Goal: Task Accomplishment & Management: Manage account settings

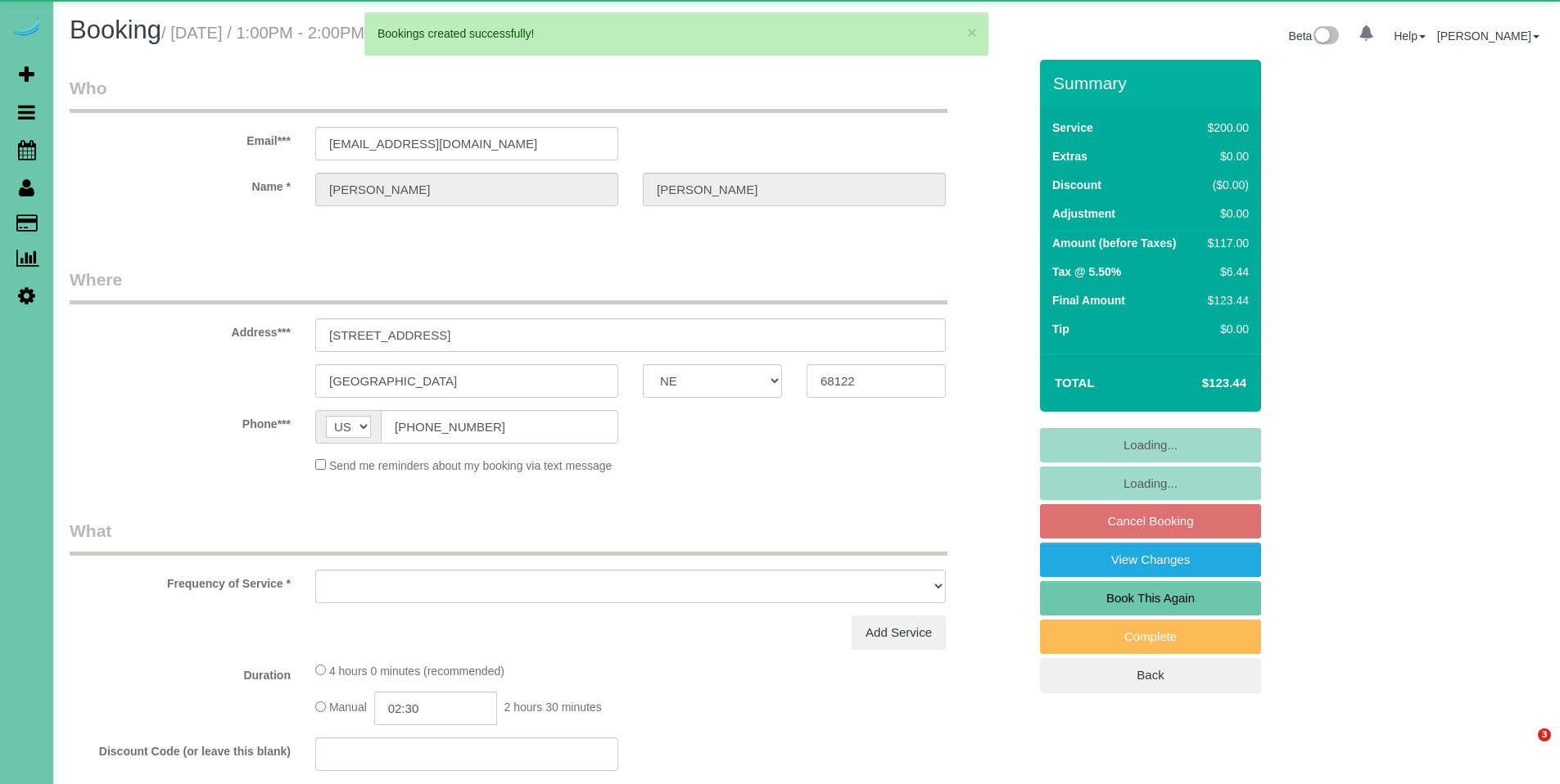
select select "NE"
select select "object:72037"
select select "string:fspay-0a0a05ec-ca39-4913-8ebd-8ca724743538"
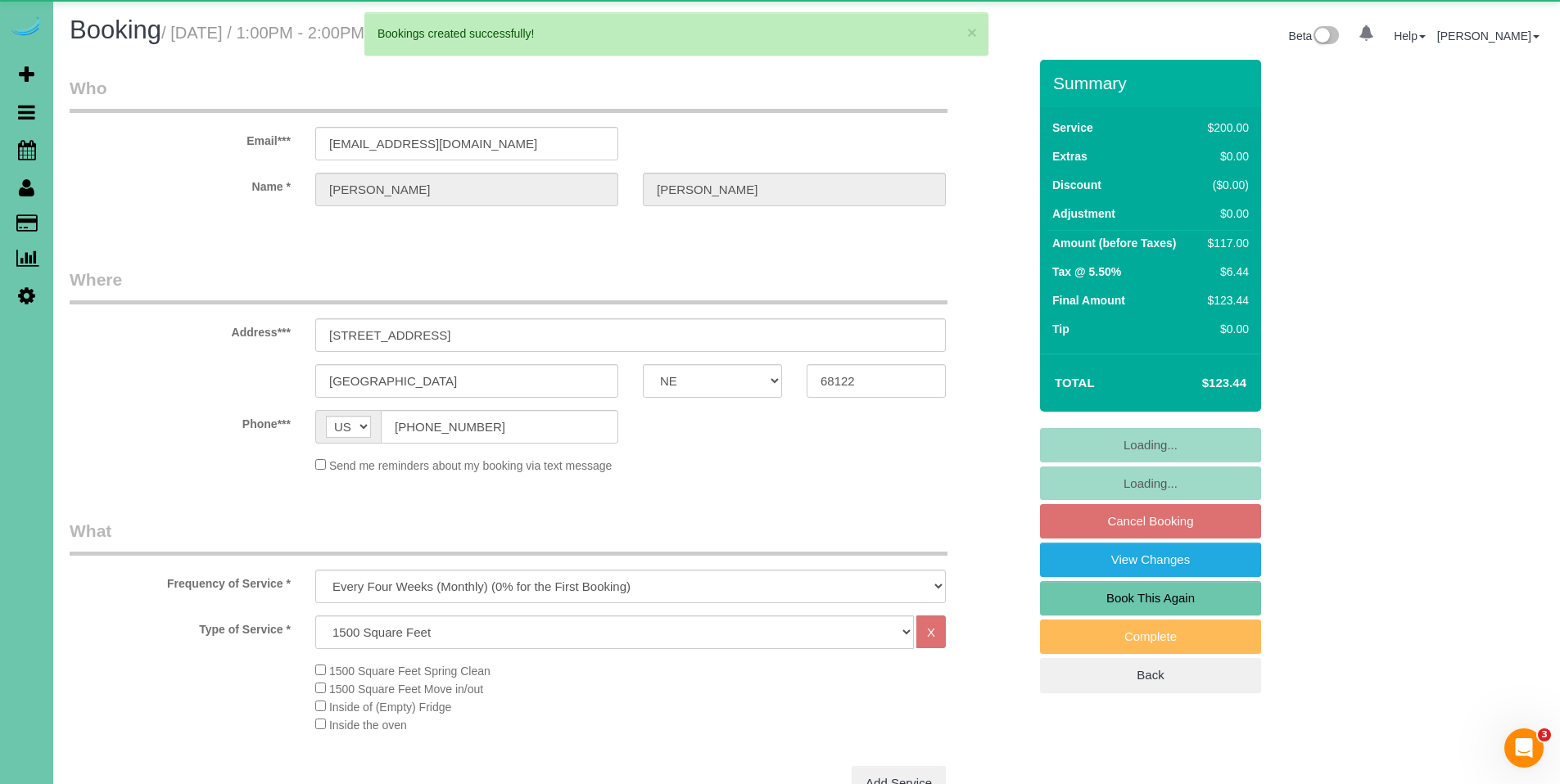
select select "object:72070"
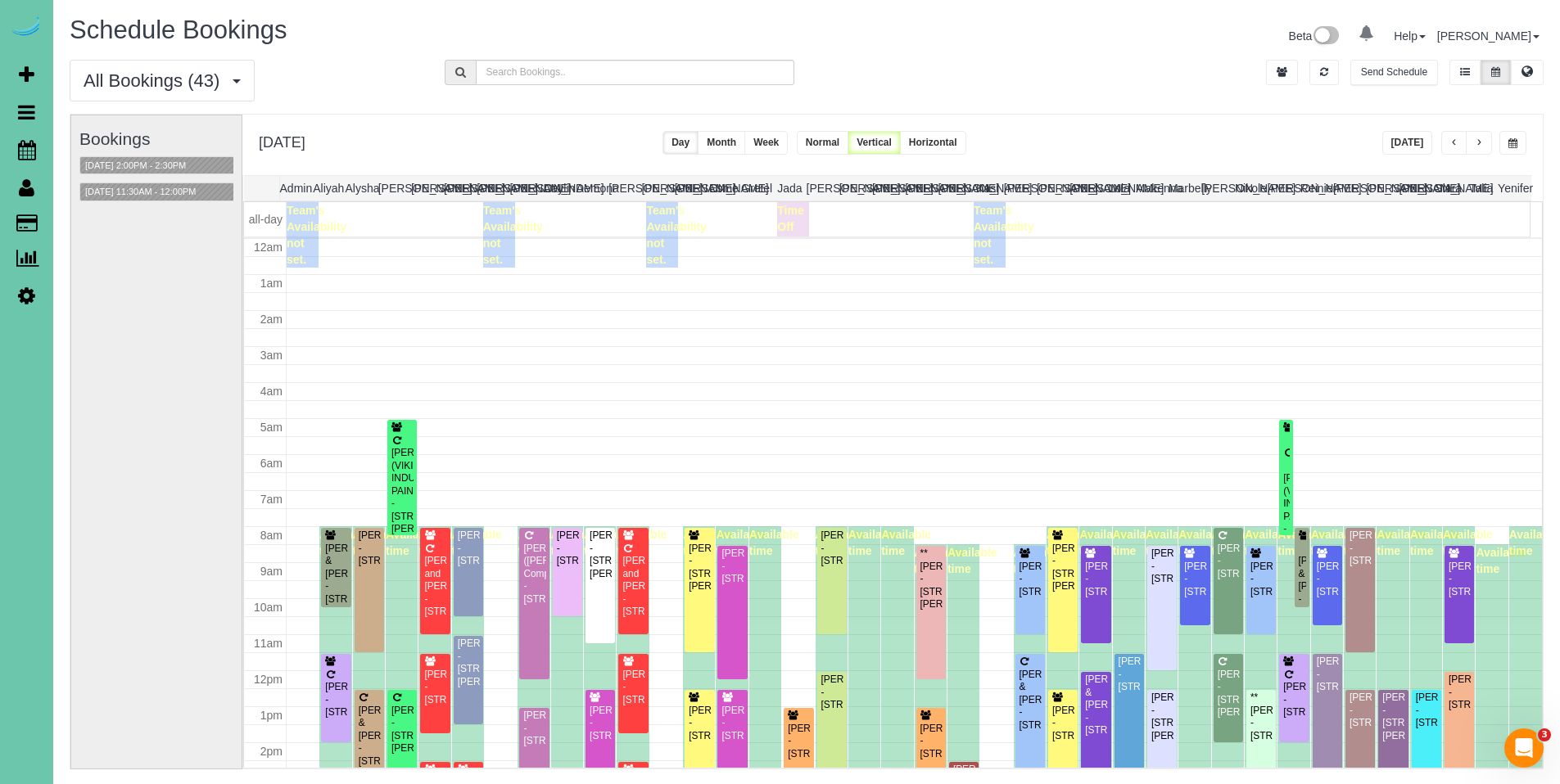
scroll to position [217, 0]
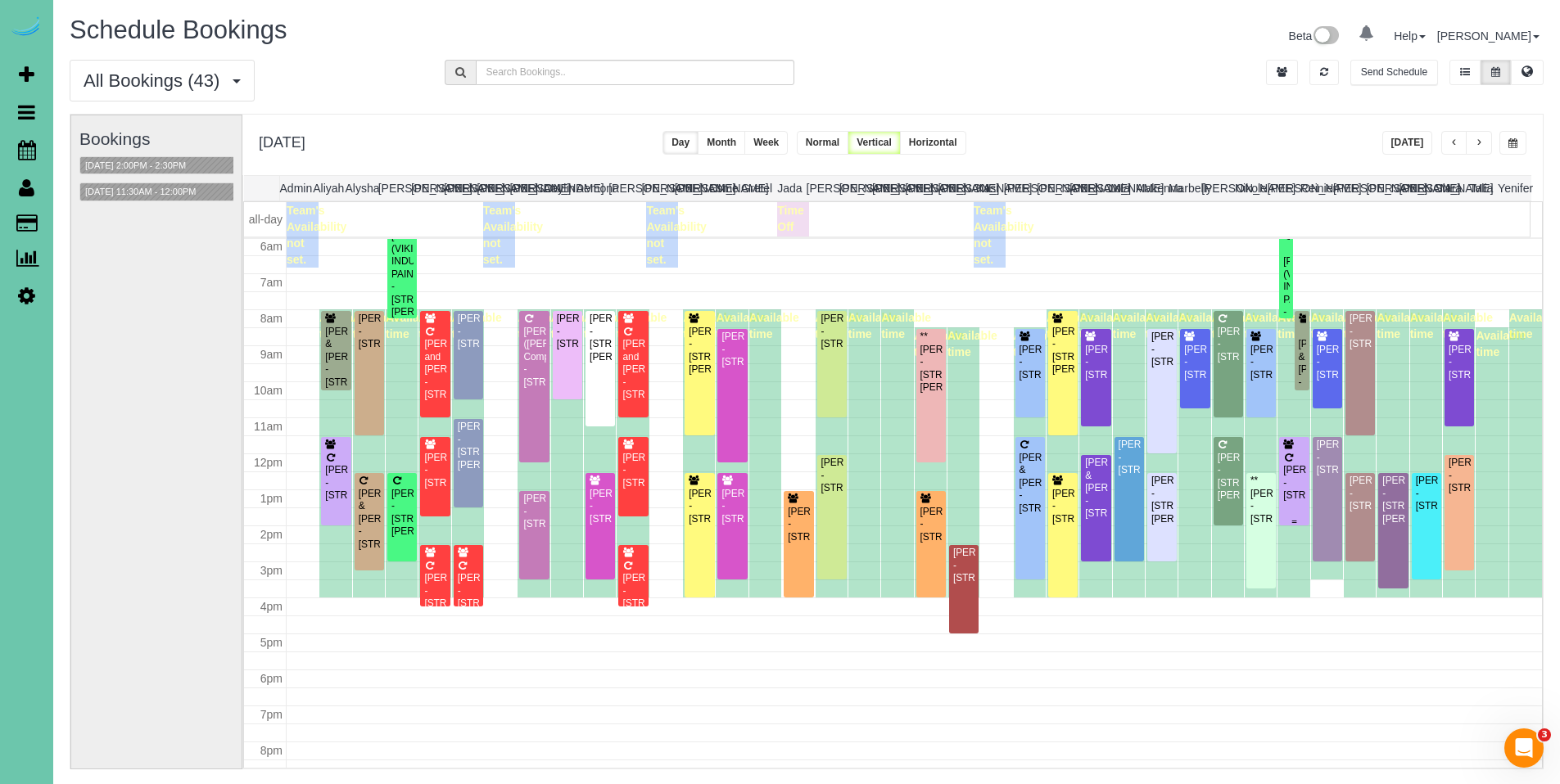
click at [1284, 489] on div "Aretha Boex - 6227 N 153rd Street, Omaha, NE 68116" at bounding box center [1293, 483] width 23 height 37
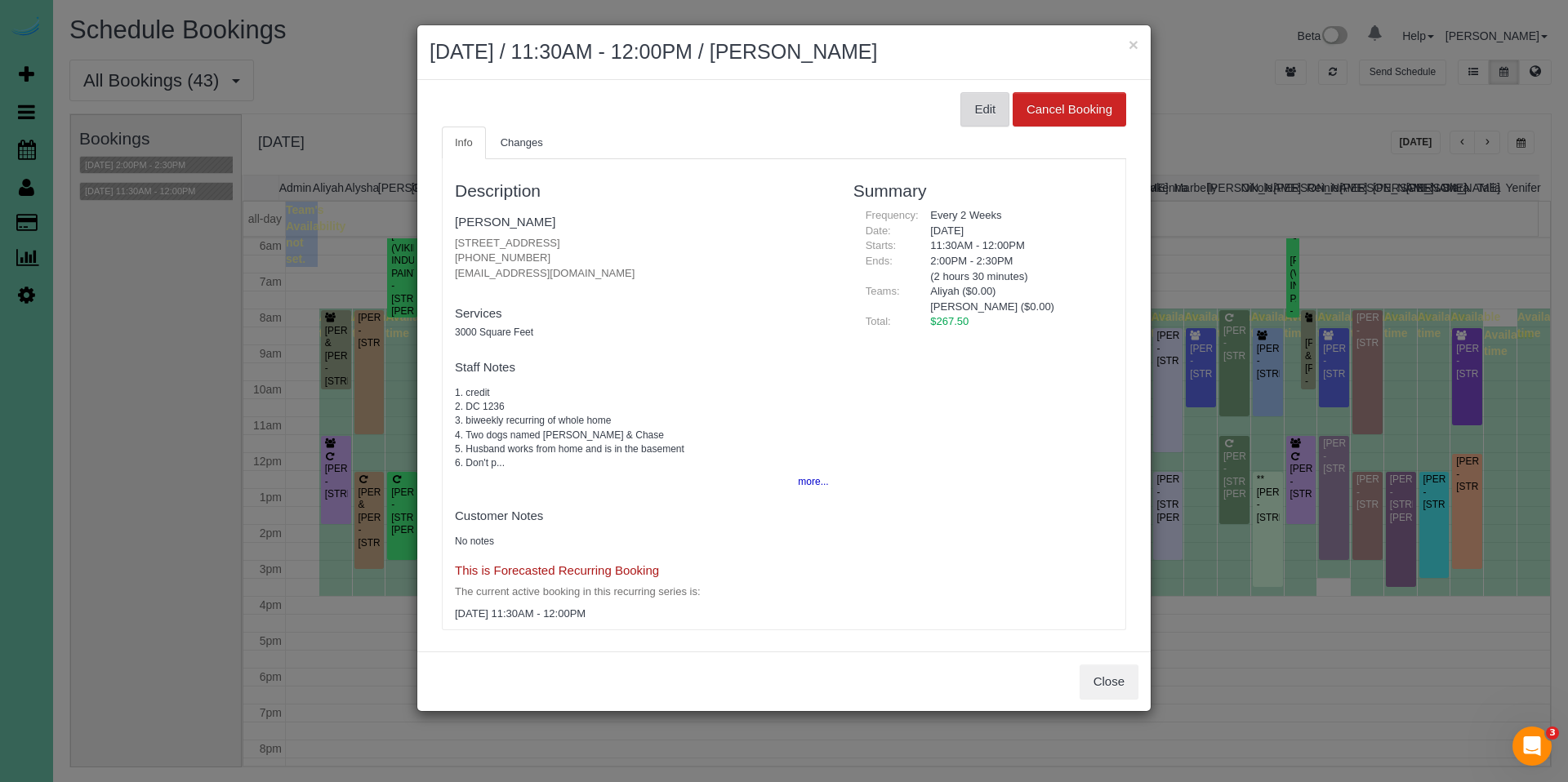
click at [968, 106] on button "Edit" at bounding box center [986, 109] width 49 height 35
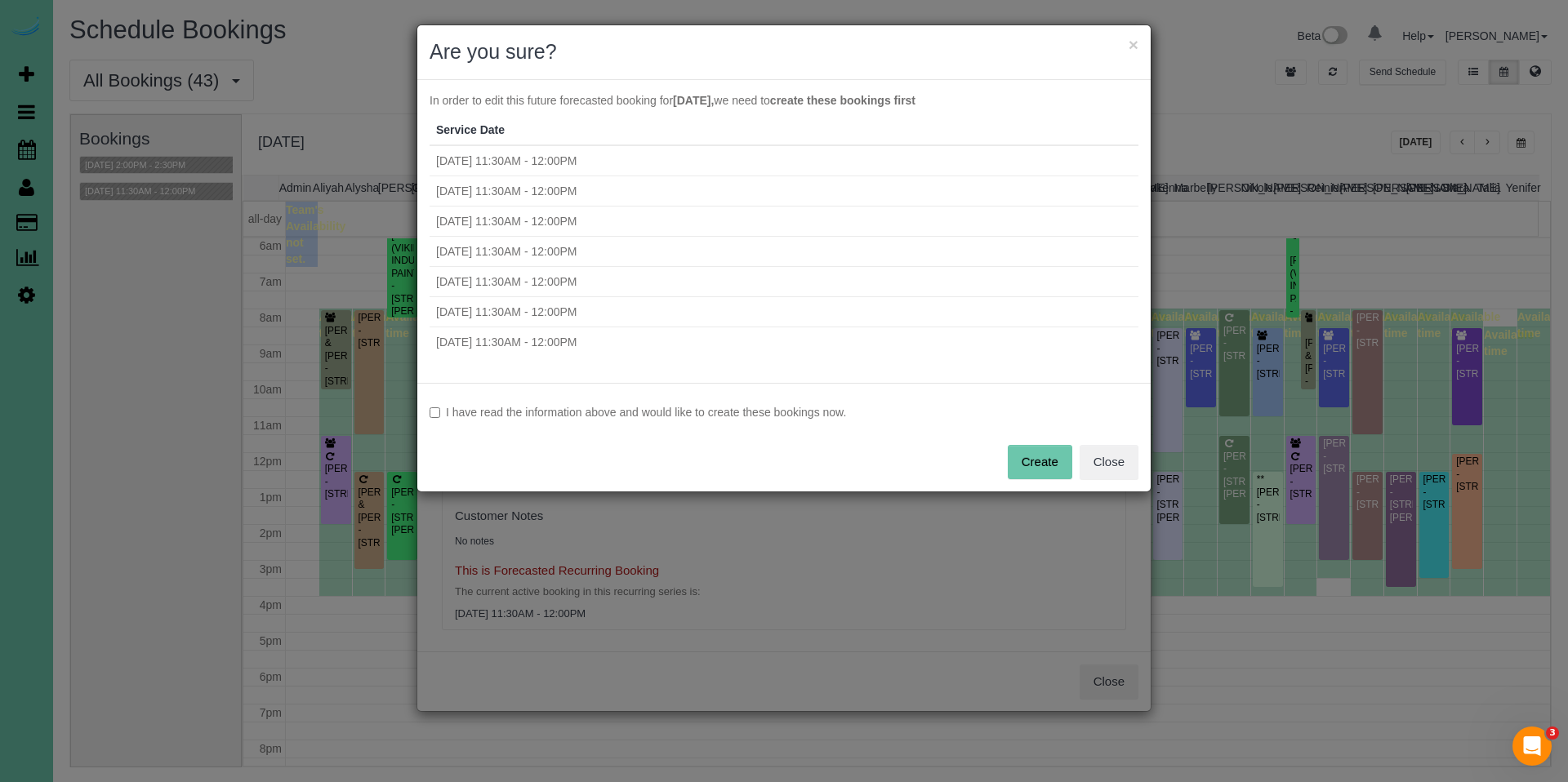
click at [605, 405] on label "I have read the information above and would like to create these bookings now." at bounding box center [783, 412] width 709 height 16
click at [1049, 466] on button "Create" at bounding box center [1040, 462] width 64 height 35
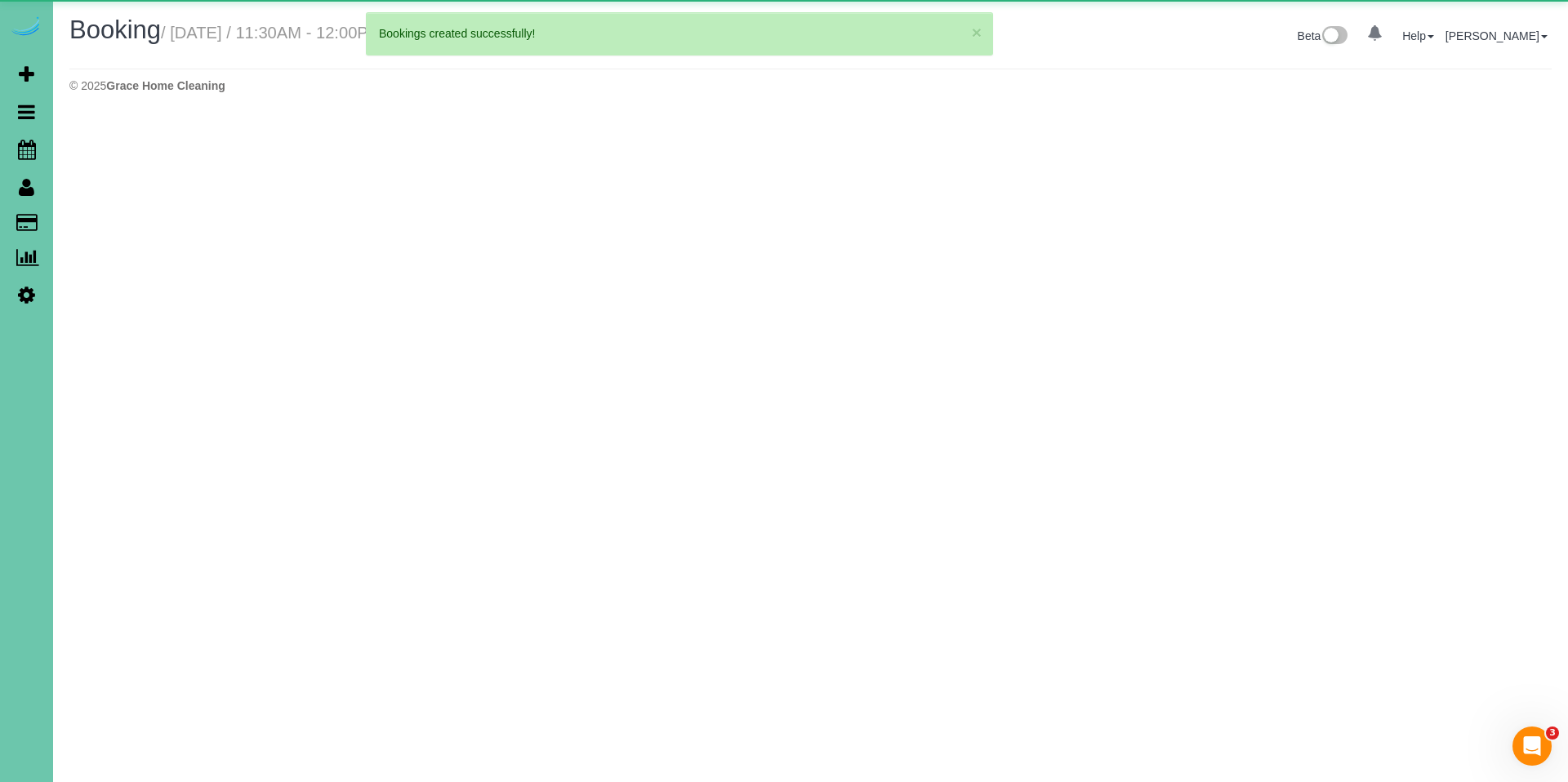
select select "NE"
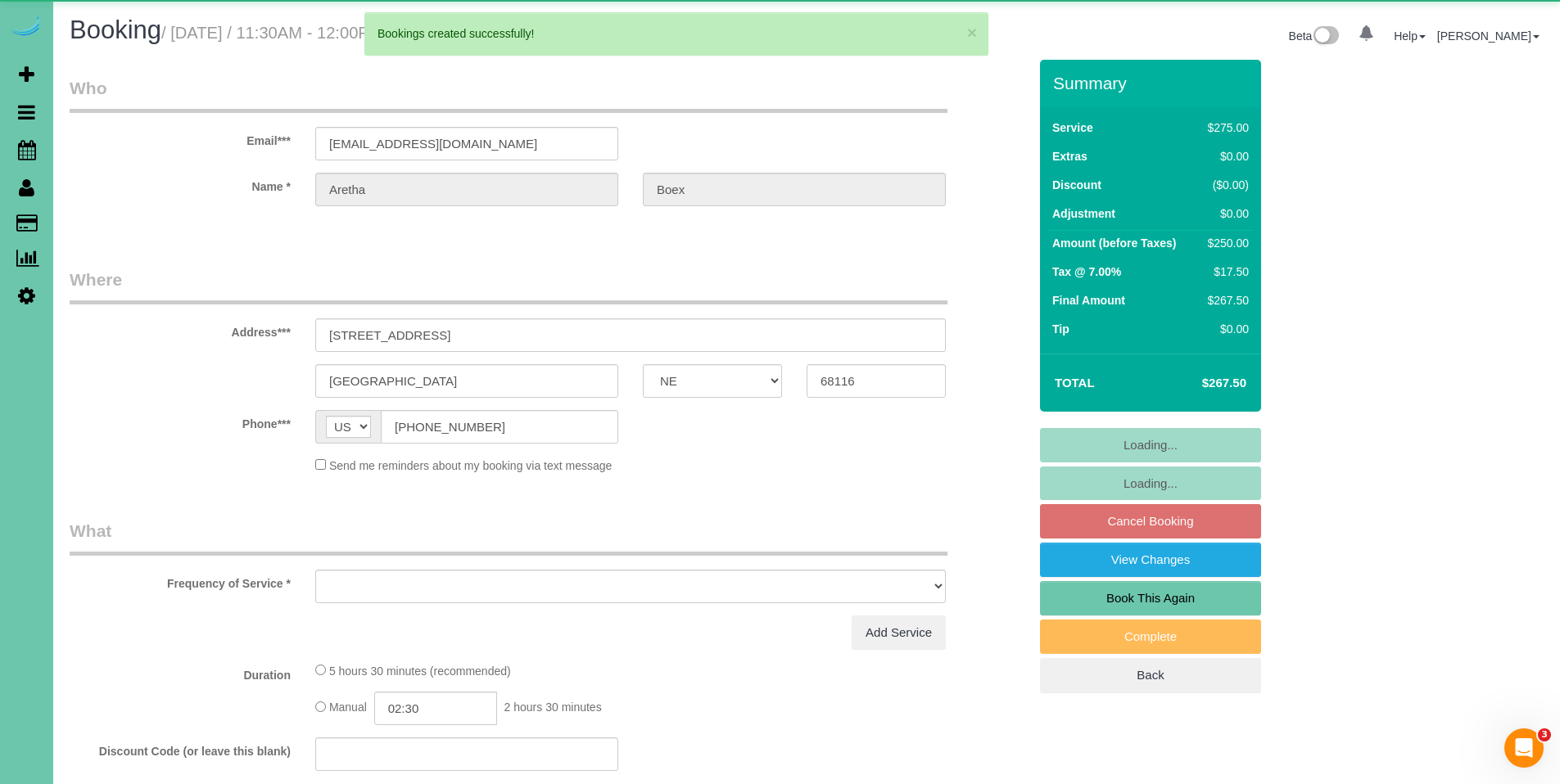
select select "object:73256"
select select "string:fspay-2877a854-f0a8-44e3-84ca-6d060b2ba311"
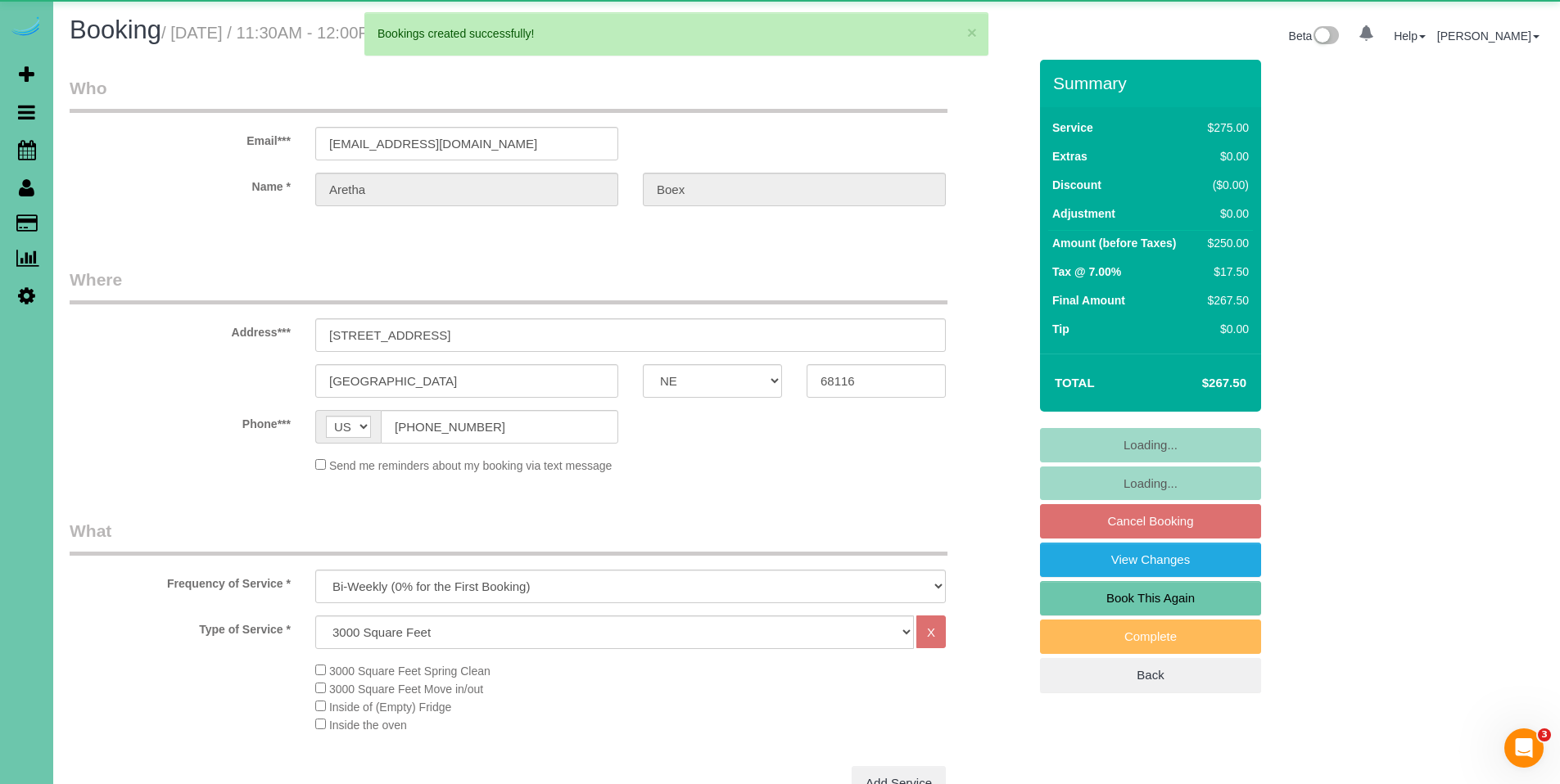
select select "object:73289"
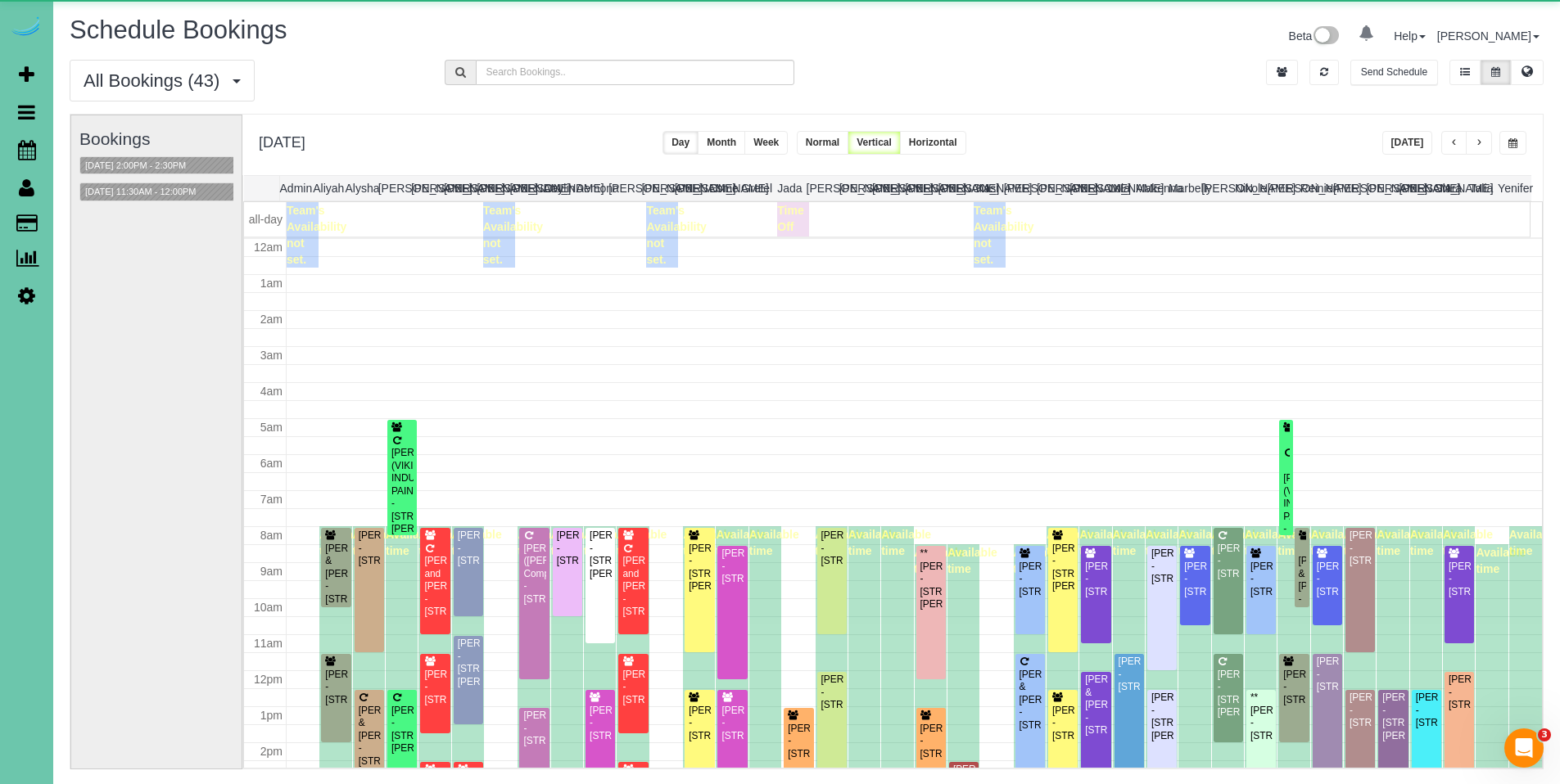
scroll to position [217, 0]
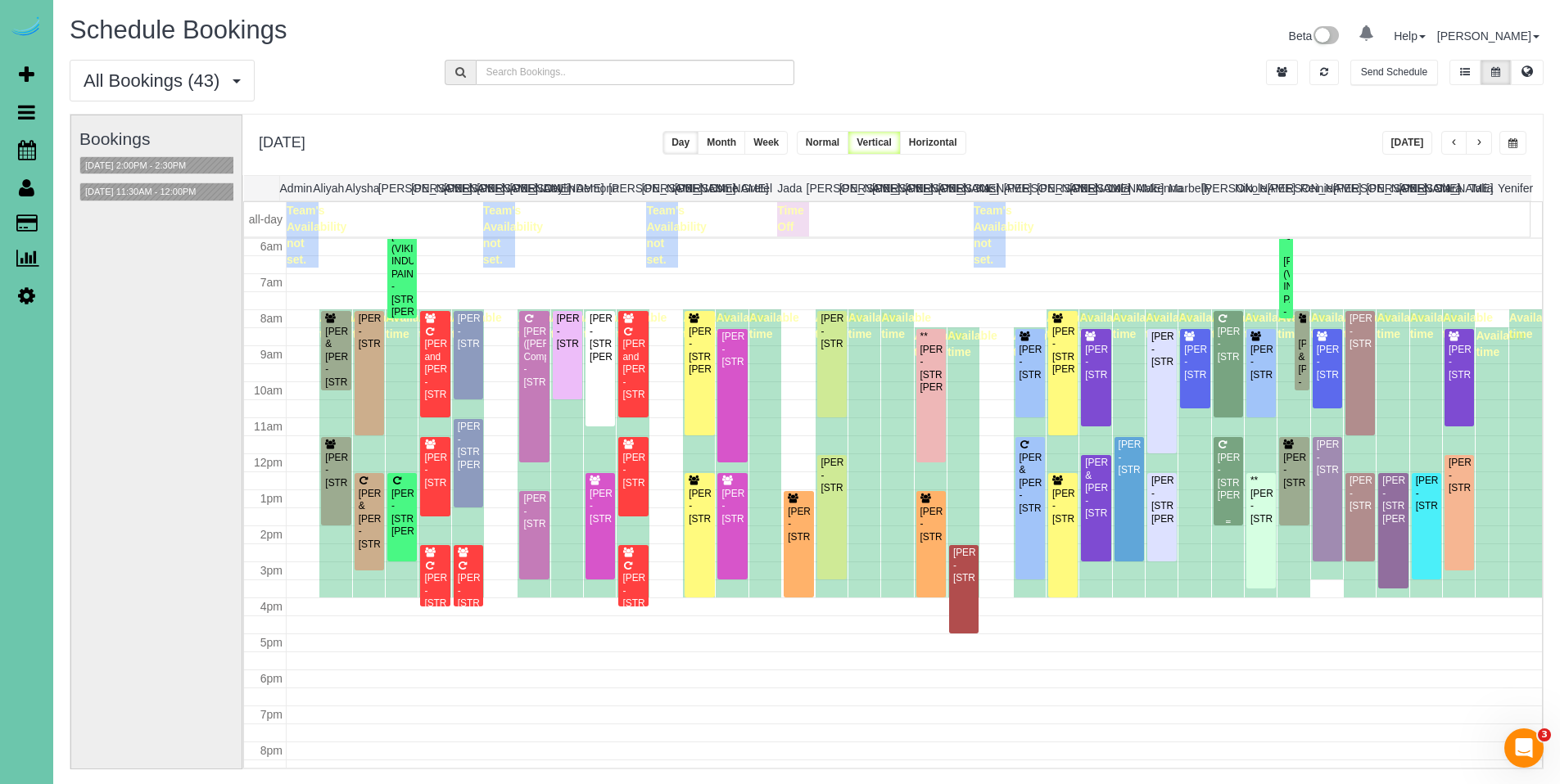
click at [1228, 477] on div "Megan McClaren - 17003 Chandler Street, Omaha, NE 68136" at bounding box center [1228, 478] width 23 height 51
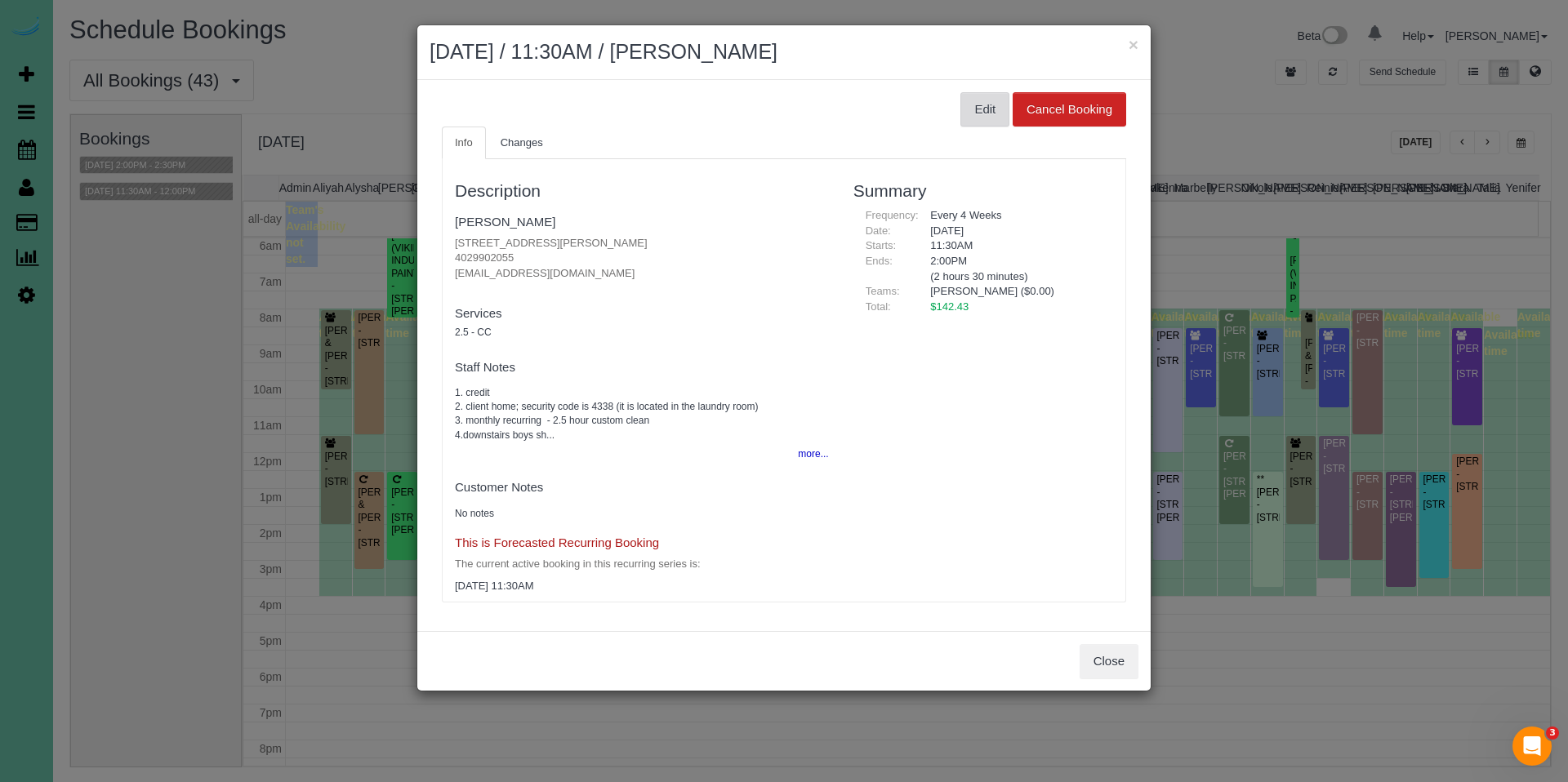
click at [978, 117] on button "Edit" at bounding box center [986, 109] width 49 height 35
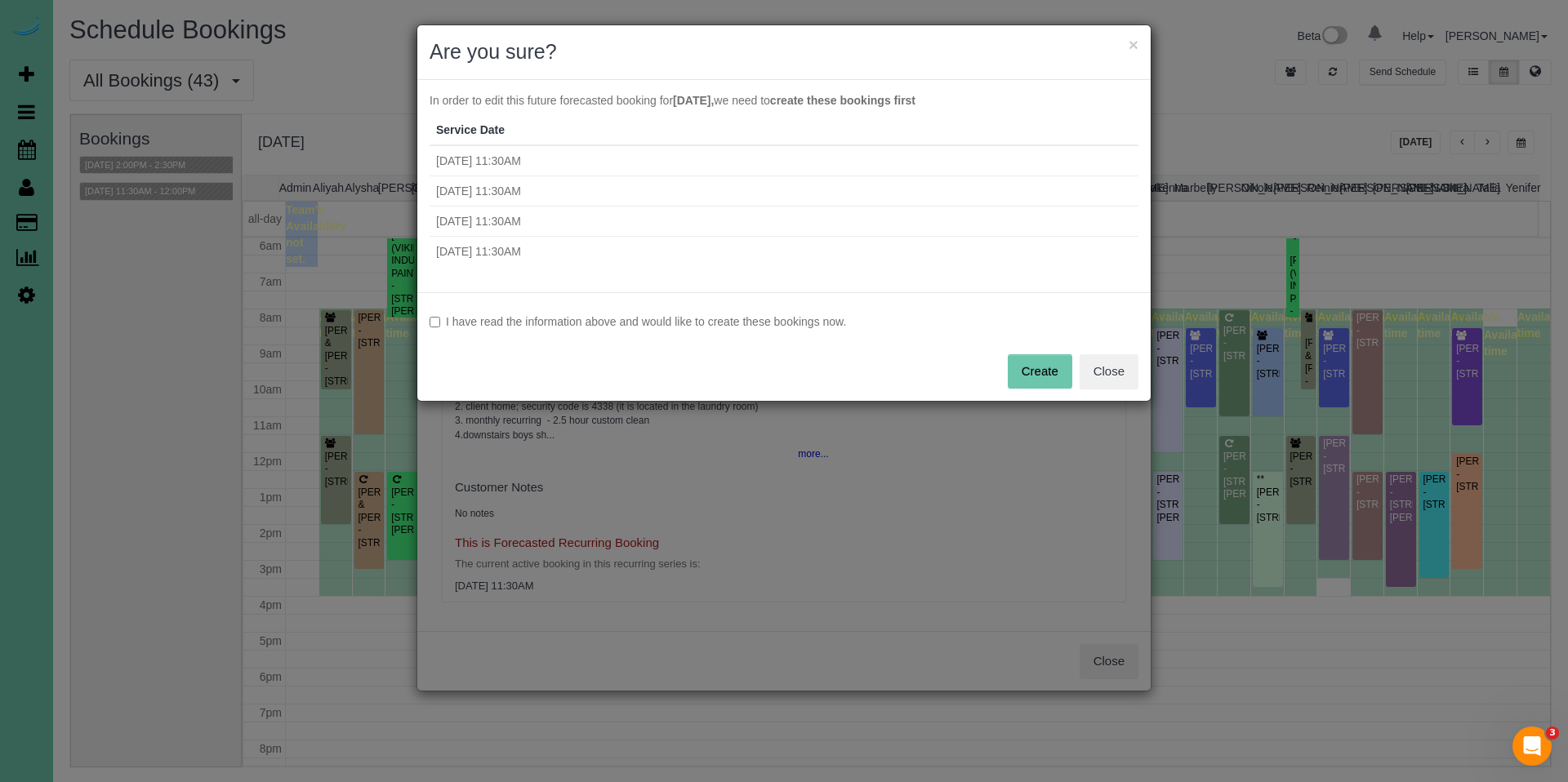
click at [678, 328] on label "I have read the information above and would like to create these bookings now." at bounding box center [783, 321] width 709 height 16
click at [1046, 375] on button "Create" at bounding box center [1040, 372] width 64 height 35
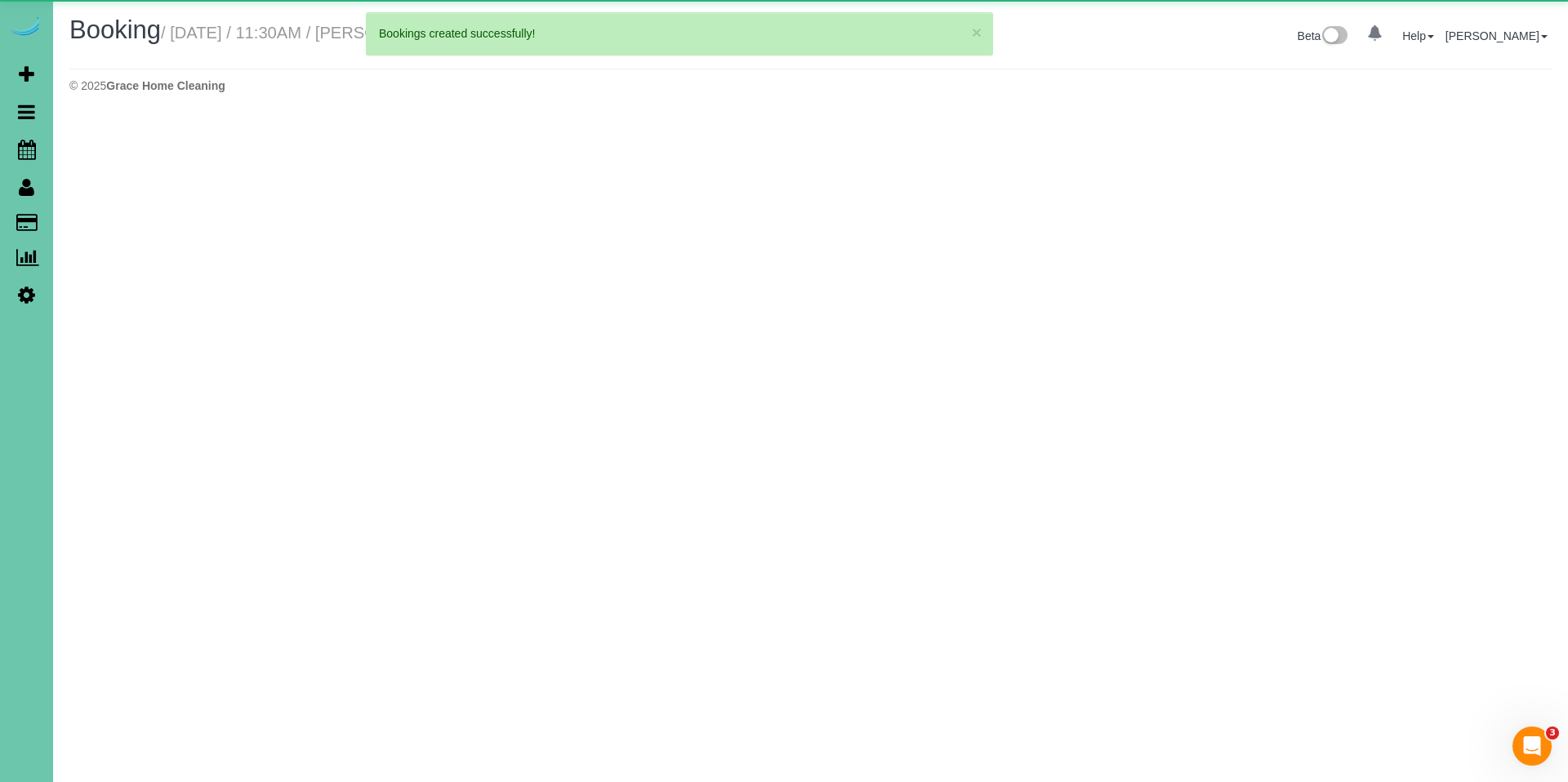
select select "NE"
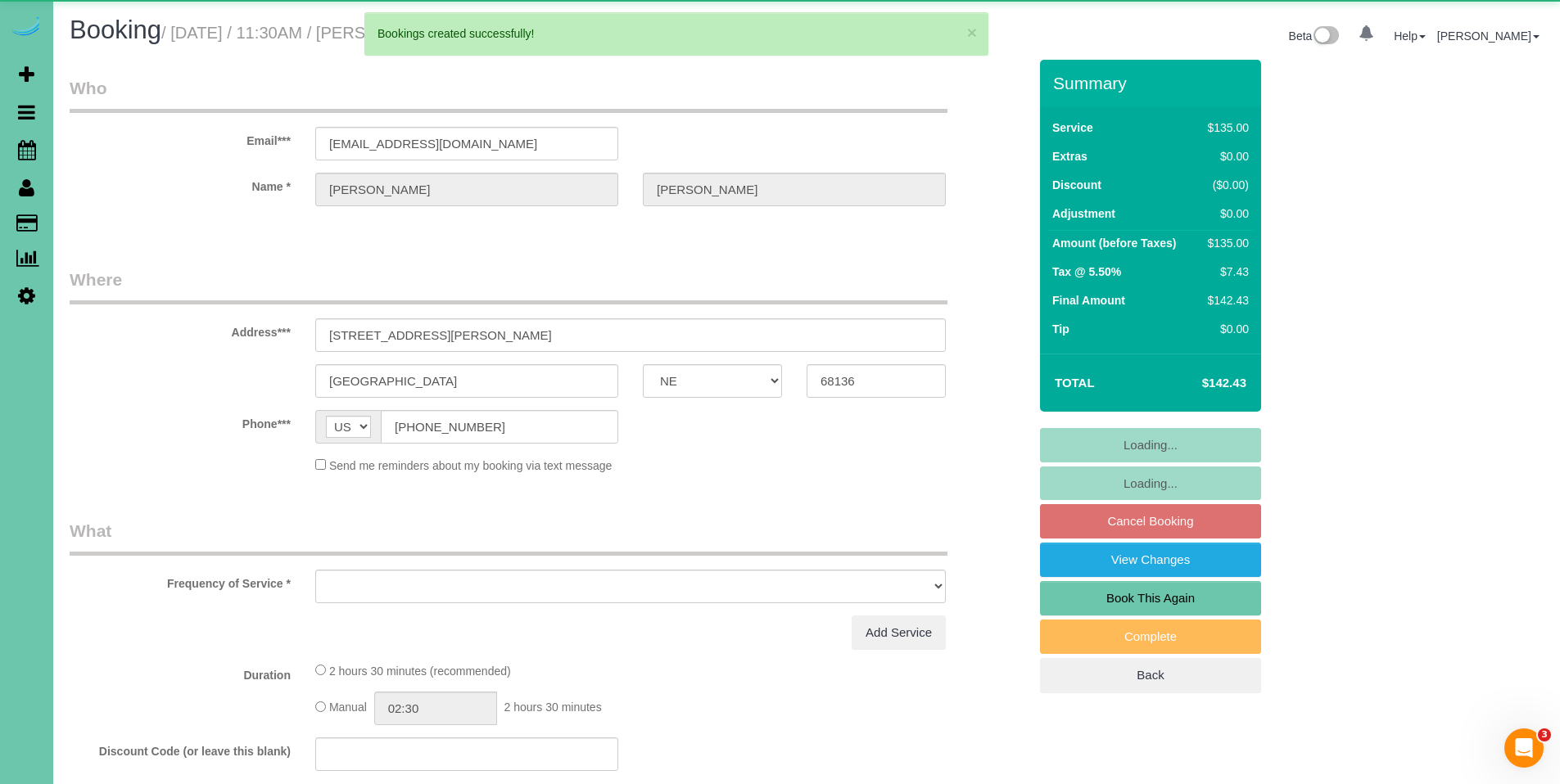
select select "object:74535"
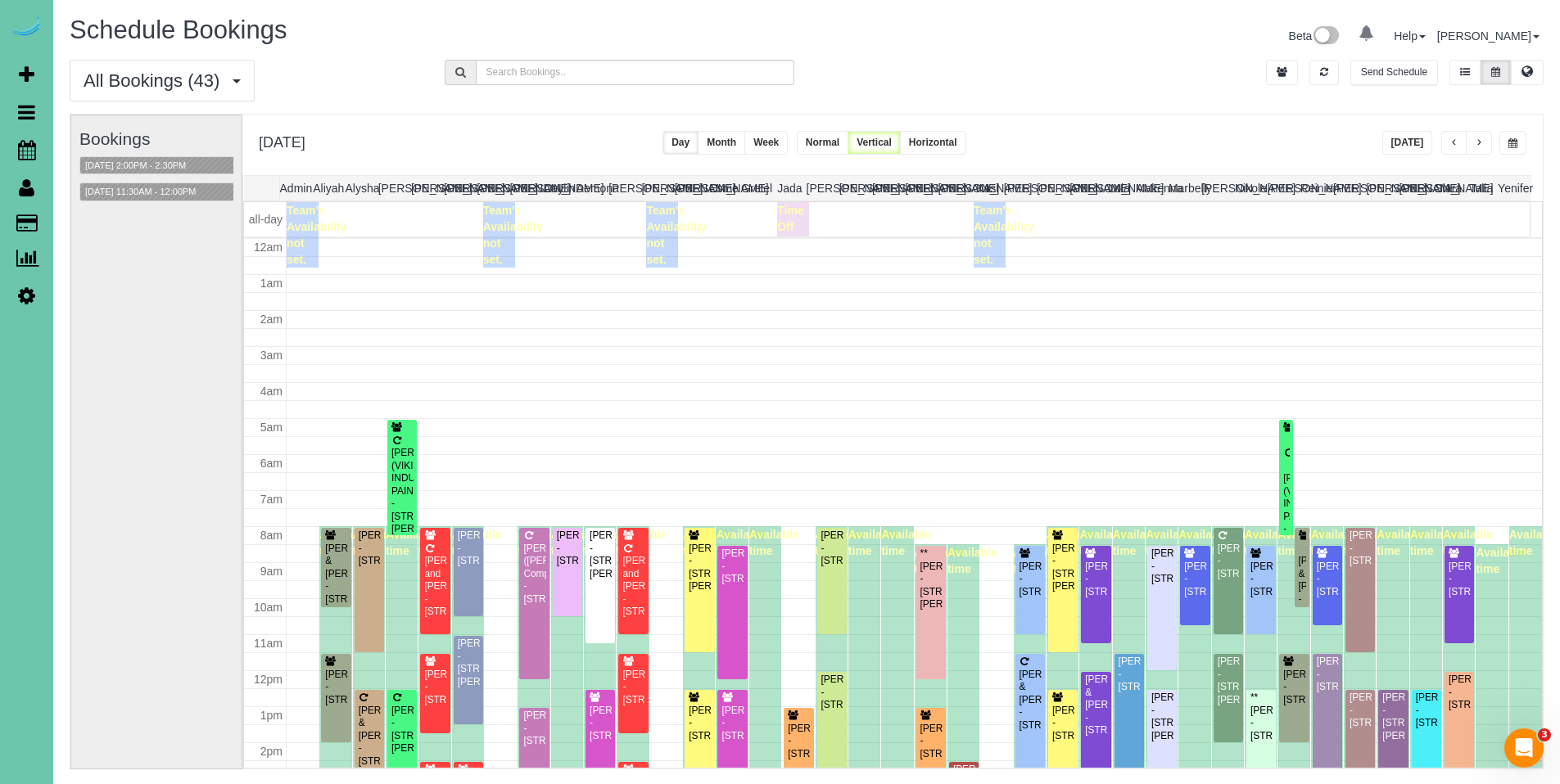
scroll to position [217, 0]
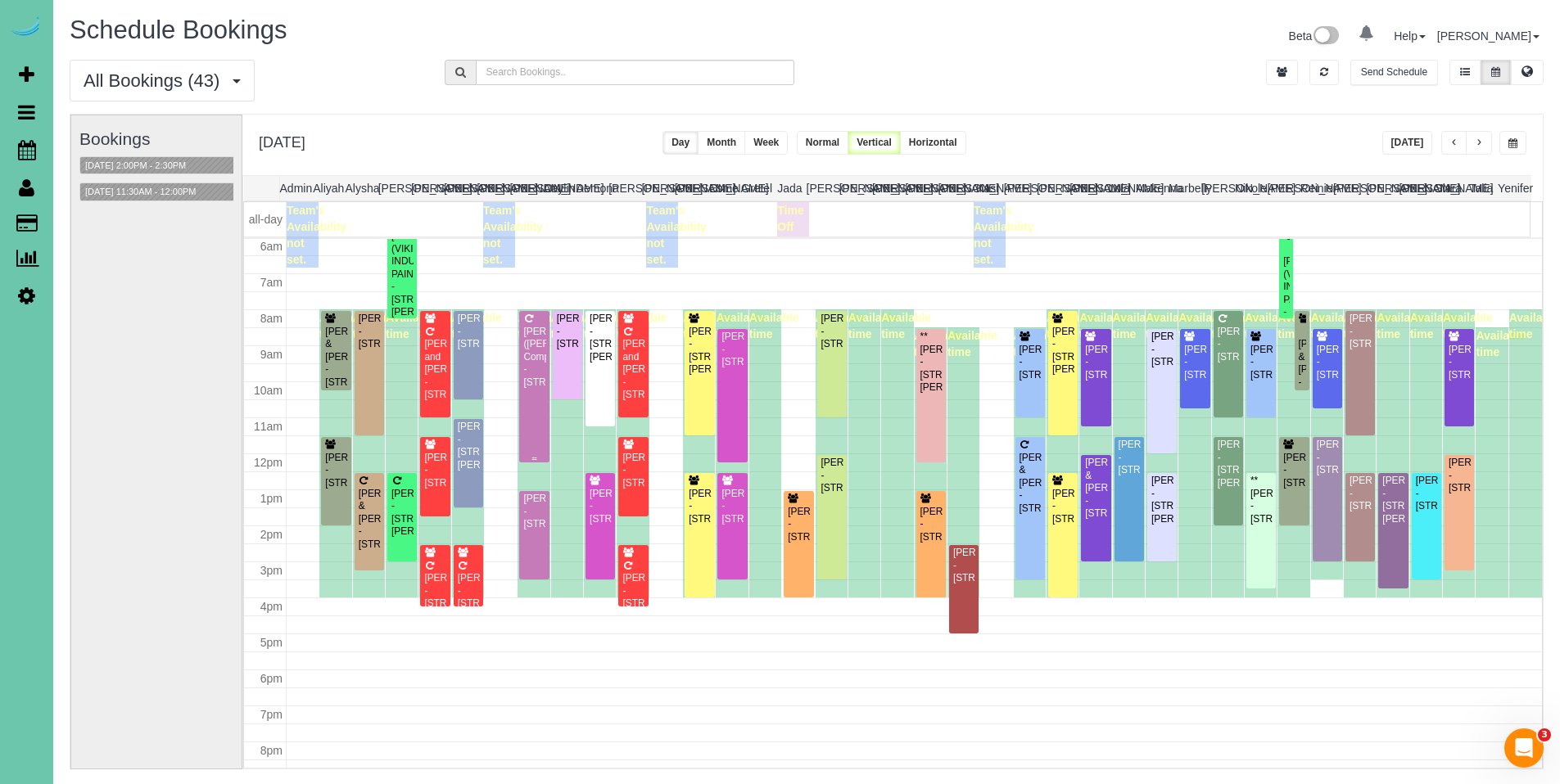
click at [529, 346] on div "Anne (Courtney) Comp - 2329 N 104th Circle, Omaha, NE 68134" at bounding box center [534, 357] width 23 height 63
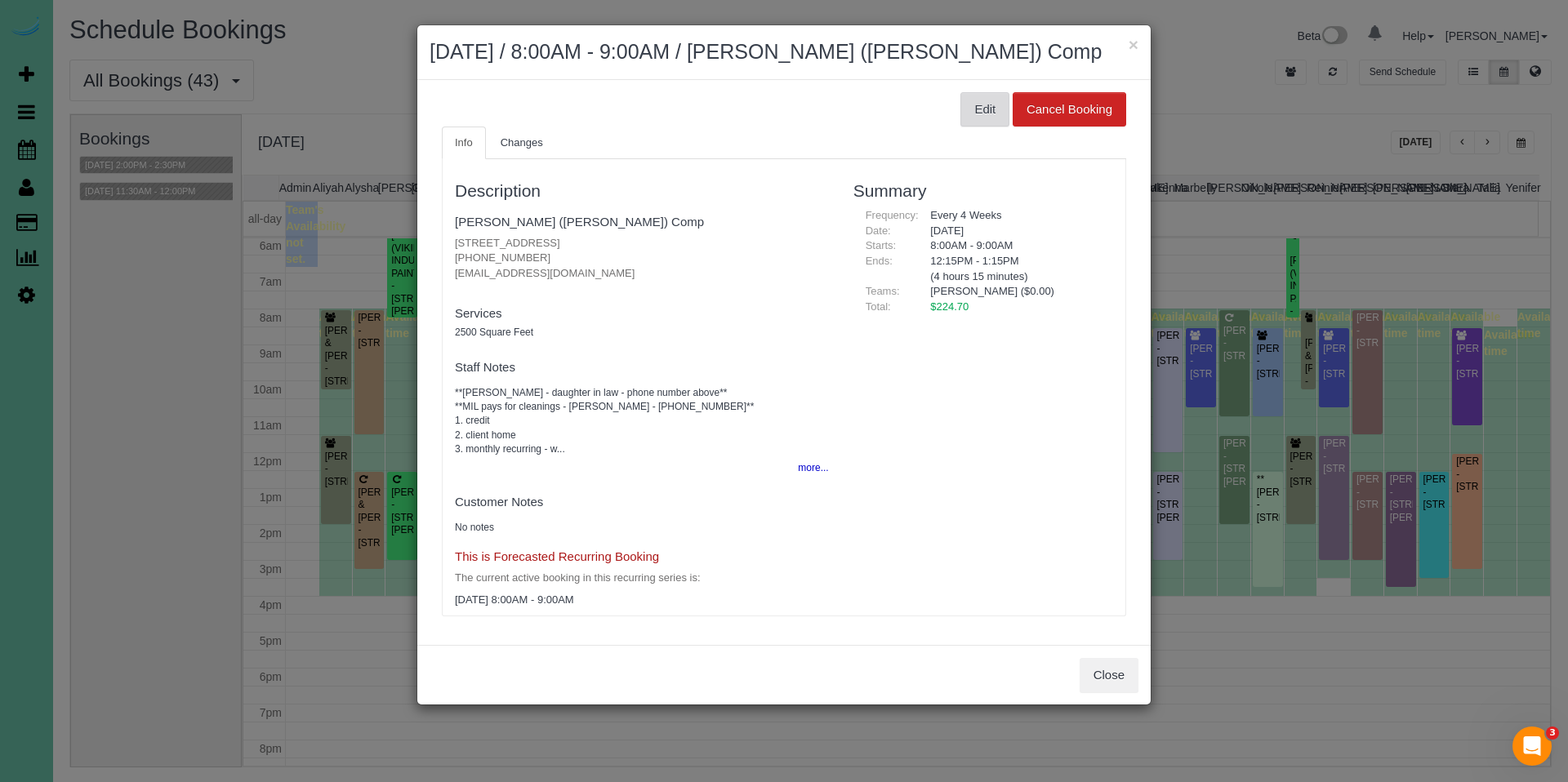
click at [977, 115] on button "Edit" at bounding box center [986, 109] width 49 height 35
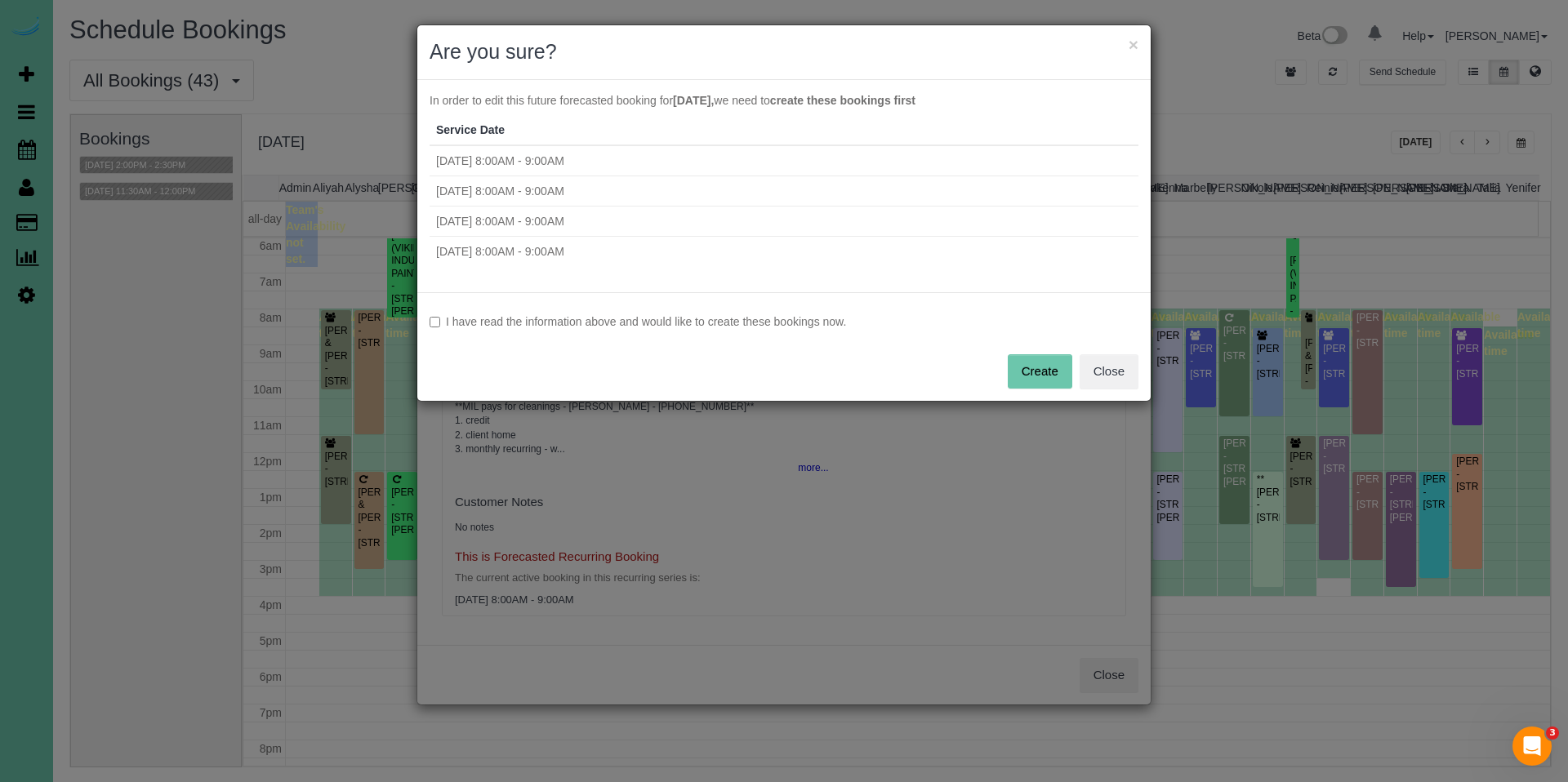
click at [590, 314] on label "I have read the information above and would like to create these bookings now." at bounding box center [783, 321] width 709 height 16
click at [1039, 371] on button "Create" at bounding box center [1040, 372] width 64 height 35
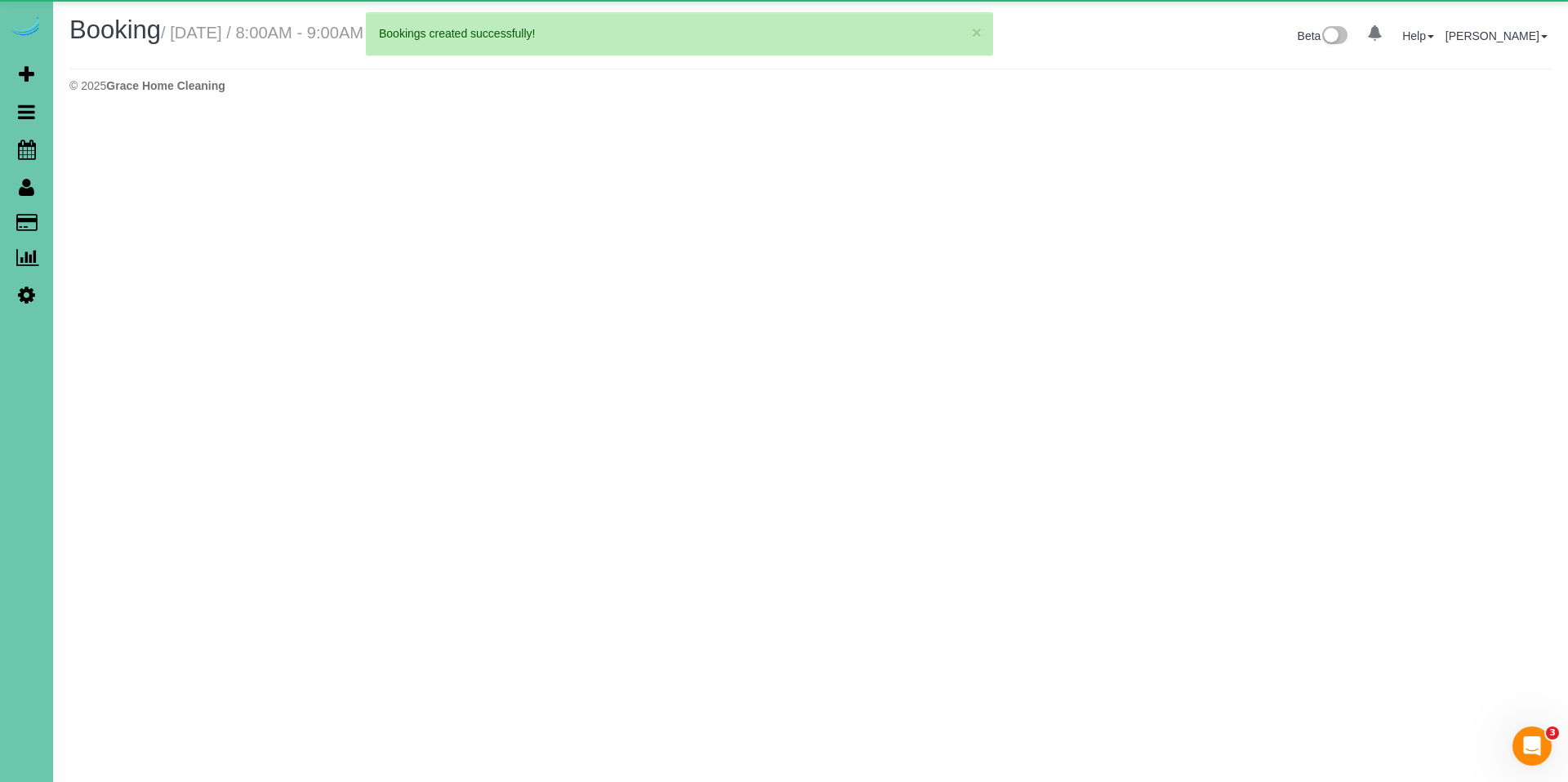
select select "NE"
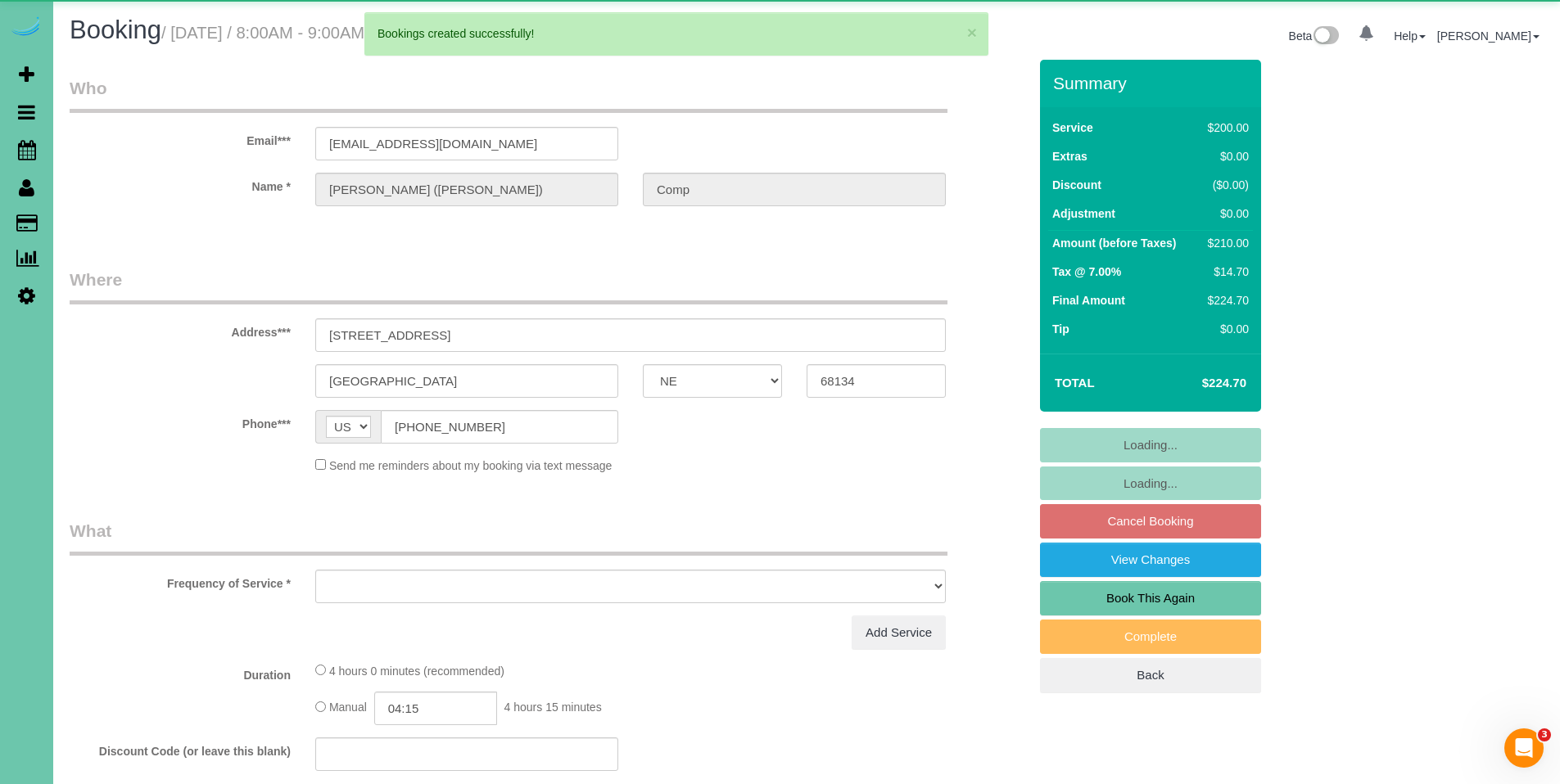
select select "object:75681"
select select "string:fspay-690abf57-f637-4c03-9254-963757797852"
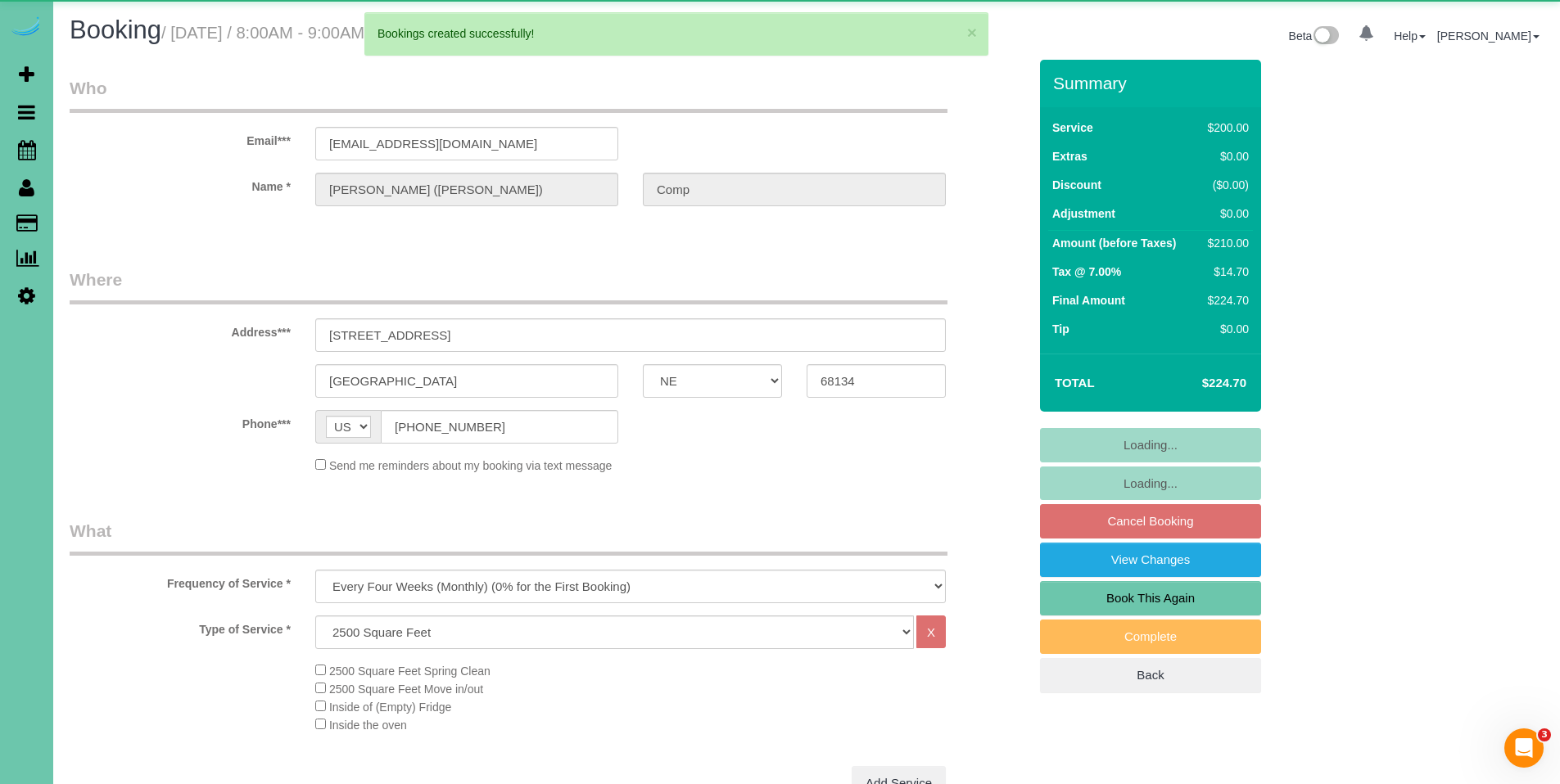
select select "object:75739"
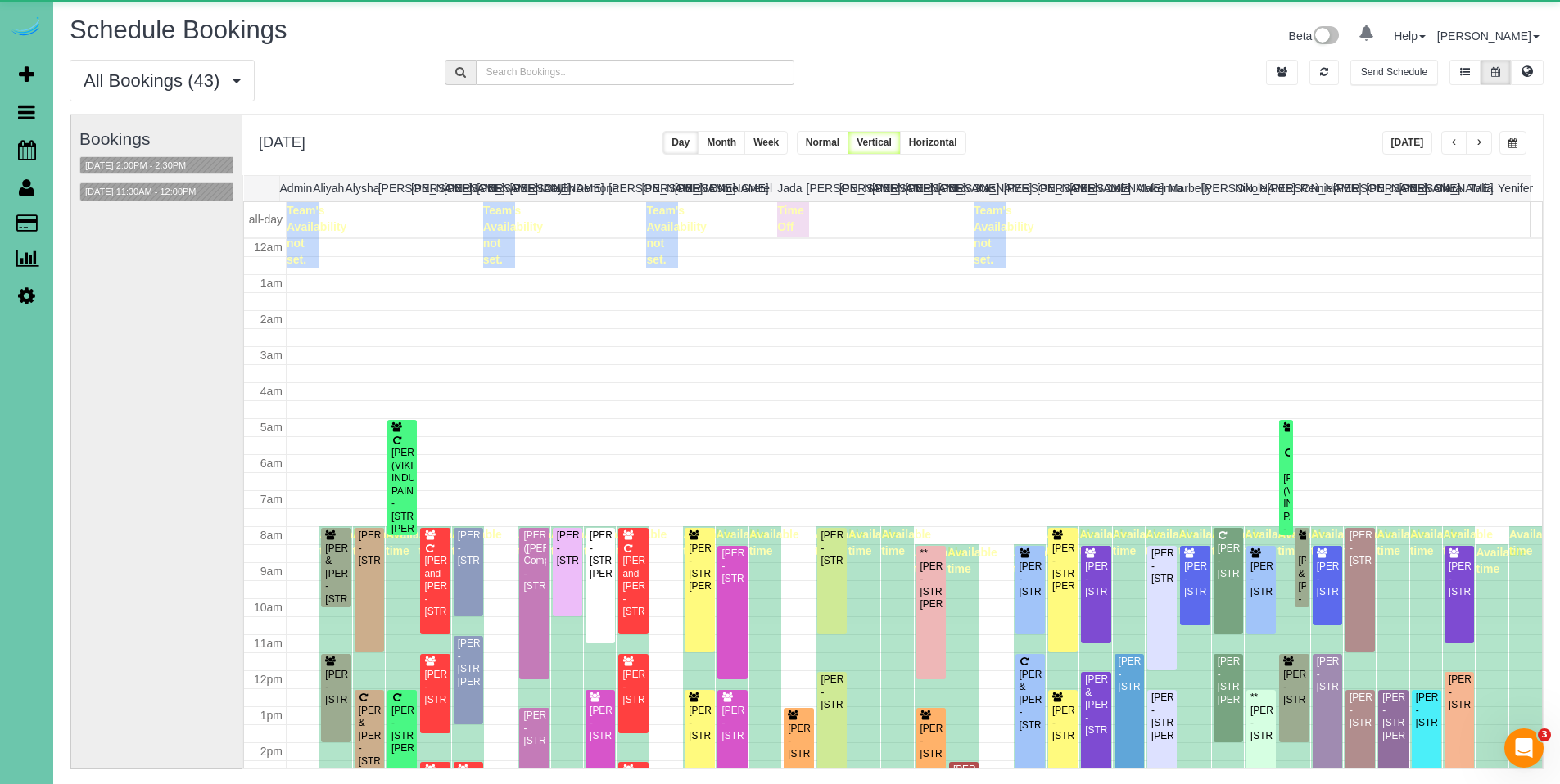
scroll to position [217, 0]
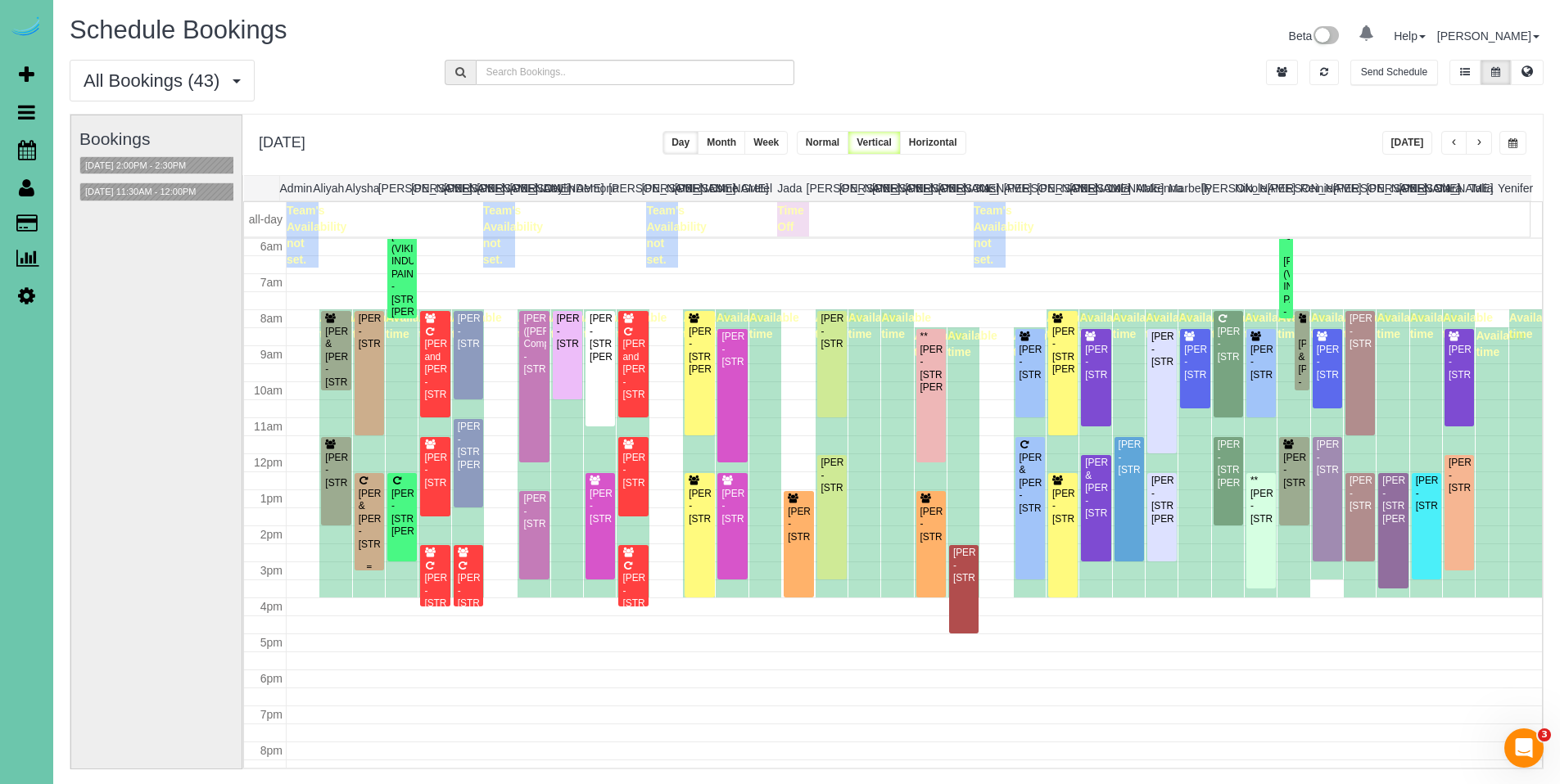
click at [360, 495] on div "Pam & Mike Smiricky - 1828 N 132nd Ave, Omaha, NE 68154" at bounding box center [369, 519] width 23 height 63
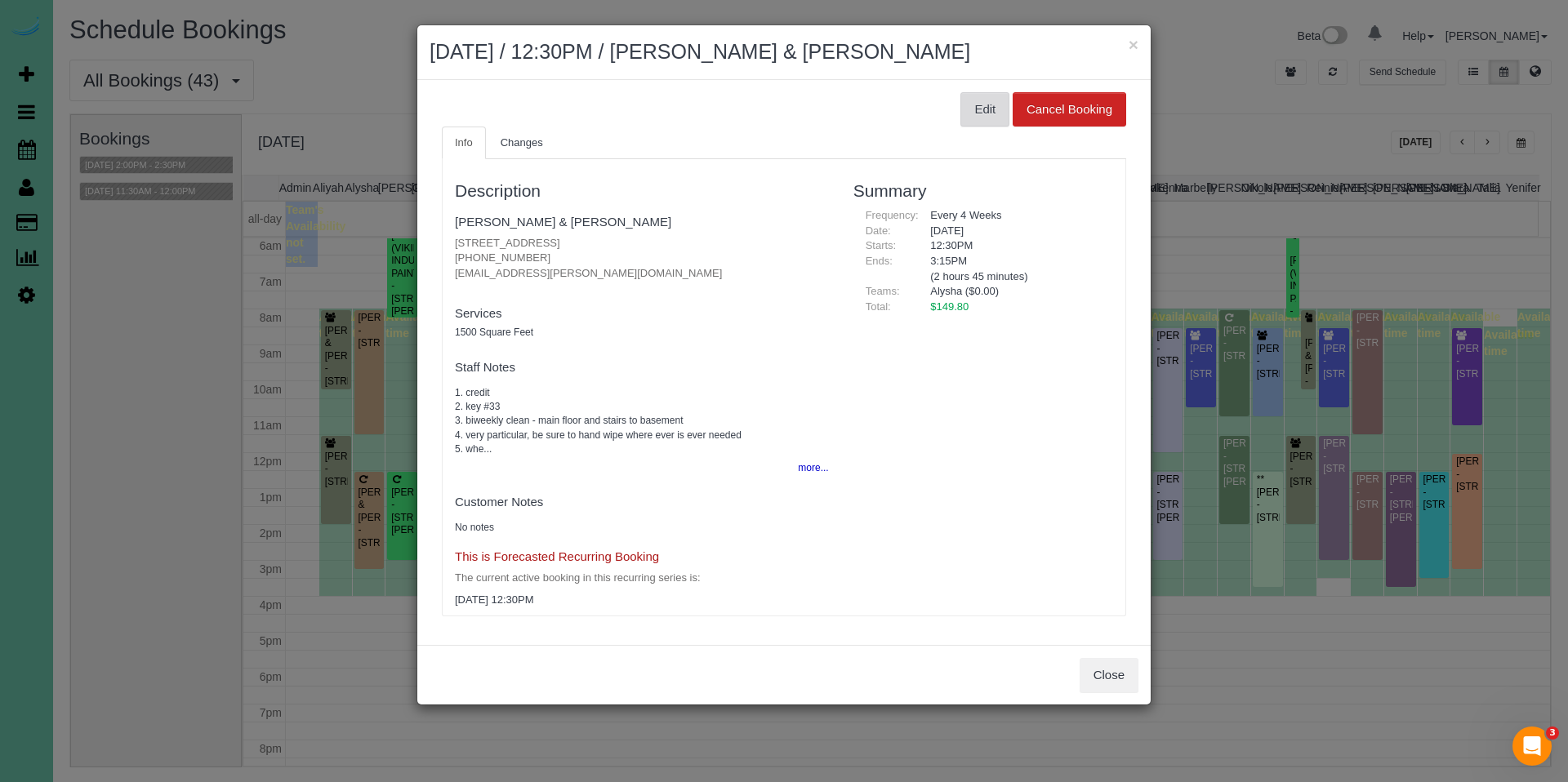
click at [987, 103] on button "Edit" at bounding box center [986, 109] width 49 height 35
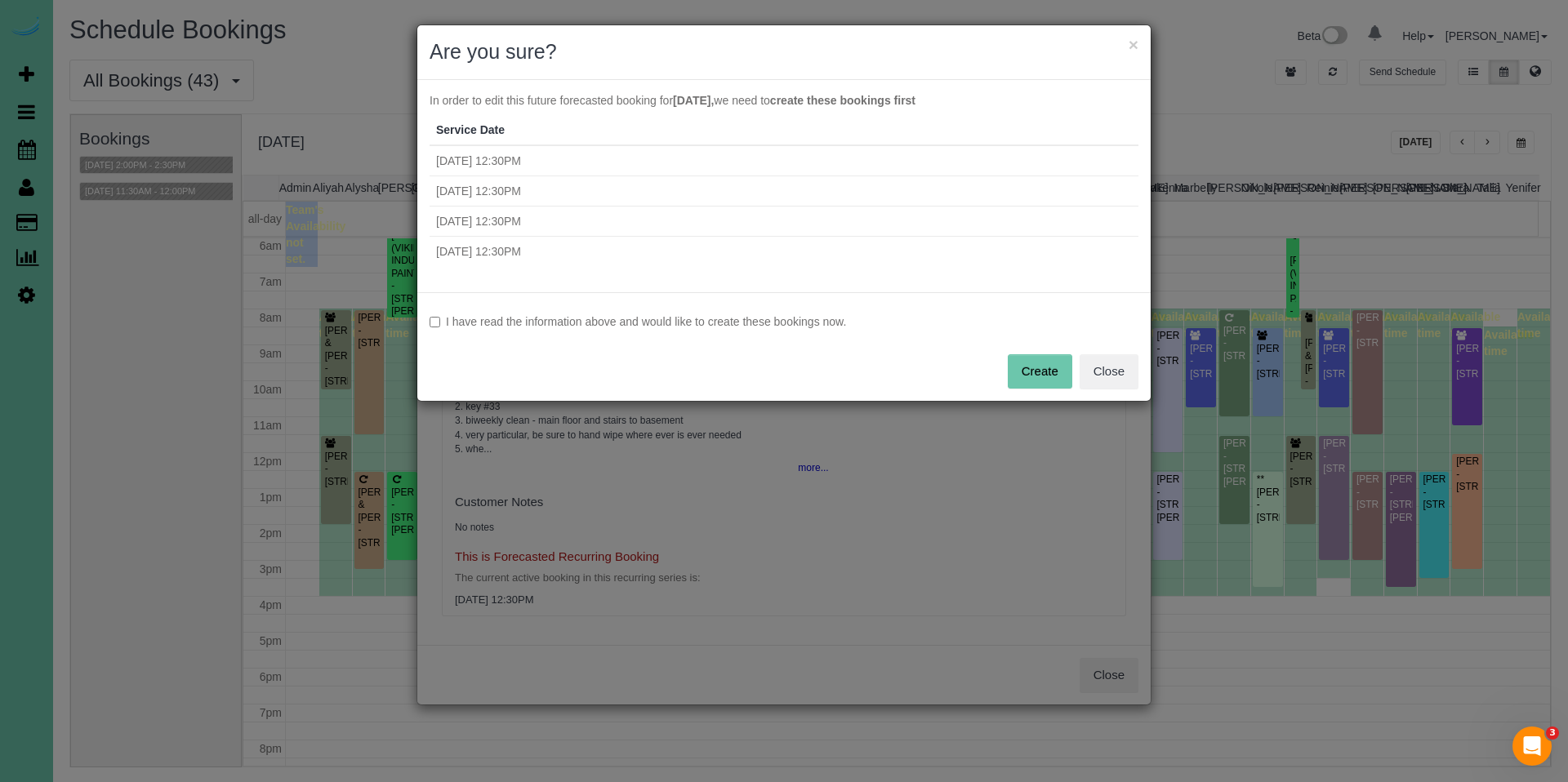
click at [774, 312] on div "I have read the information above and would like to create these bookings now. …" at bounding box center [784, 346] width 733 height 108
click at [787, 322] on label "I have read the information above and would like to create these bookings now." at bounding box center [783, 321] width 709 height 16
click at [1027, 367] on button "Create" at bounding box center [1040, 372] width 64 height 35
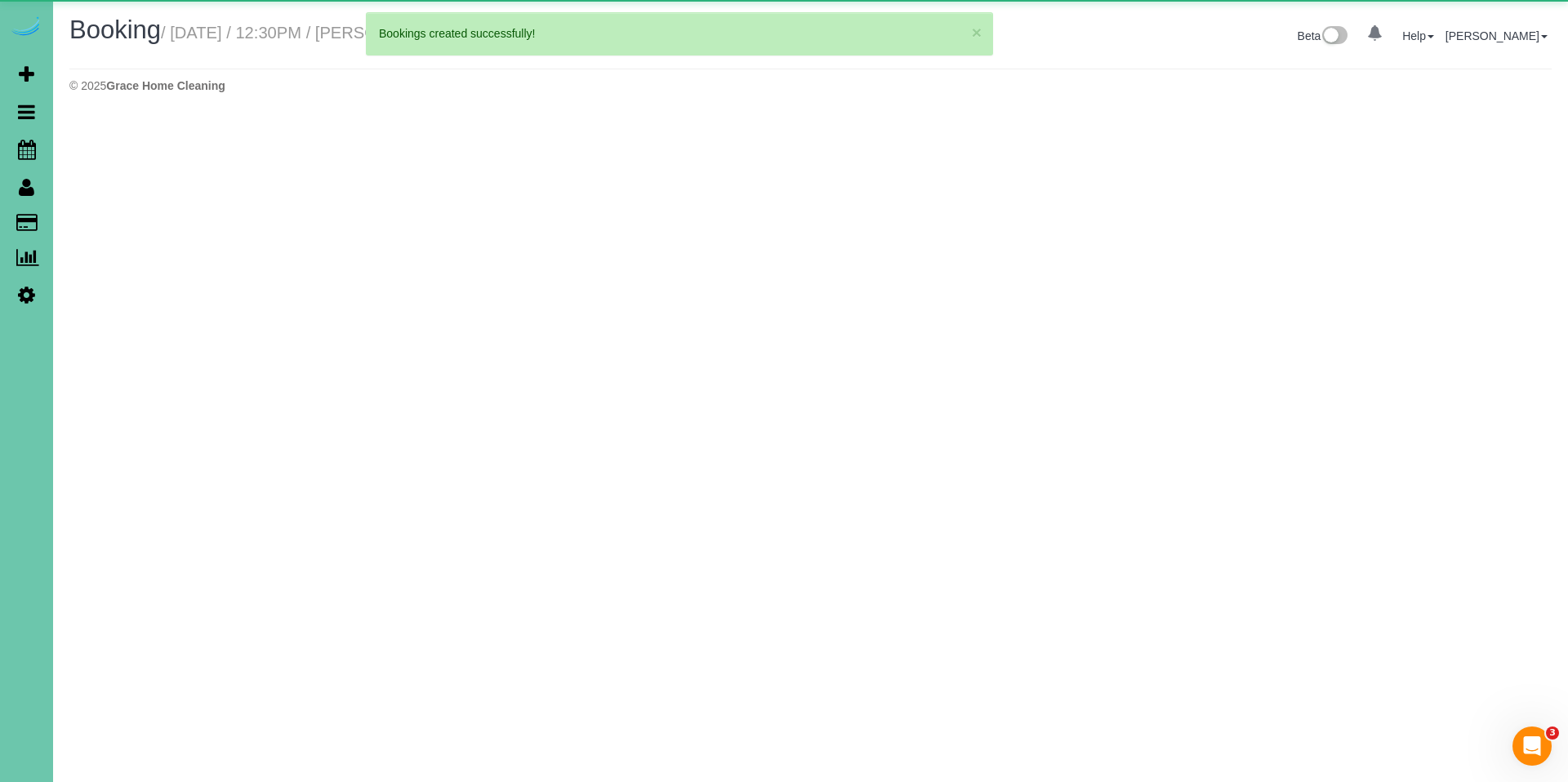
select select "NE"
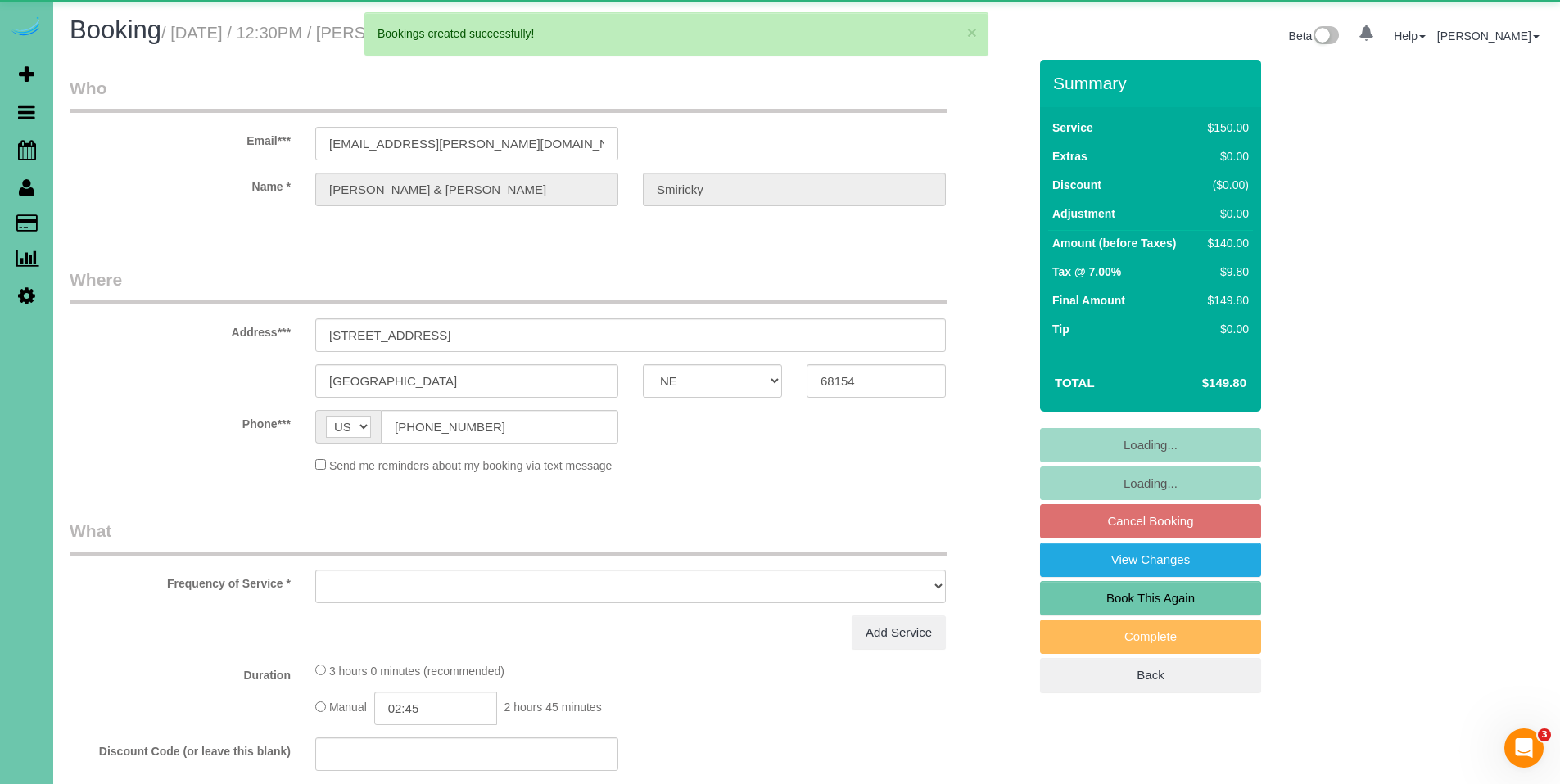
select select "object:77041"
select select "string:fspay-23e022f9-b3cf-402b-a0dd-c7f25a4893ca"
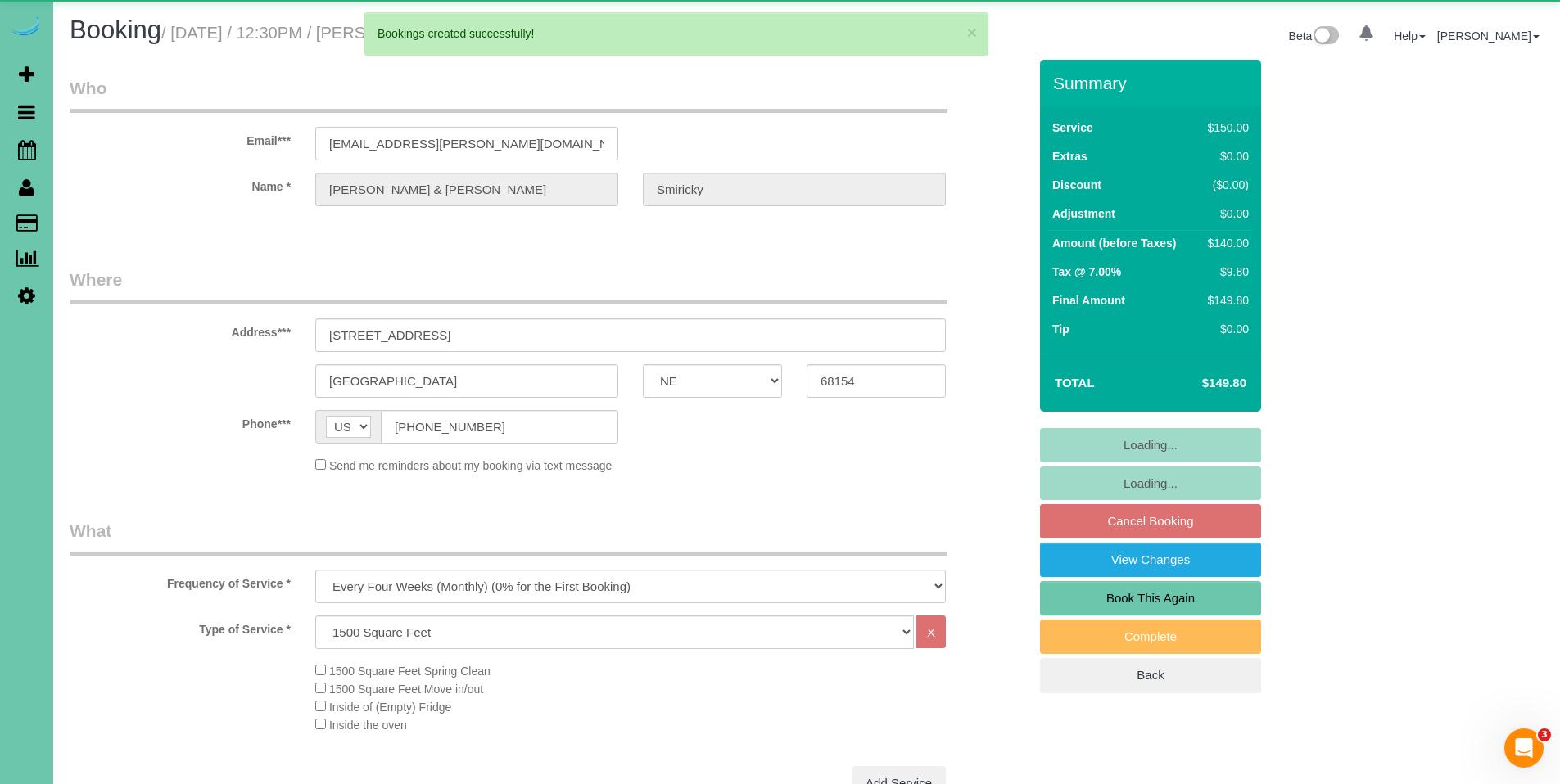
select select "object:77074"
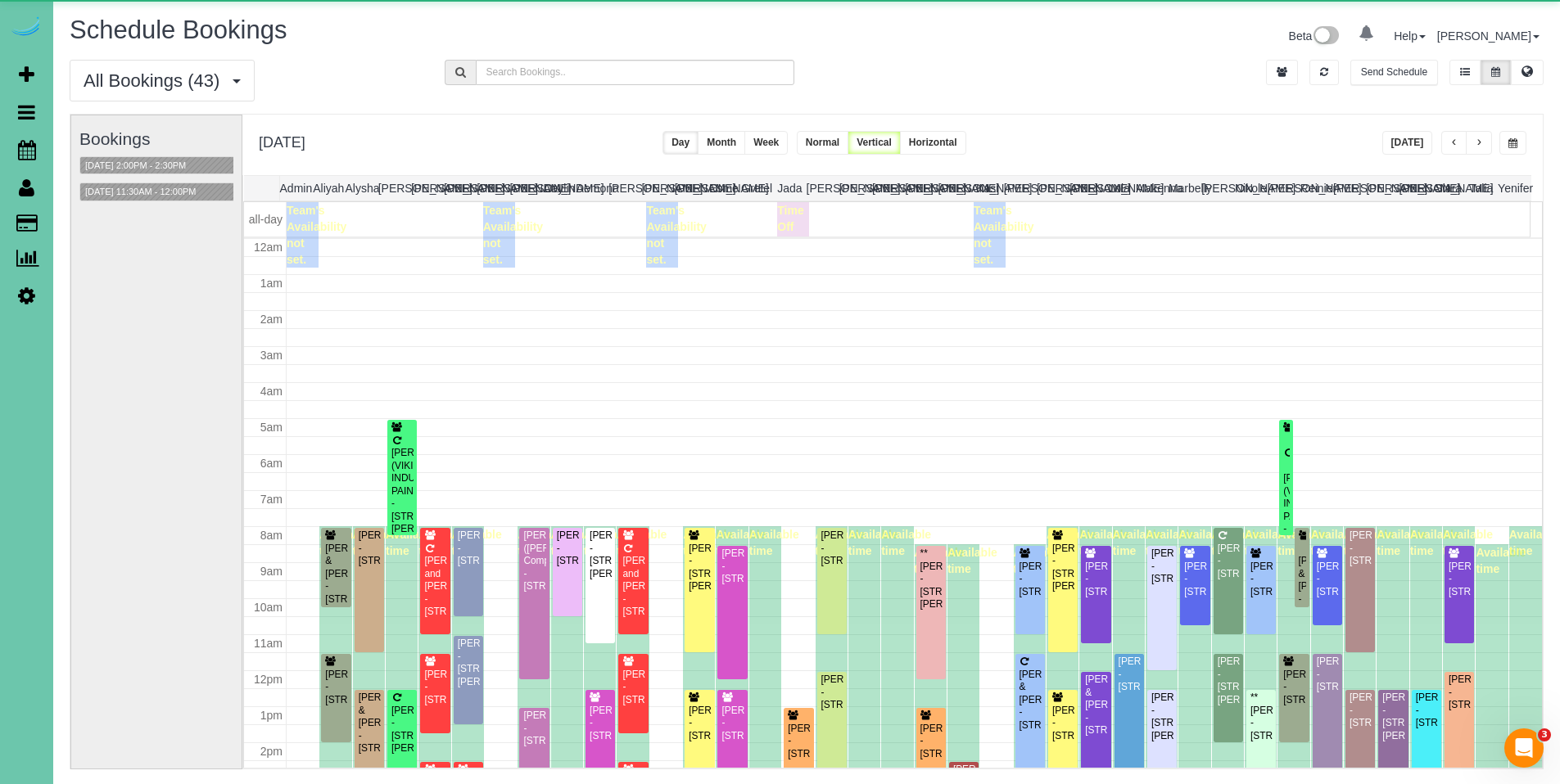
scroll to position [217, 0]
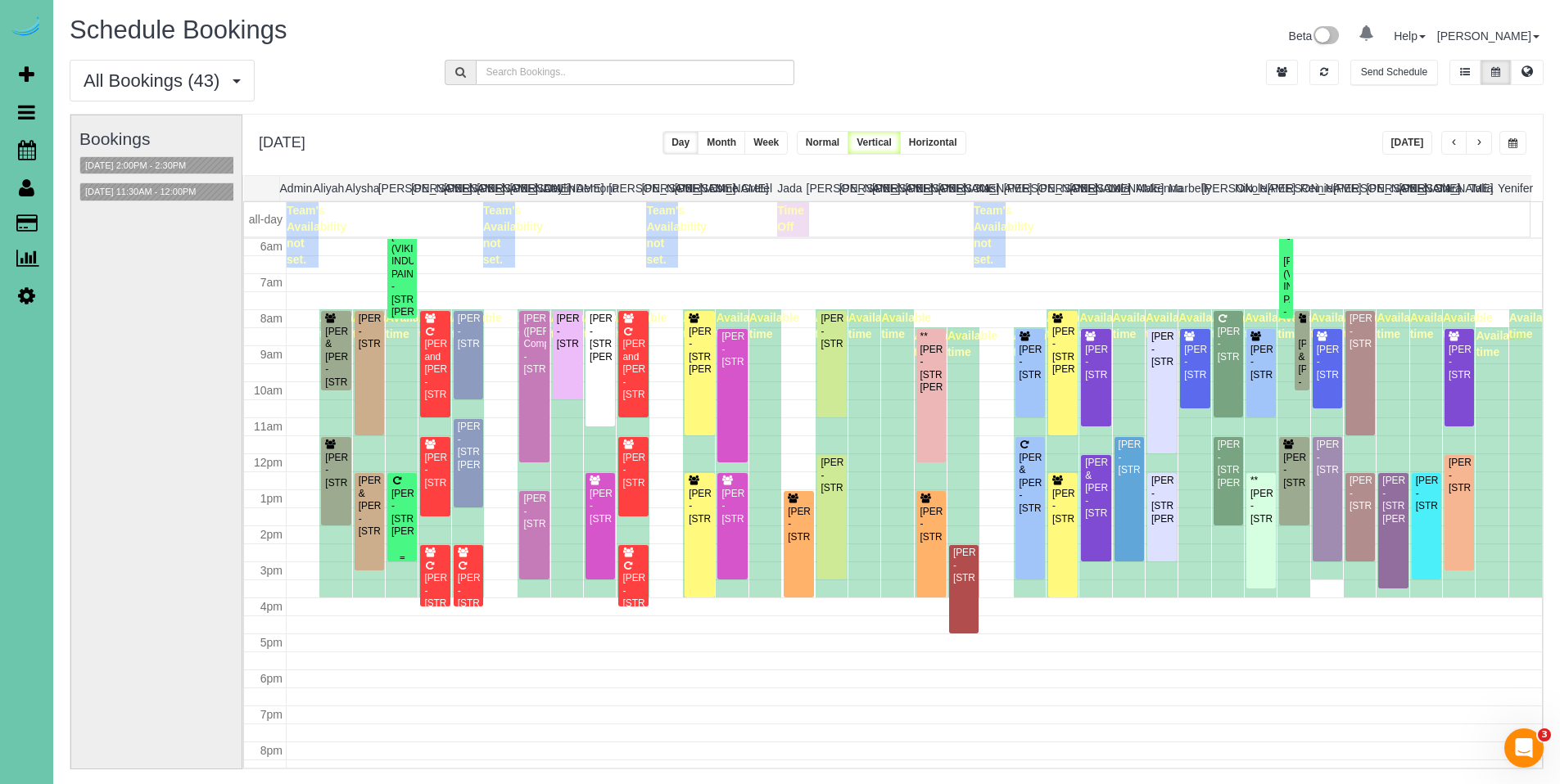
click at [392, 509] on div "Ashley Varilek - 18028 Lillian Street, Omaha, NE 68136" at bounding box center [401, 513] width 23 height 51
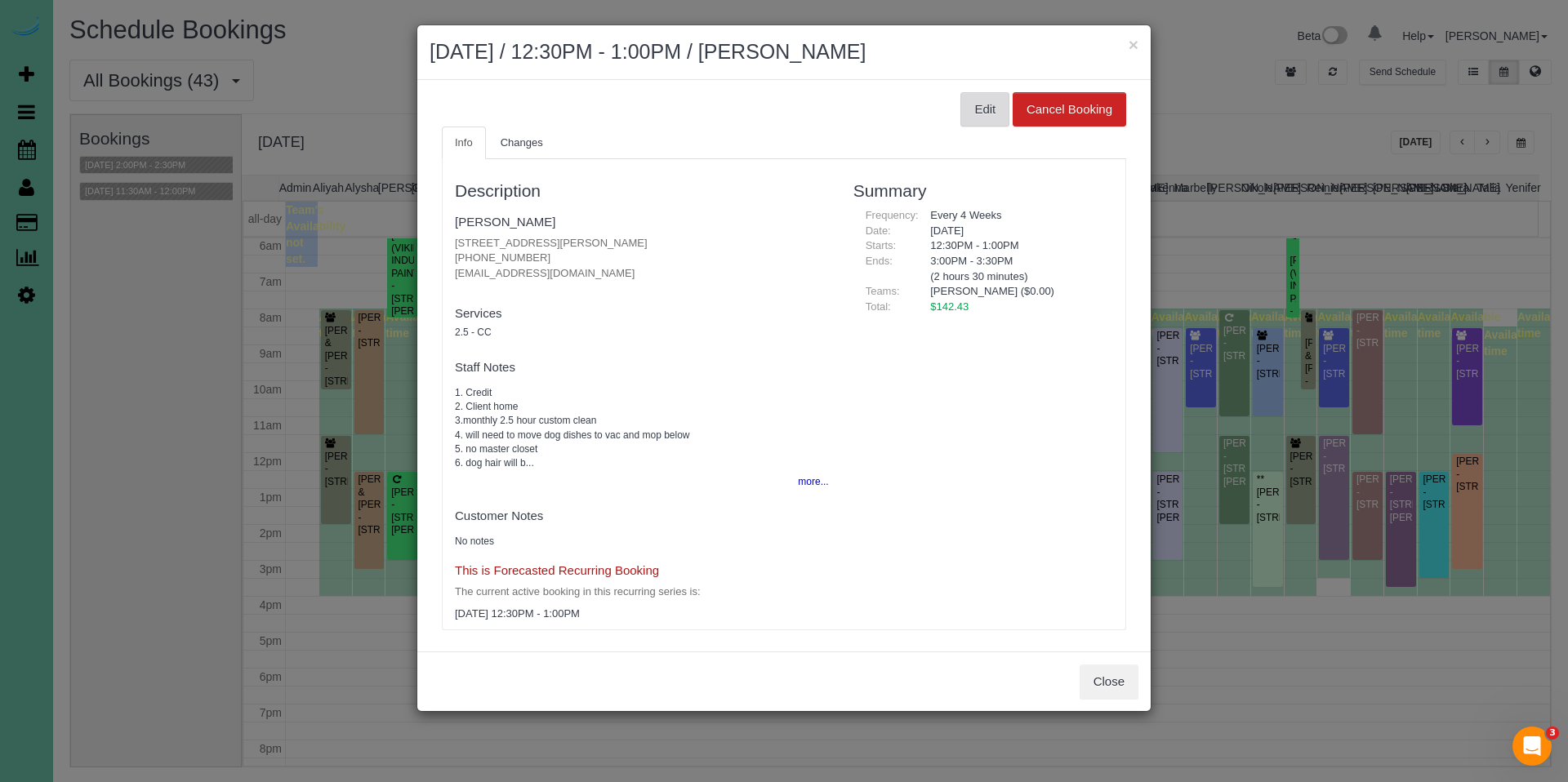
click at [966, 113] on button "Edit" at bounding box center [986, 109] width 49 height 35
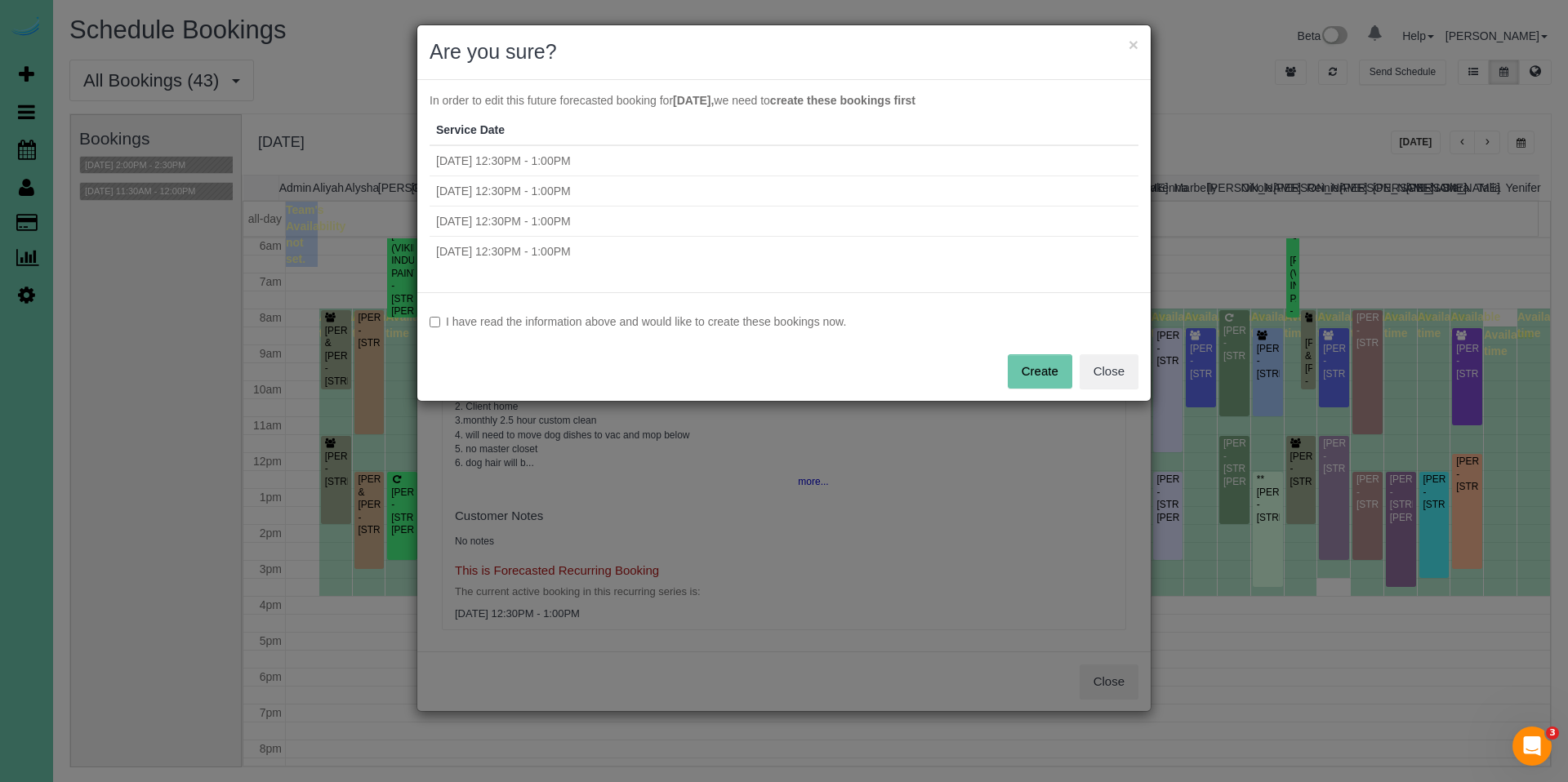
click at [829, 326] on label "I have read the information above and would like to create these bookings now." at bounding box center [783, 321] width 709 height 16
click at [1039, 361] on button "Create" at bounding box center [1040, 372] width 64 height 35
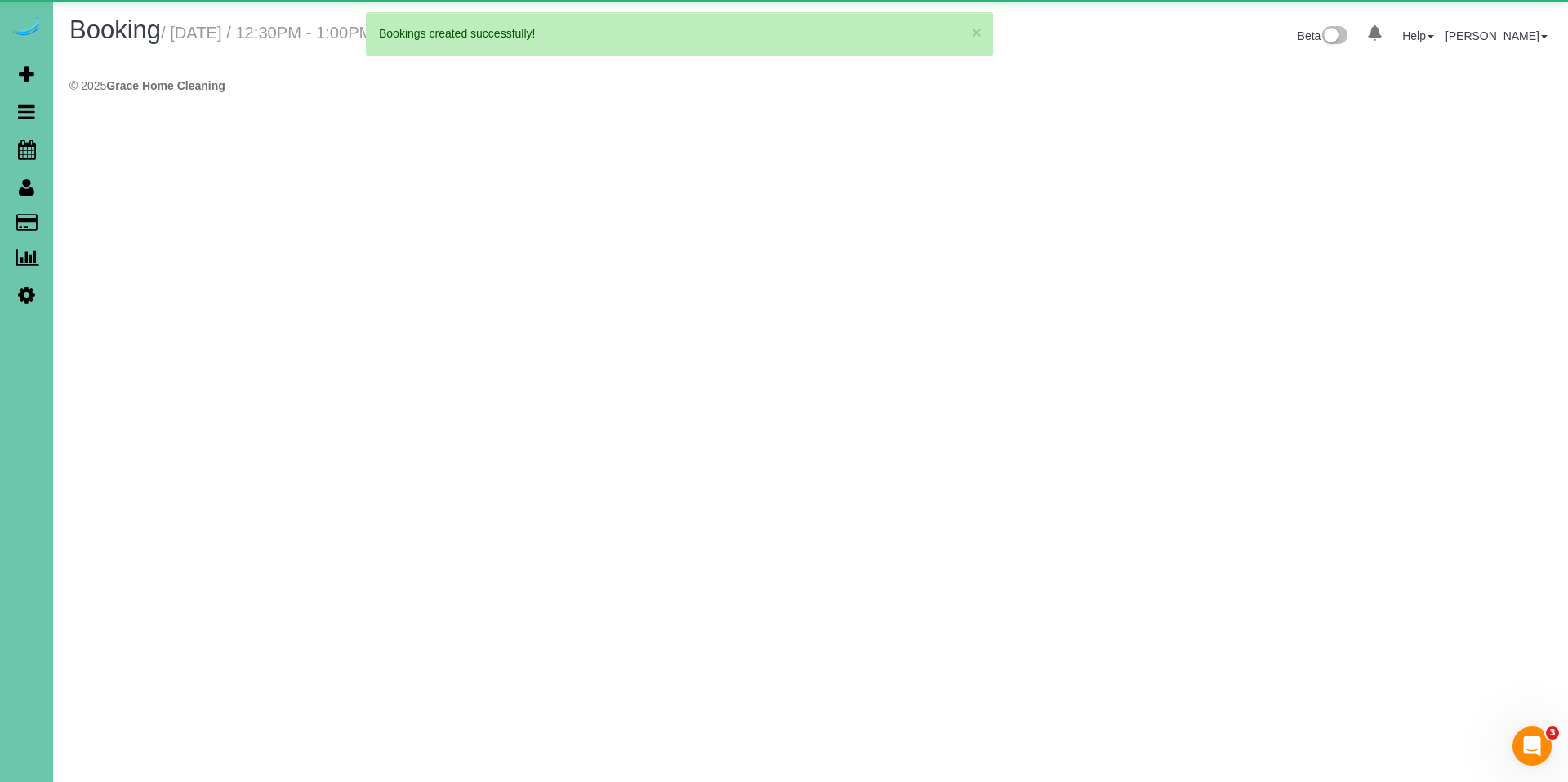
select select "NE"
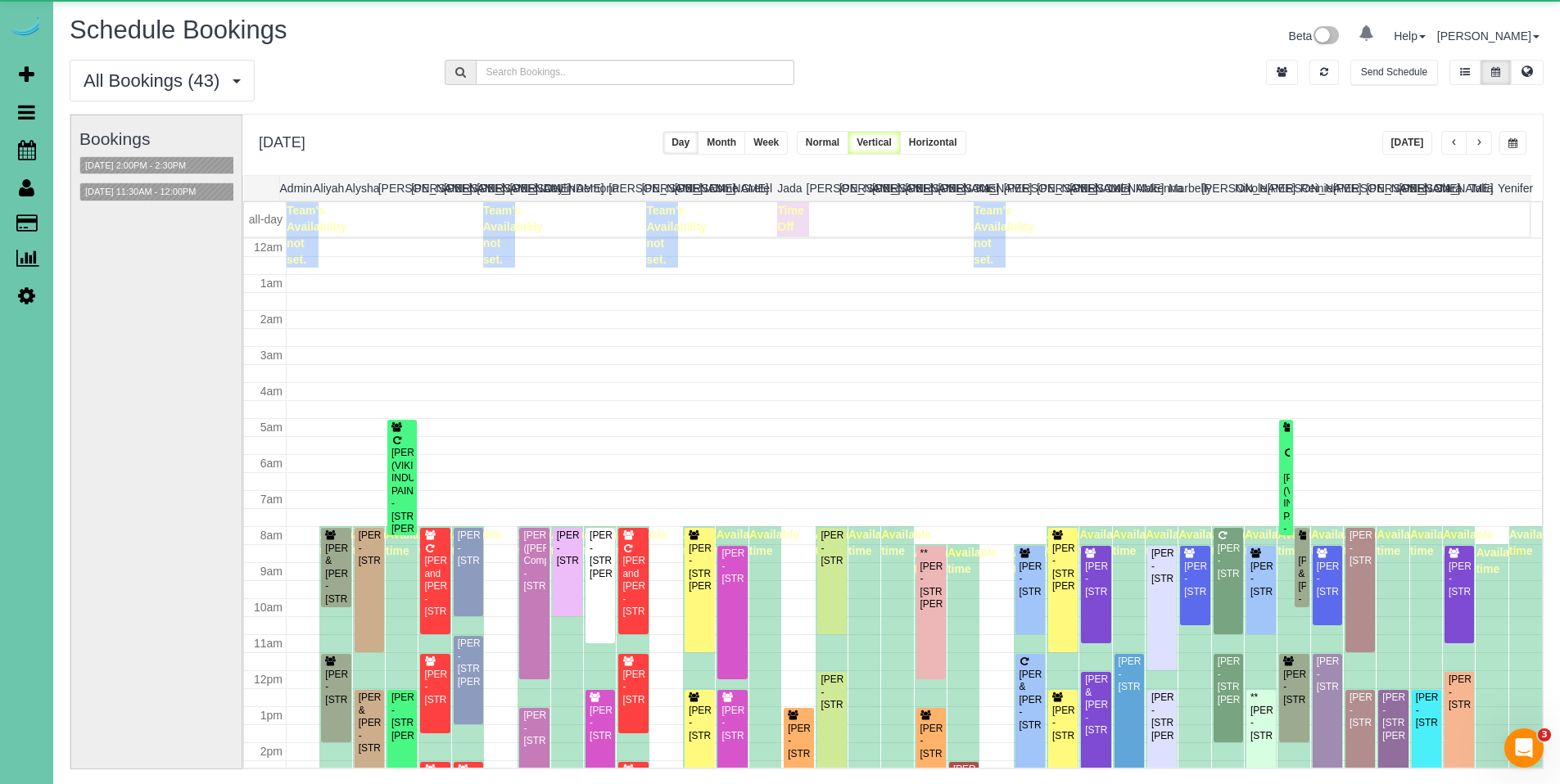
scroll to position [217, 0]
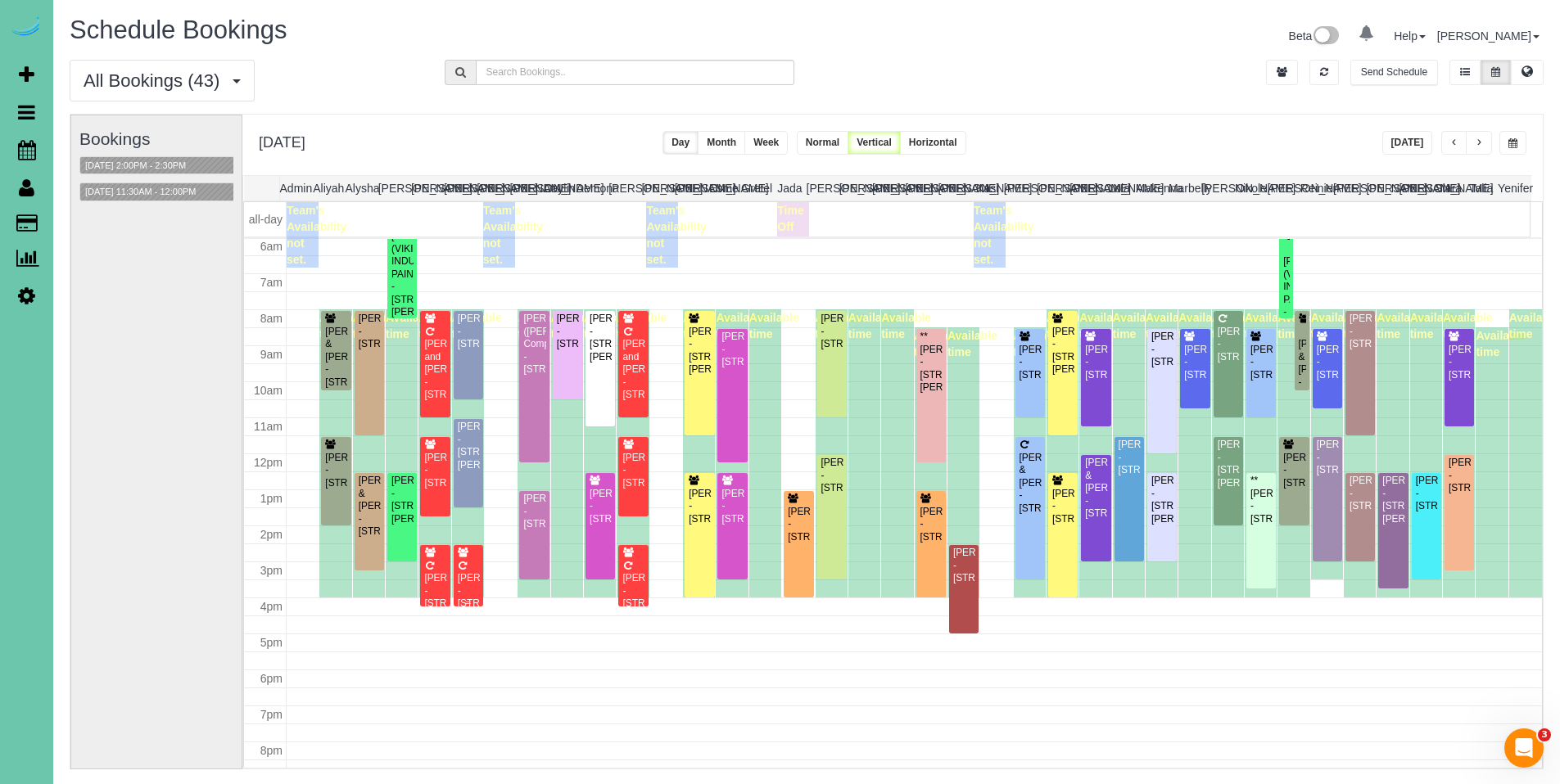
click at [472, 580] on div "Stacey Gilk - 2007 N 53 St, Omaha, NE 68104" at bounding box center [468, 591] width 23 height 37
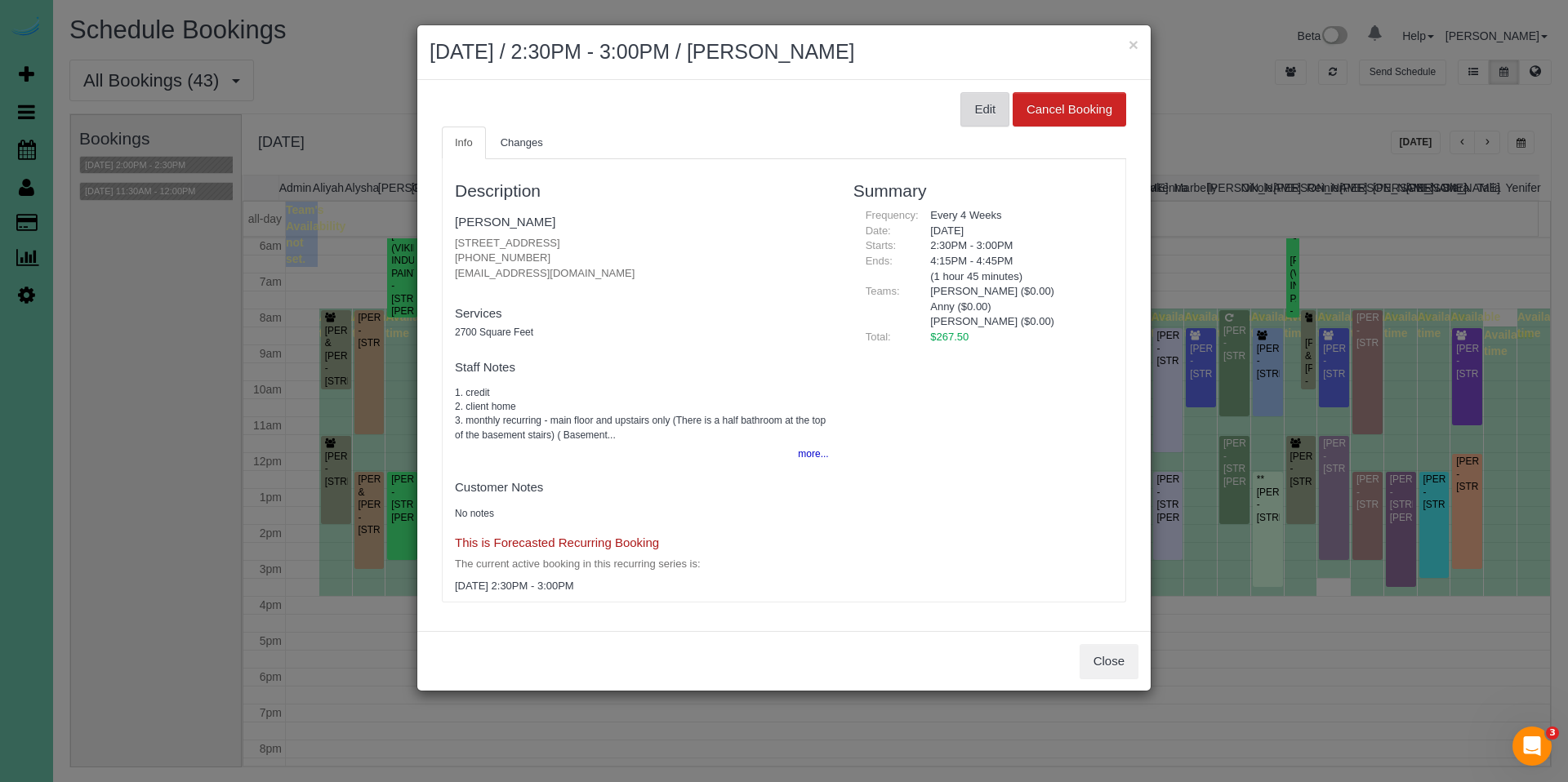
click at [986, 113] on button "Edit" at bounding box center [986, 109] width 49 height 35
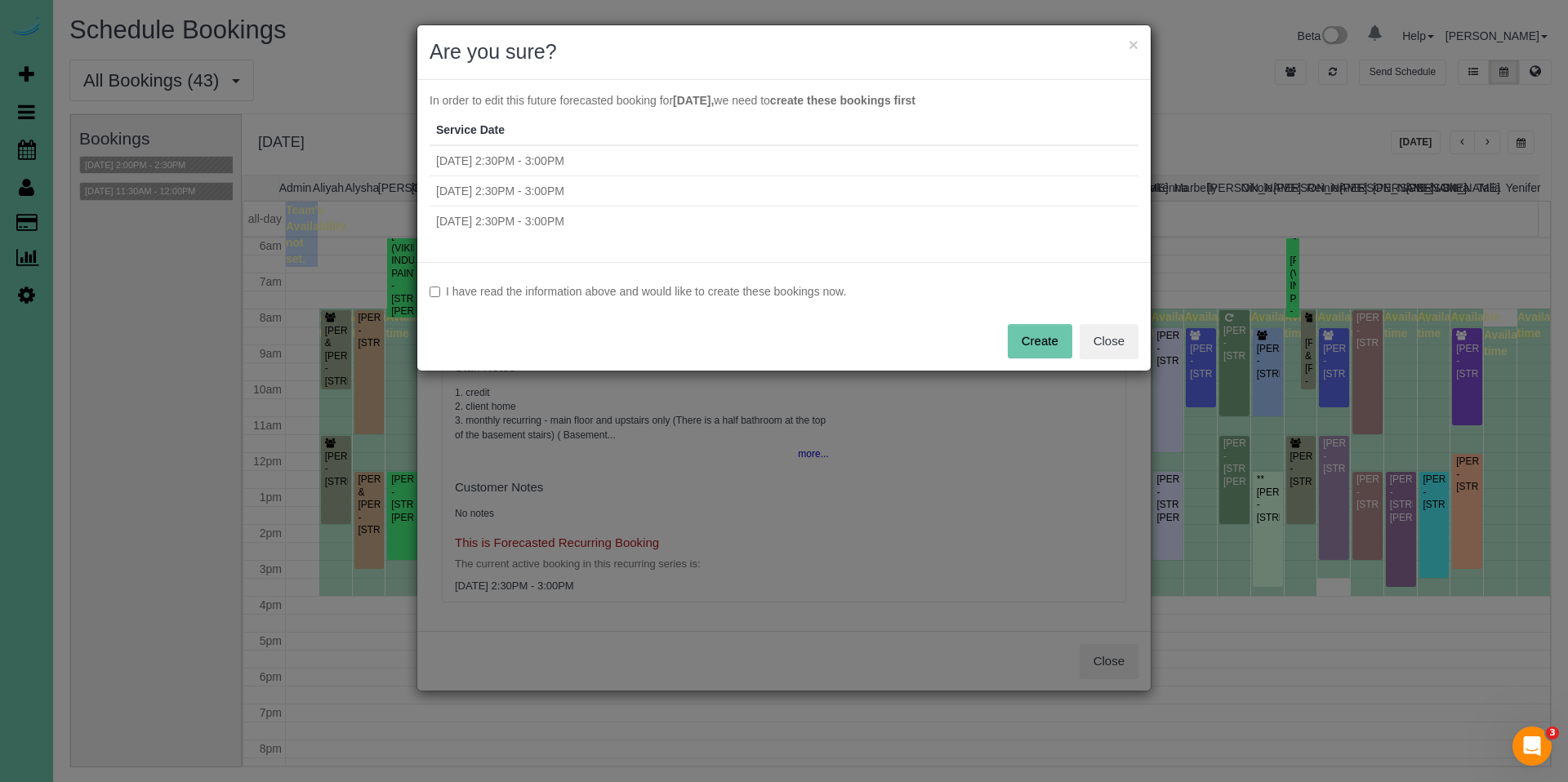
click at [658, 289] on label "I have read the information above and would like to create these bookings now." at bounding box center [783, 291] width 709 height 16
click at [1065, 345] on button "Create" at bounding box center [1040, 341] width 64 height 35
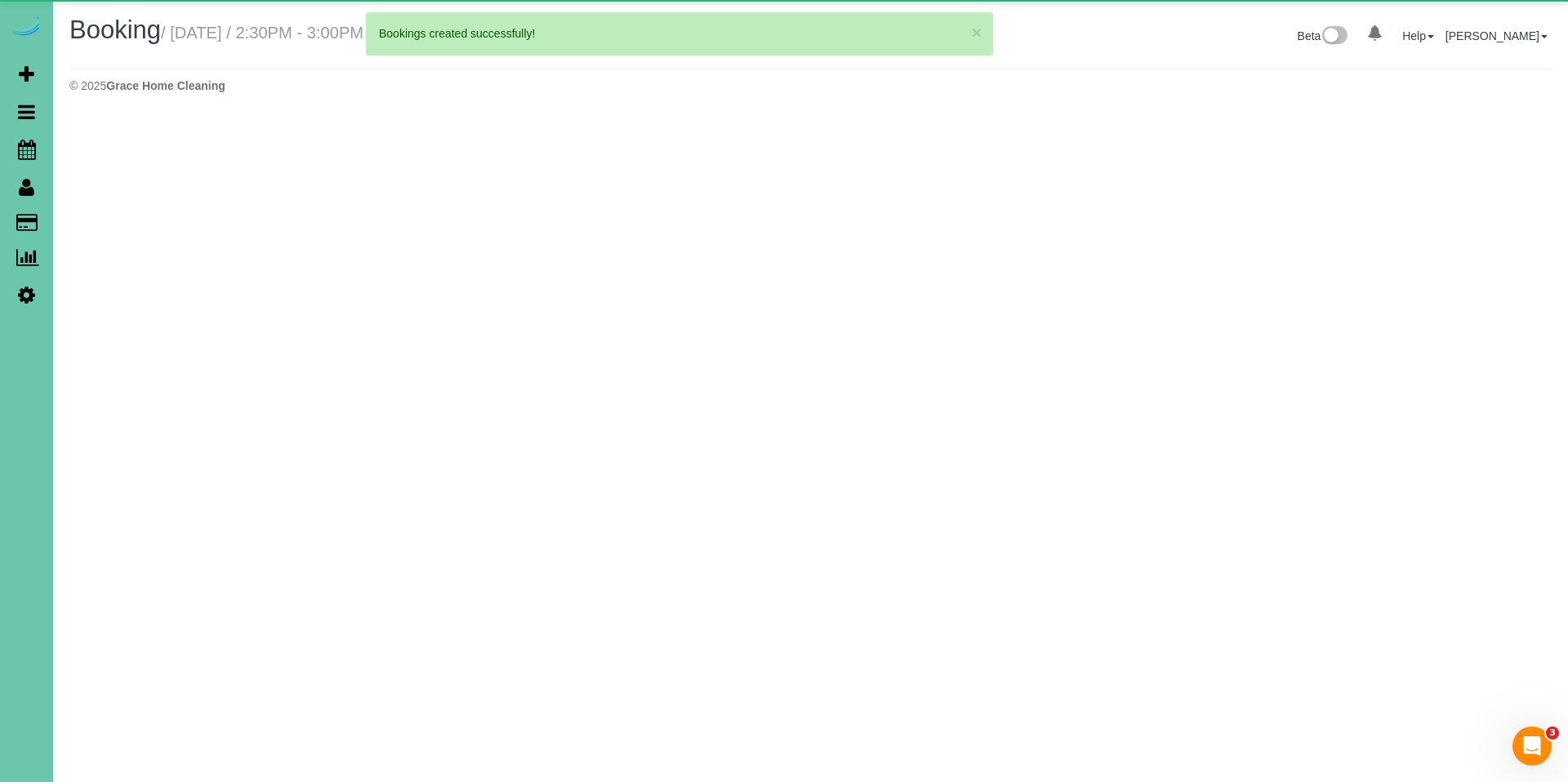
select select "NE"
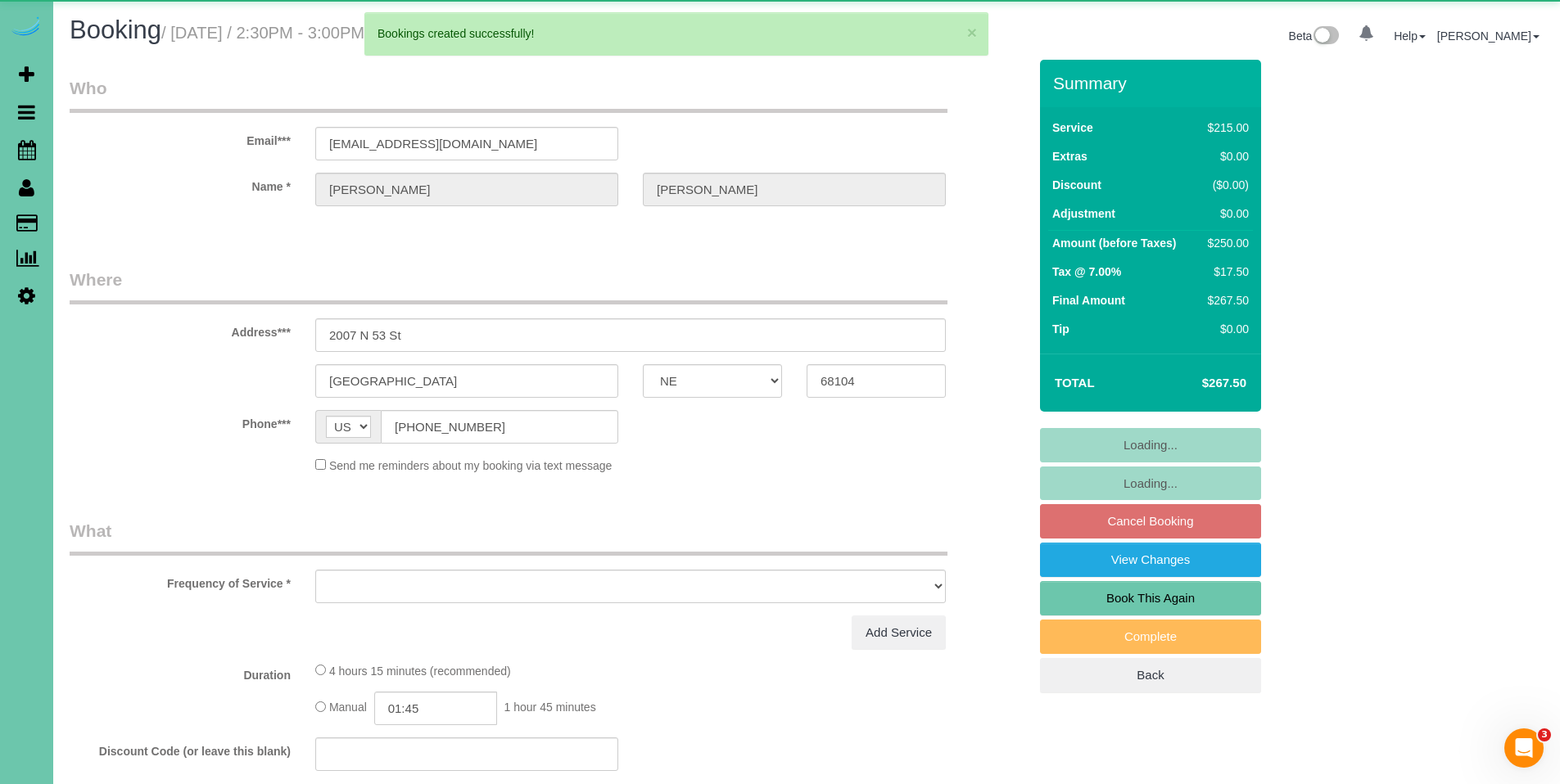
select select "object:78962"
select select "string:fspay-1d09faf4-6104-404d-b7fc-52211753f786"
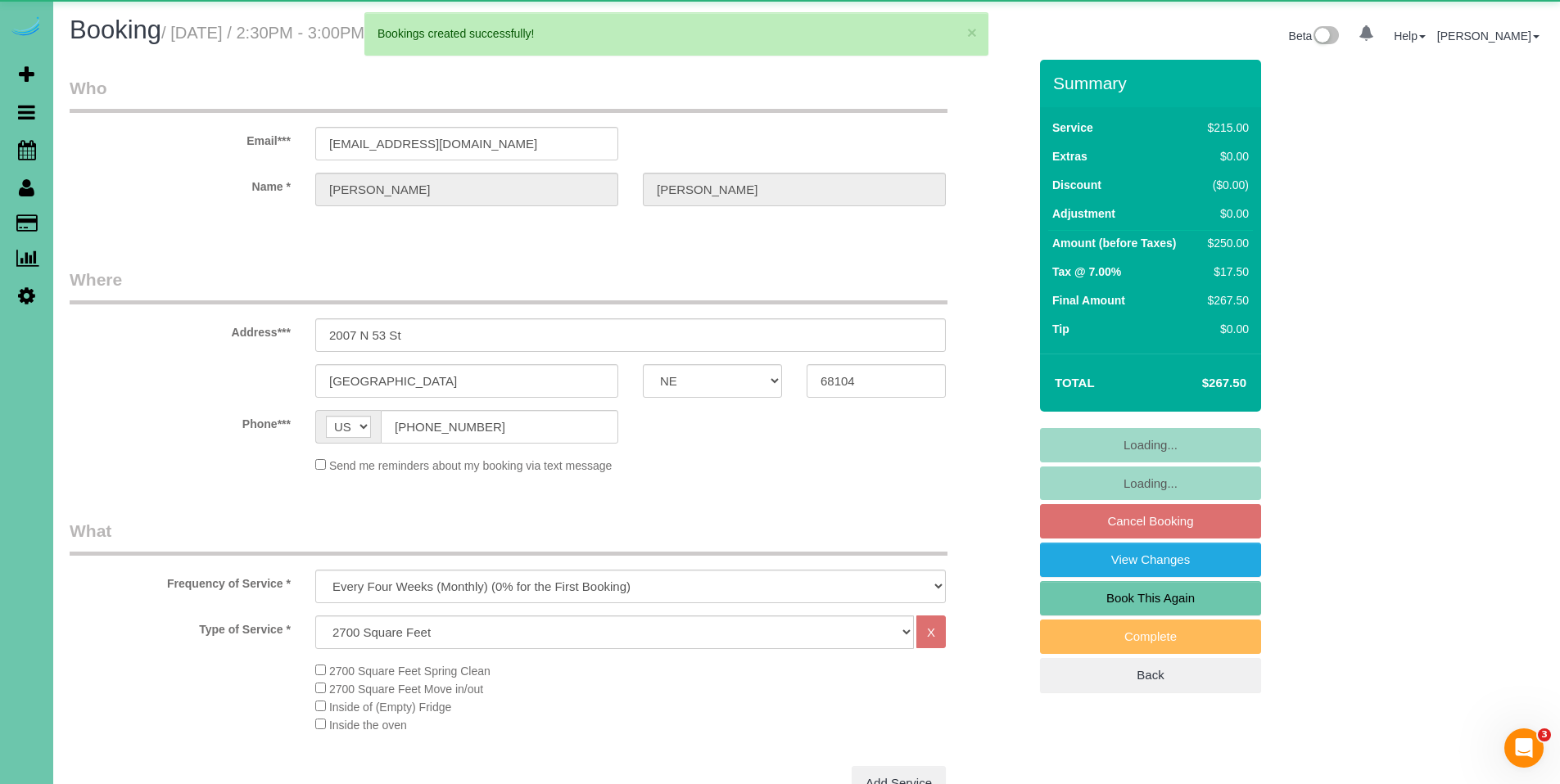
select select "object:78995"
select select "number:37"
select select "number:41"
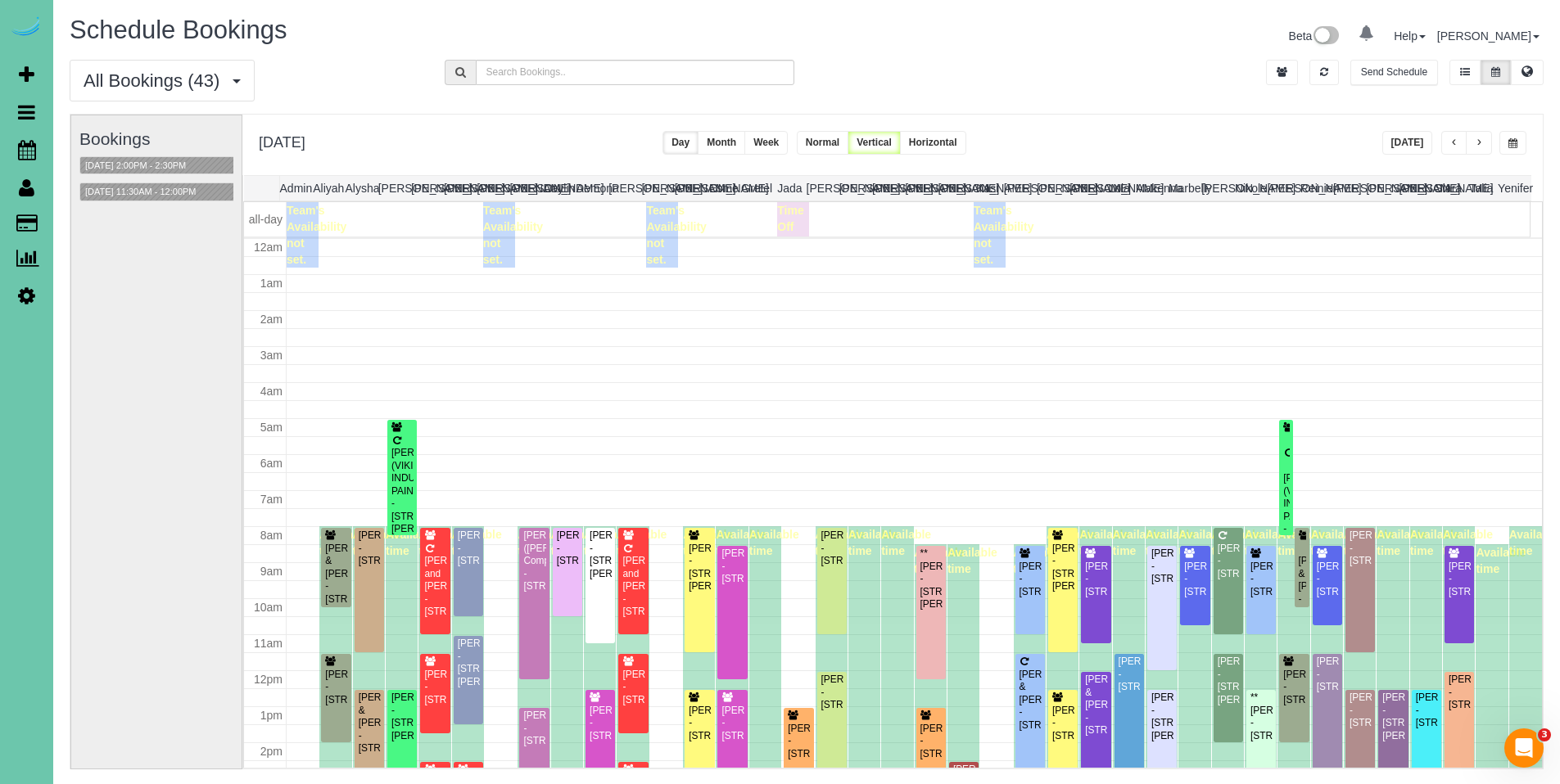
scroll to position [217, 0]
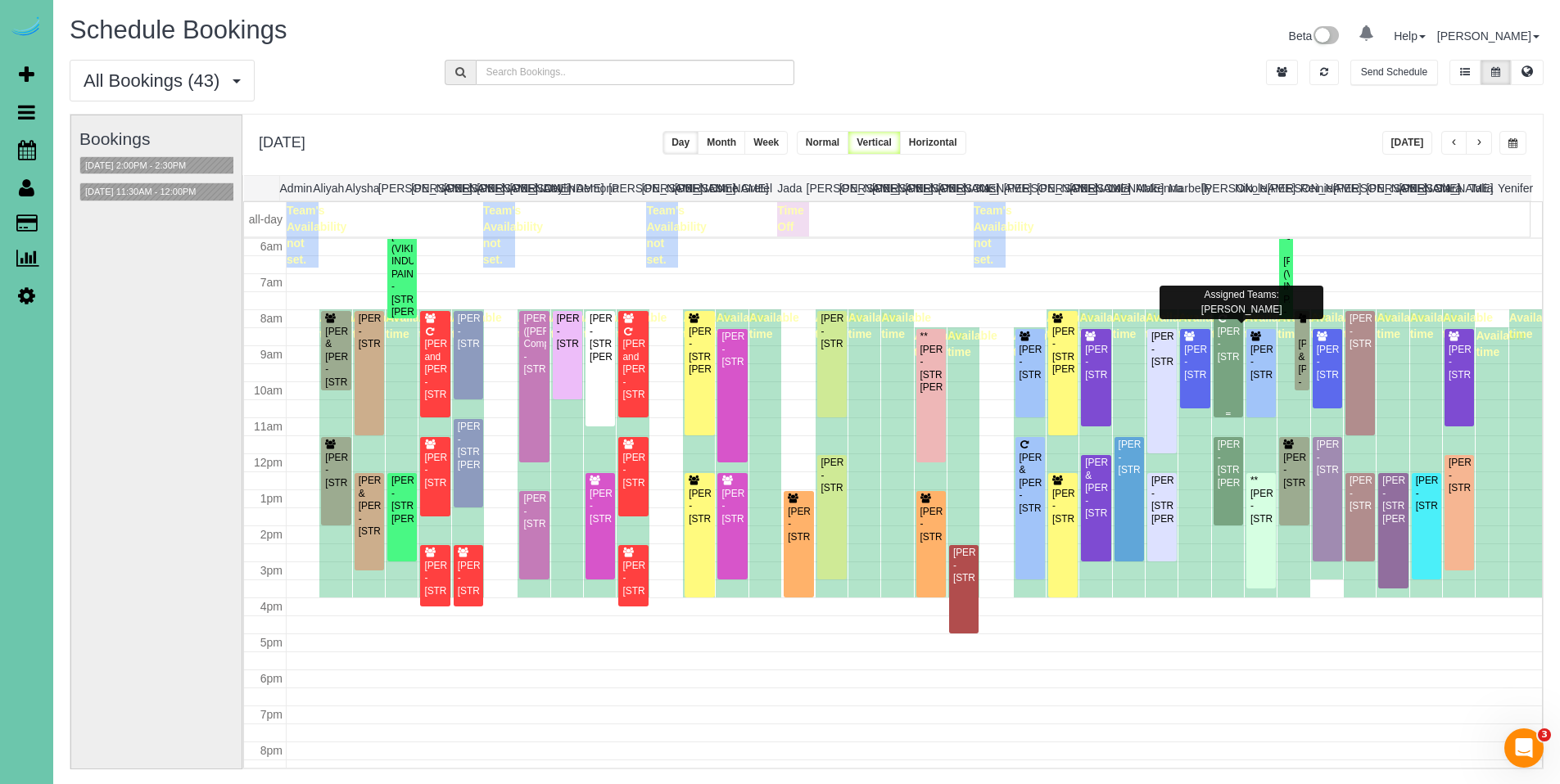
click at [1223, 349] on div "Amber Saltsgaver - 647 S 215th Street, Elkhorn, NE 68022" at bounding box center [1228, 344] width 23 height 37
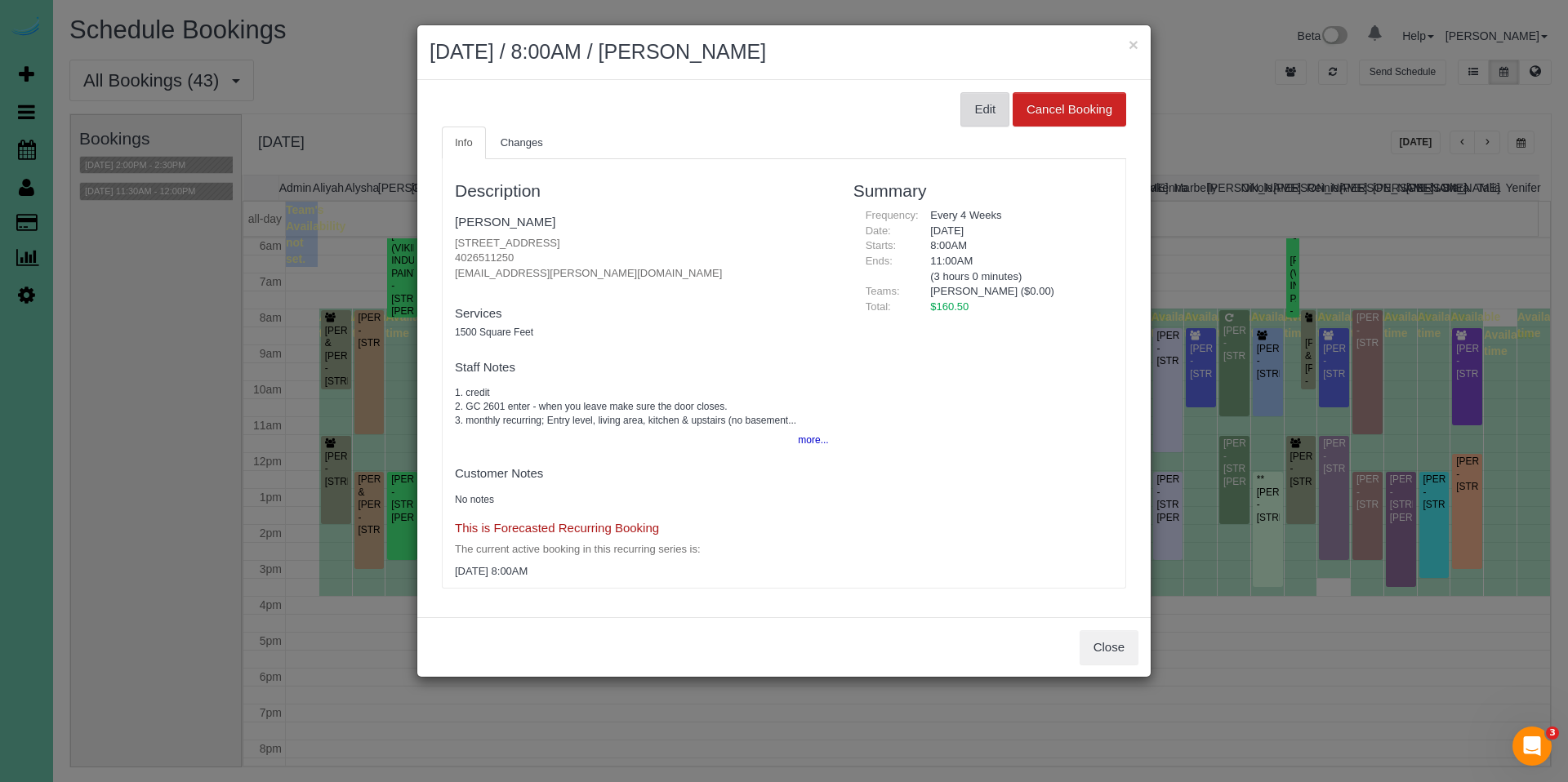
click at [985, 110] on button "Edit" at bounding box center [986, 109] width 49 height 35
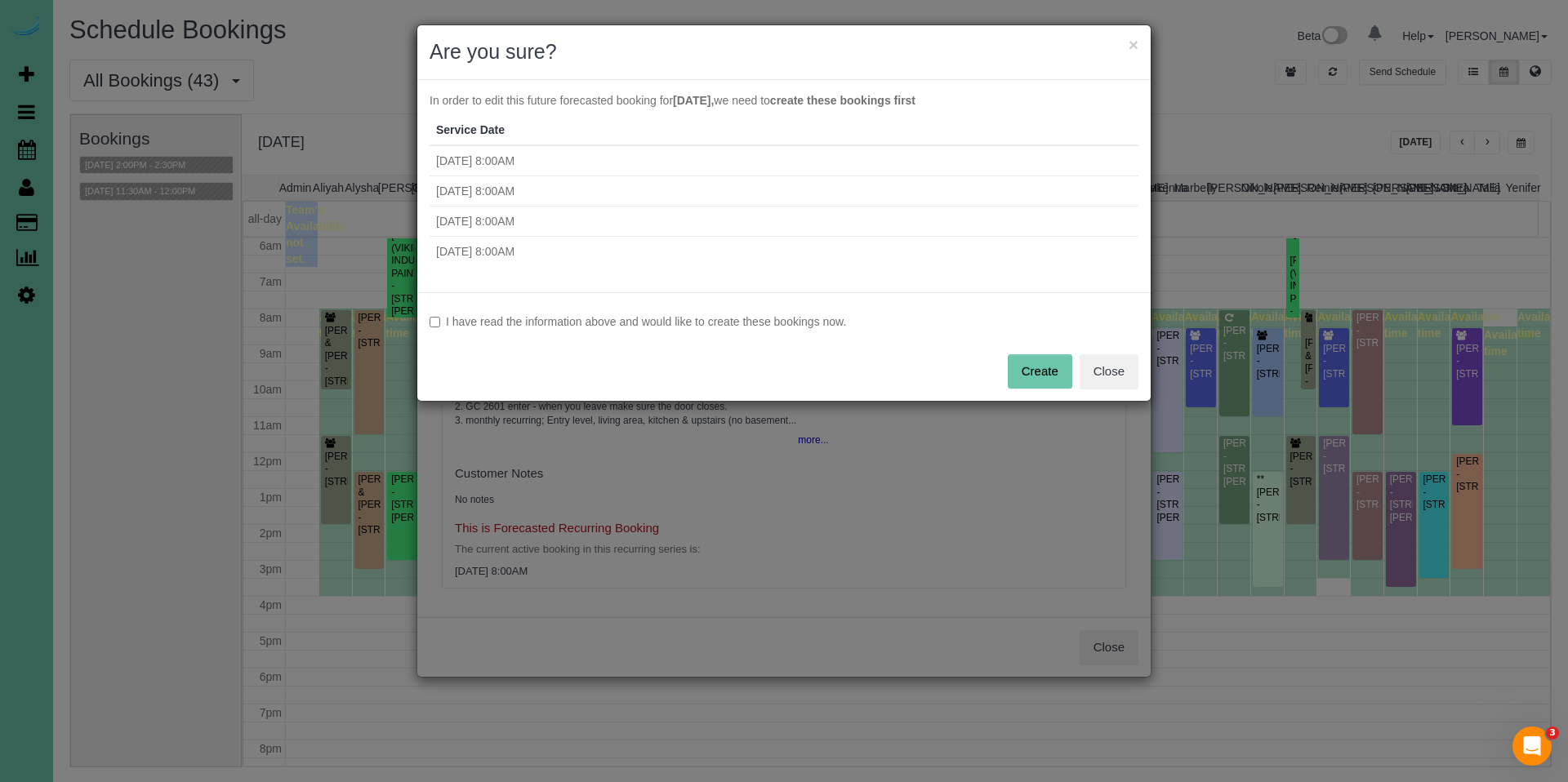
click at [730, 317] on label "I have read the information above and would like to create these bookings now." at bounding box center [783, 321] width 709 height 16
click at [1041, 372] on button "Create" at bounding box center [1040, 372] width 64 height 35
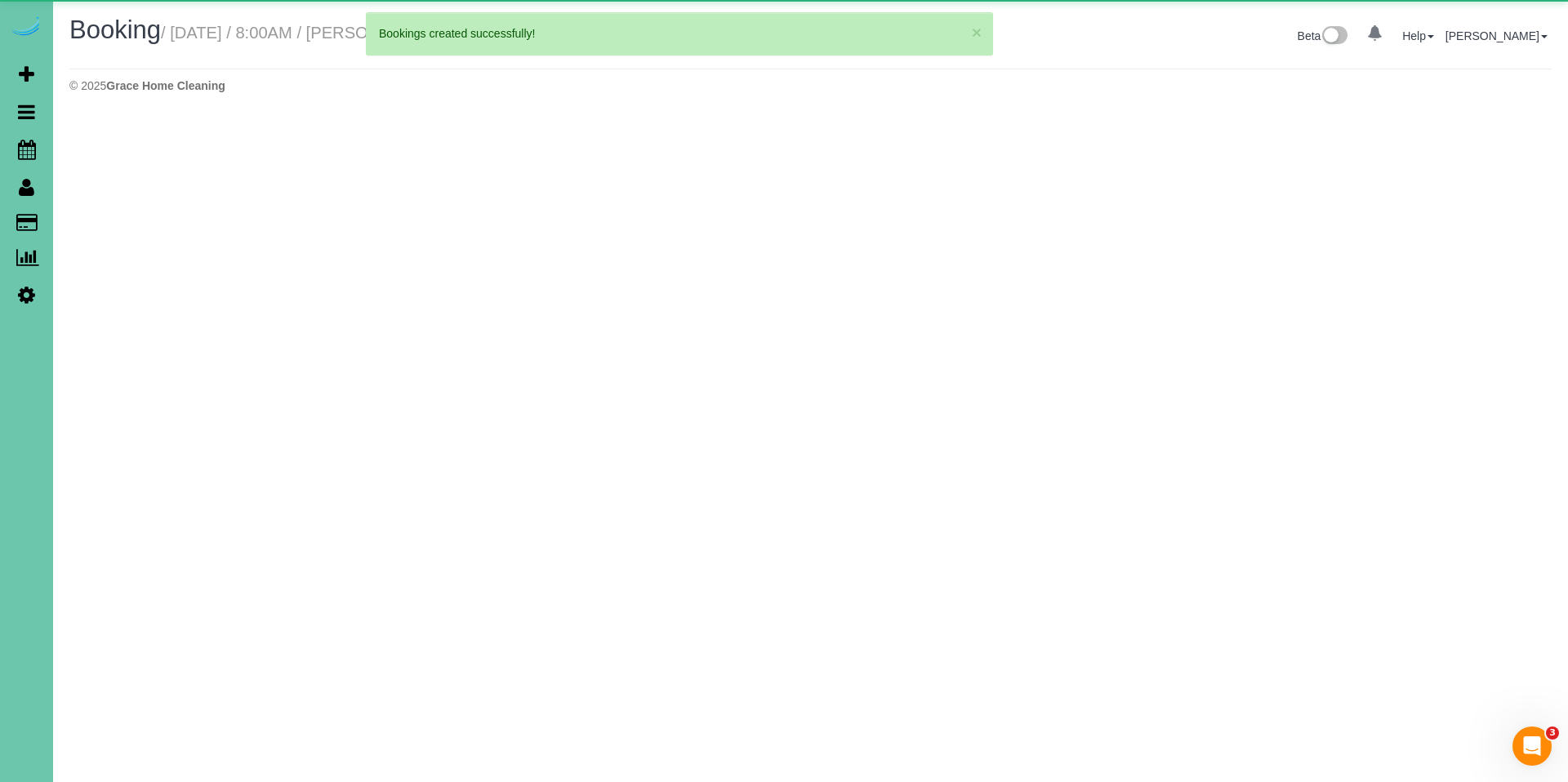
select select "NE"
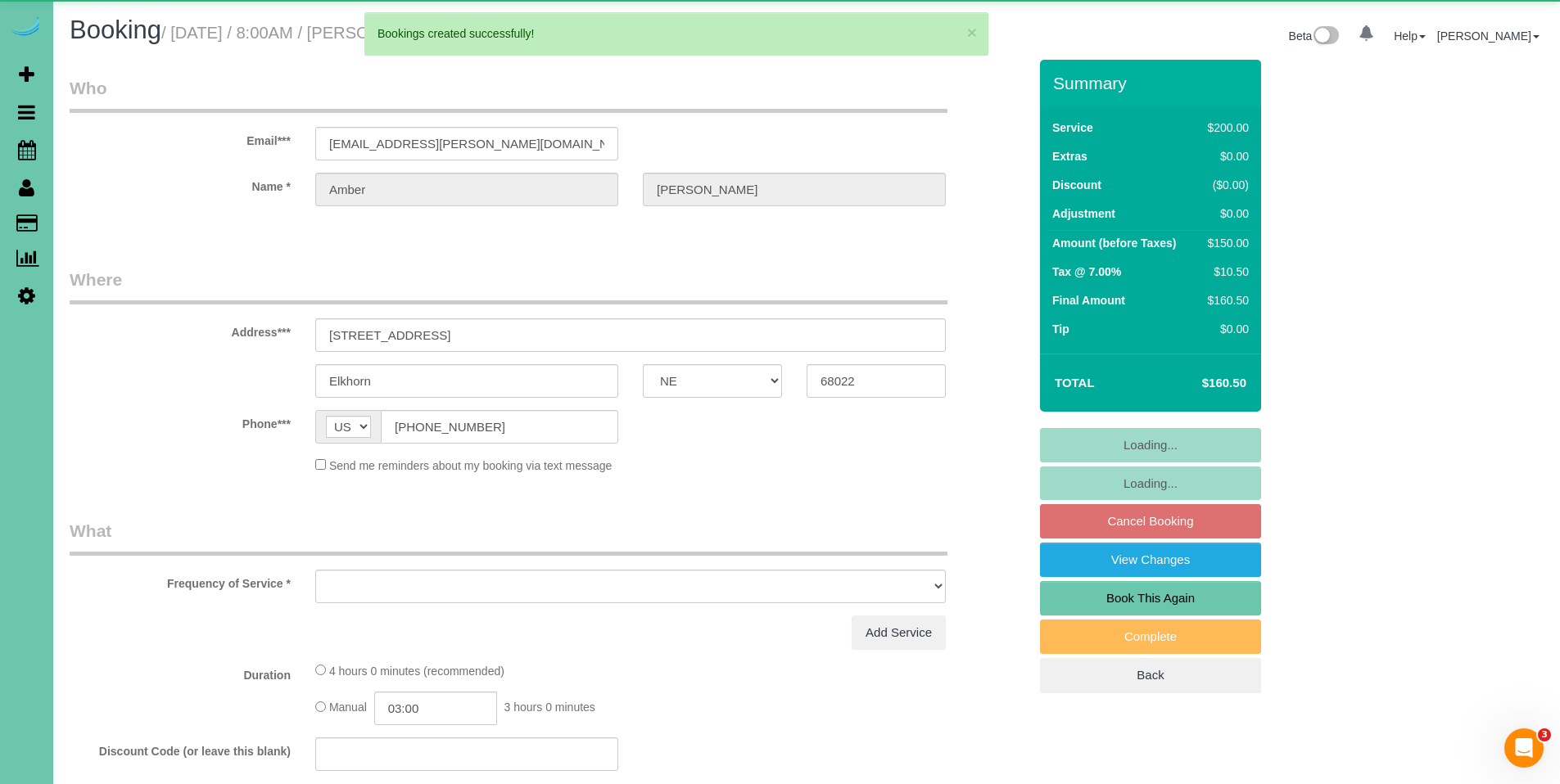
select select "object:80345"
select select "string:fspay-e6679d87-9d0d-486e-856d-aa159eb41594"
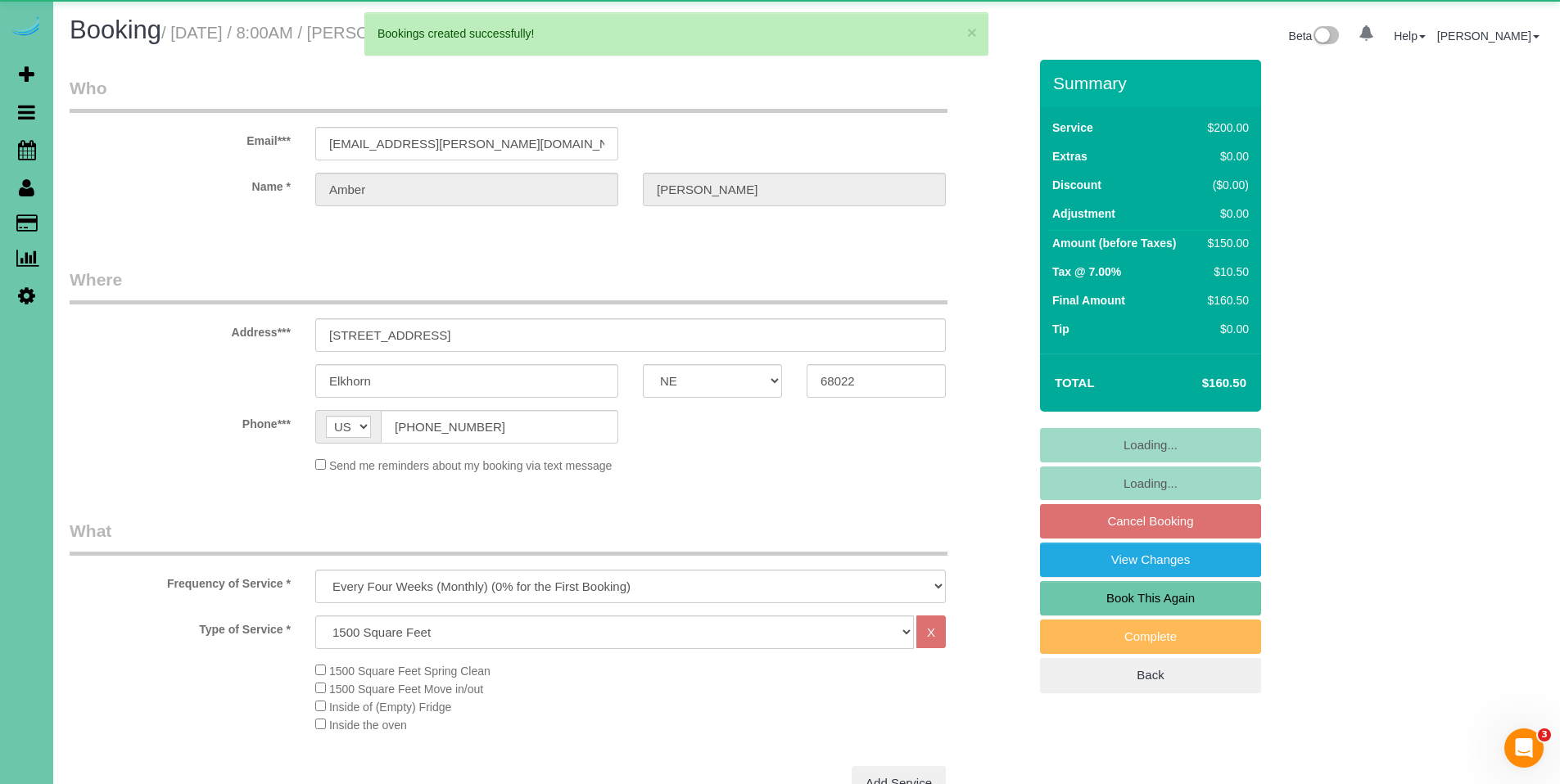
select select "object:80378"
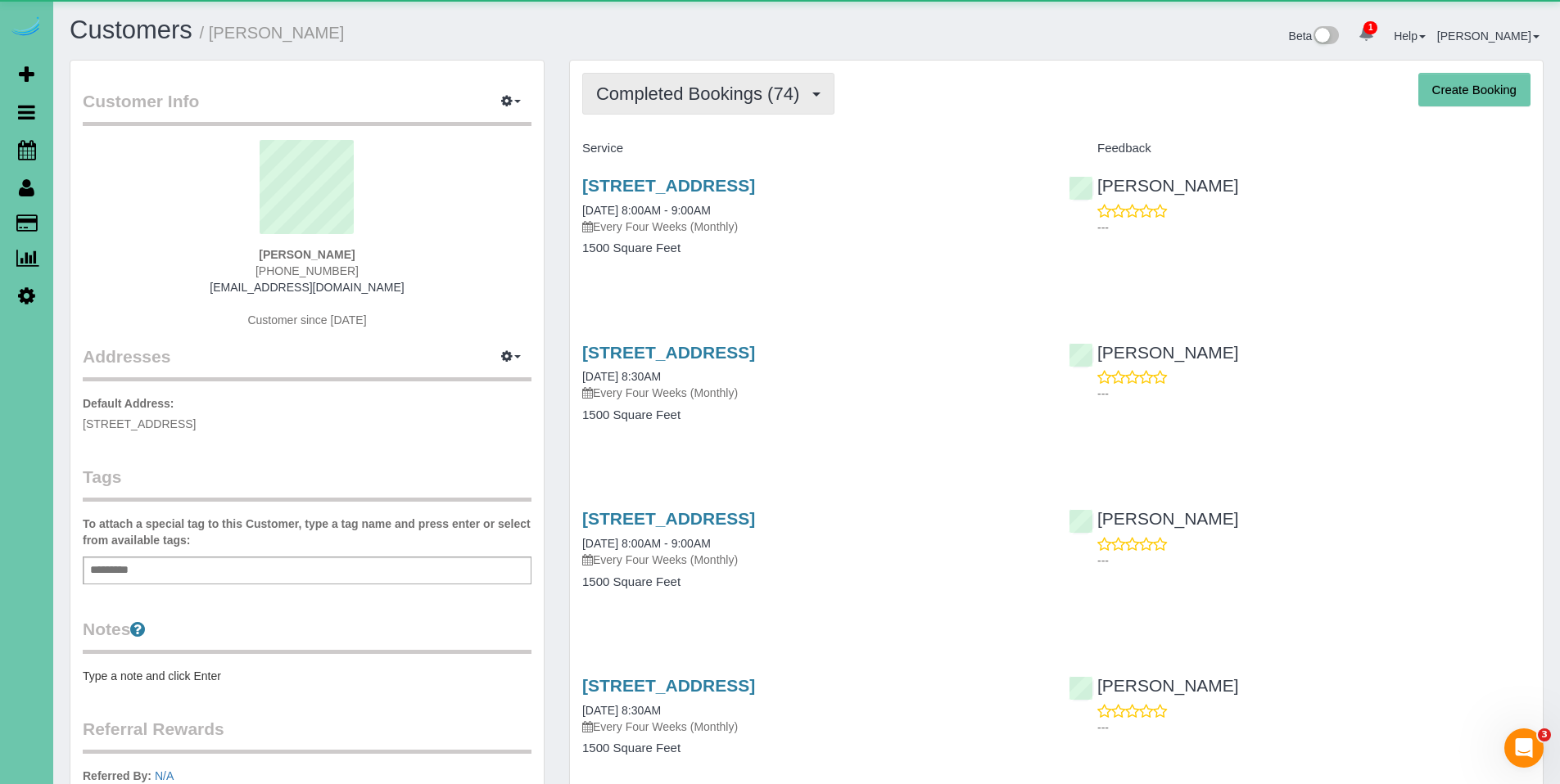
click at [688, 91] on span "Completed Bookings (74)" at bounding box center [701, 93] width 211 height 20
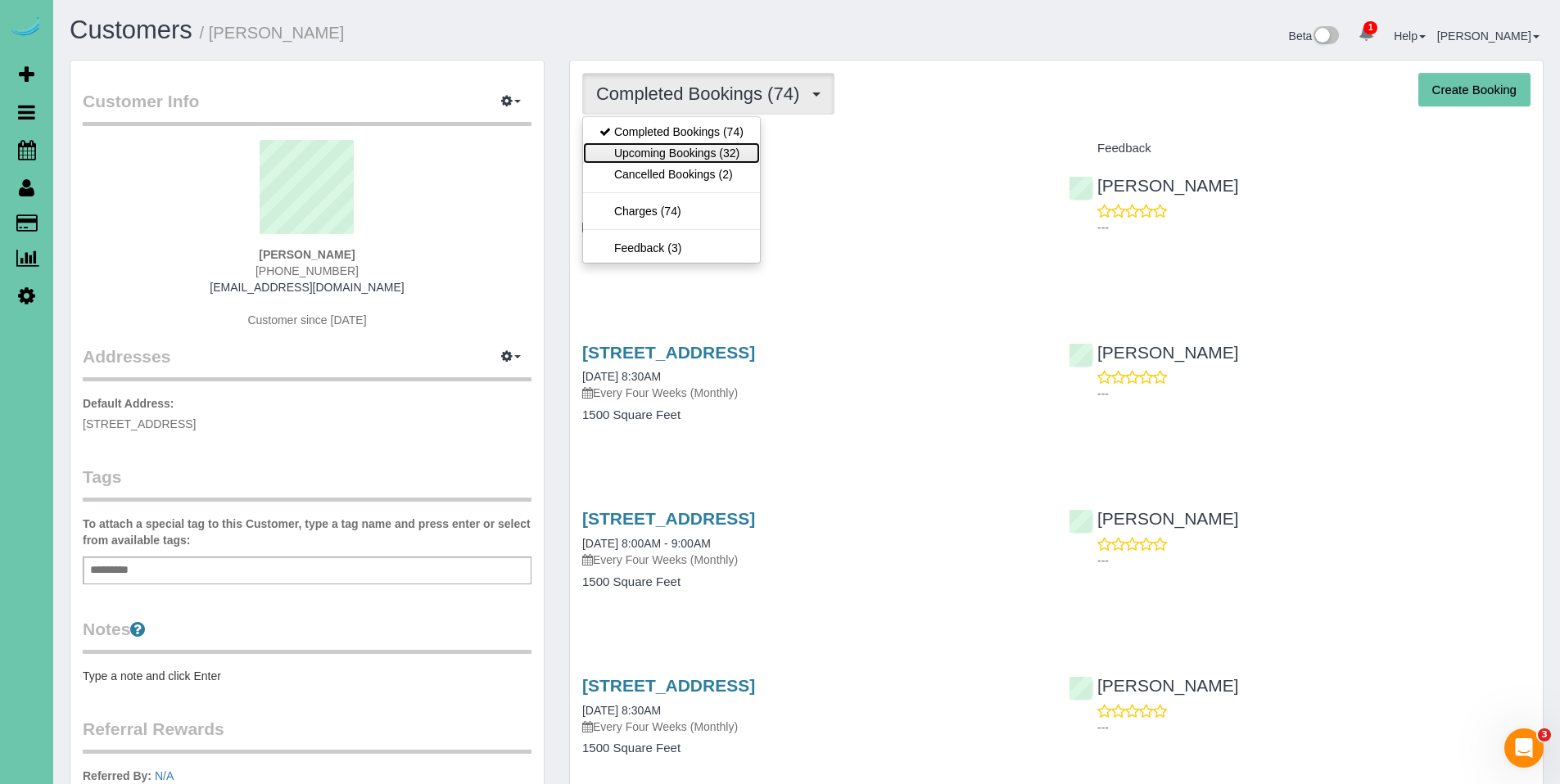
click at [688, 152] on link "Upcoming Bookings (32)" at bounding box center [671, 153] width 177 height 21
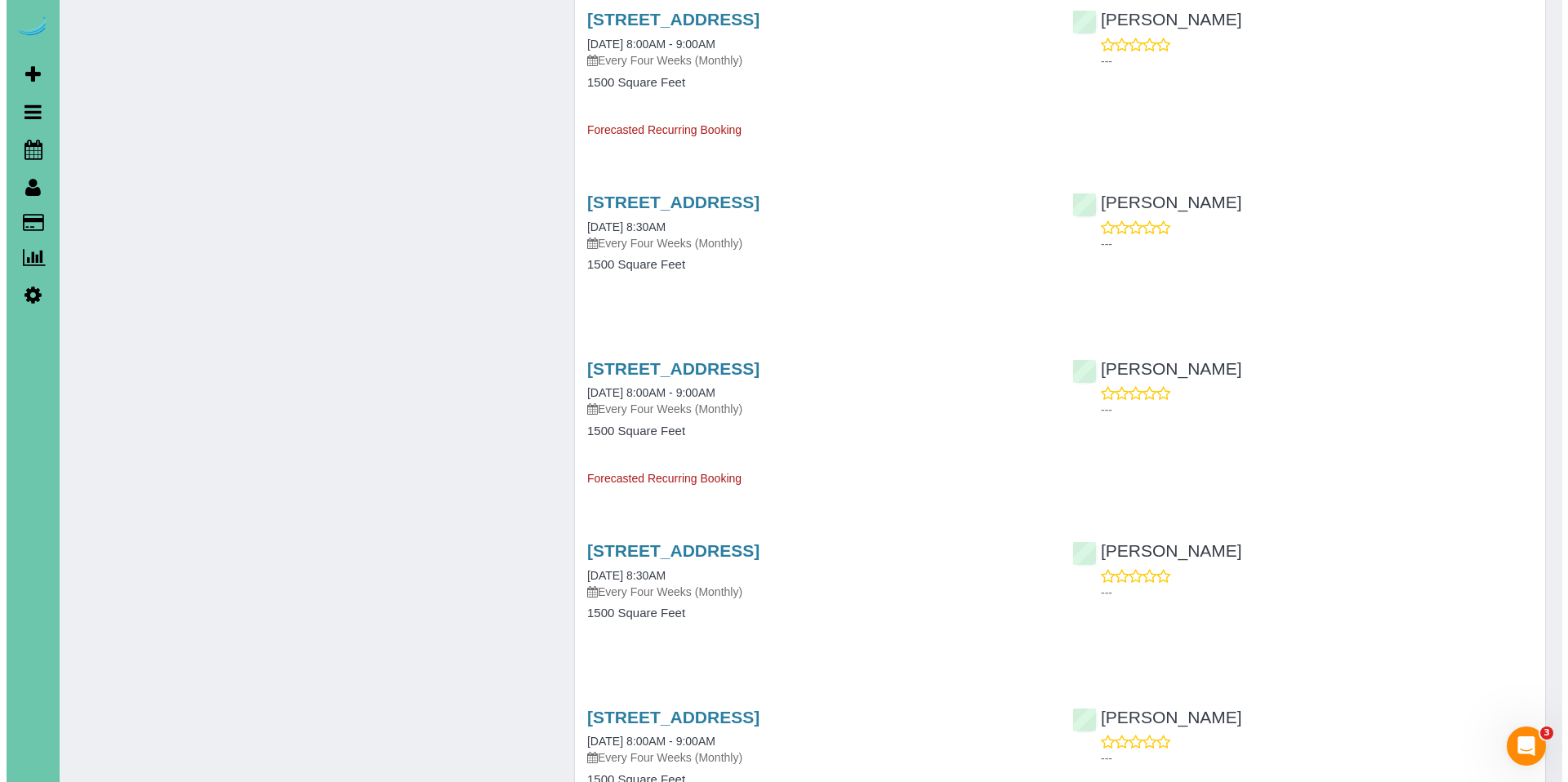
scroll to position [1369, 0]
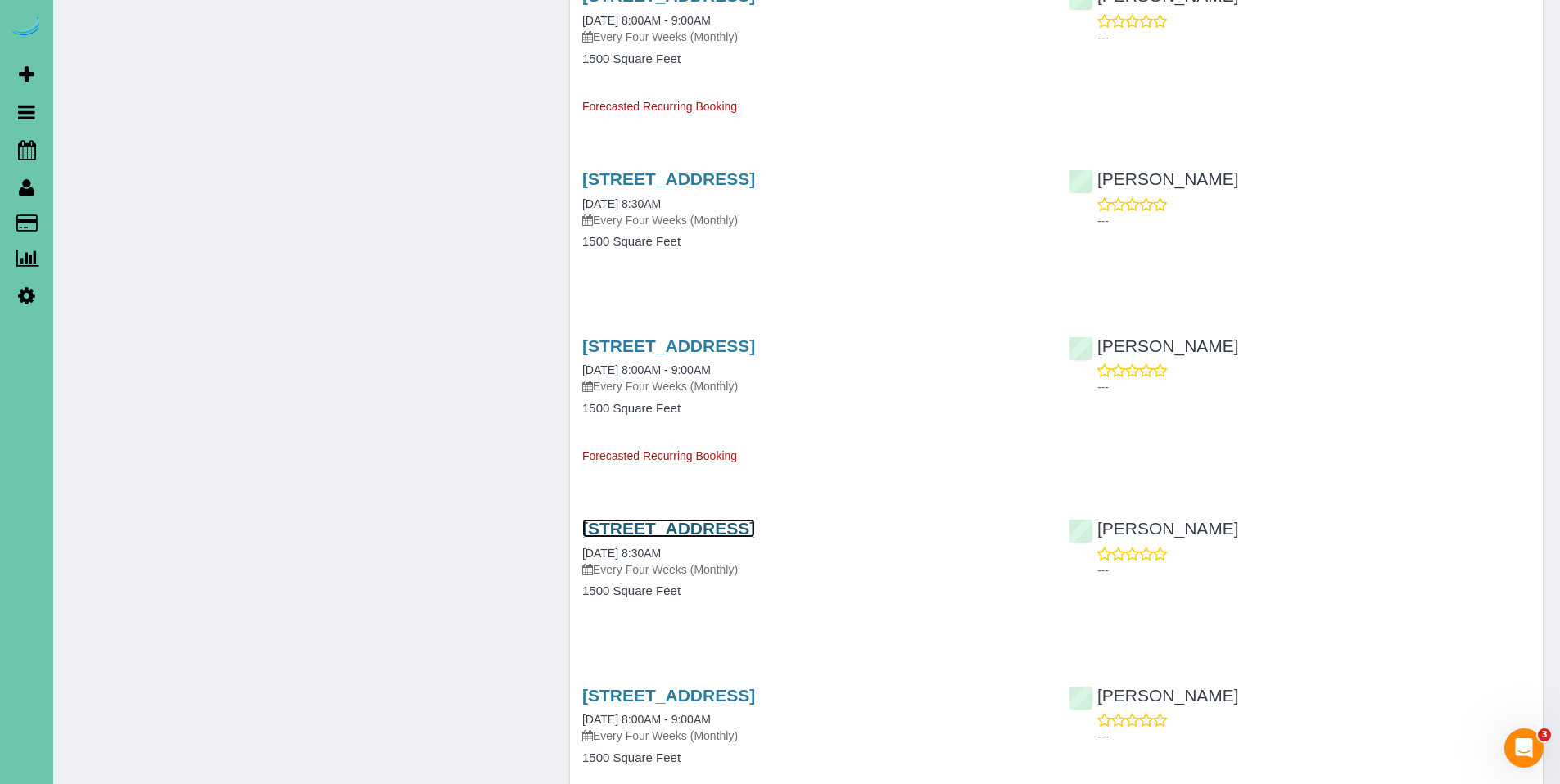
click at [688, 533] on link "[STREET_ADDRESS]" at bounding box center [669, 529] width 173 height 19
click at [684, 353] on link "[STREET_ADDRESS]" at bounding box center [669, 346] width 173 height 19
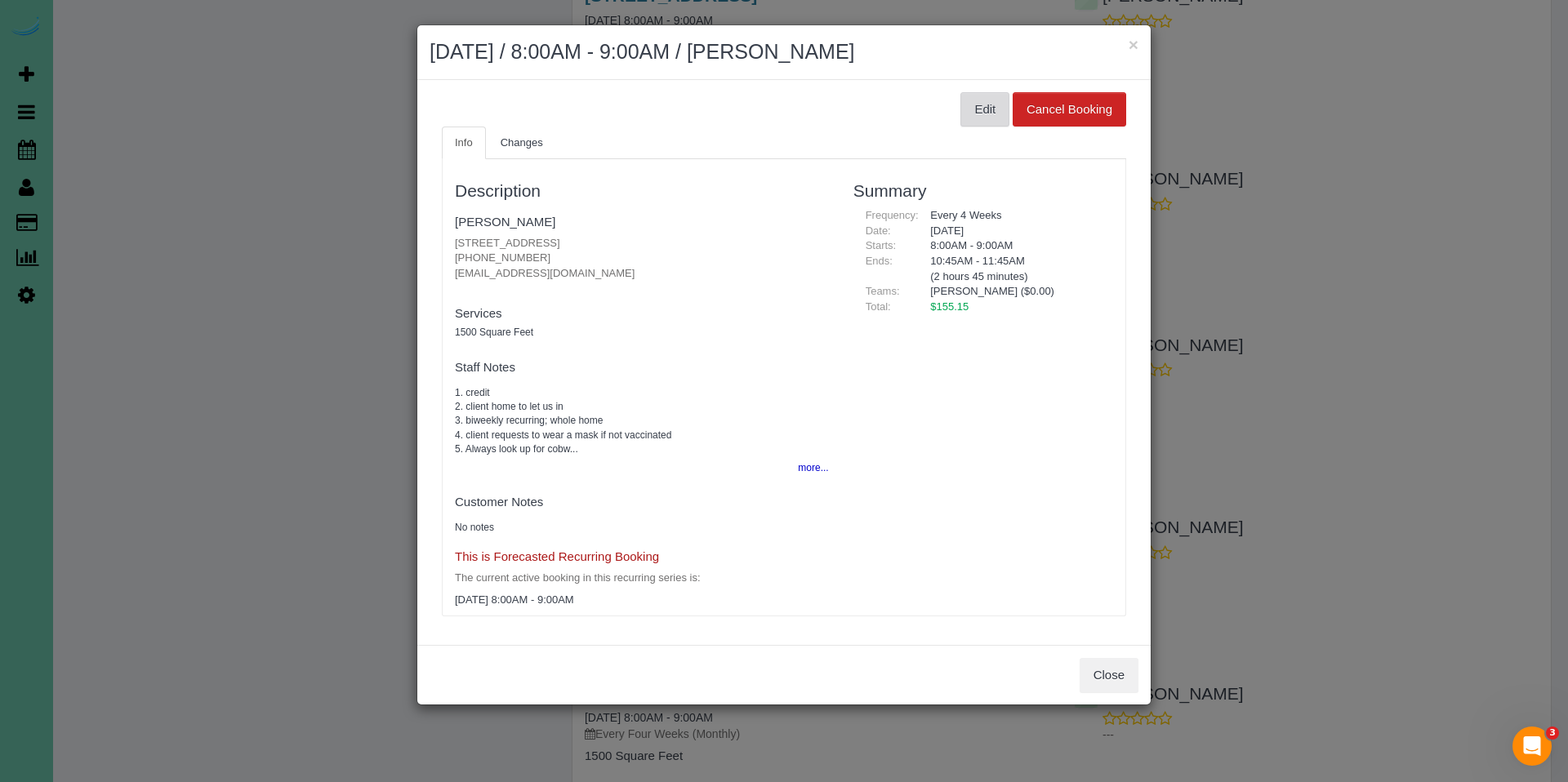
click at [962, 107] on button "Edit" at bounding box center [986, 109] width 49 height 35
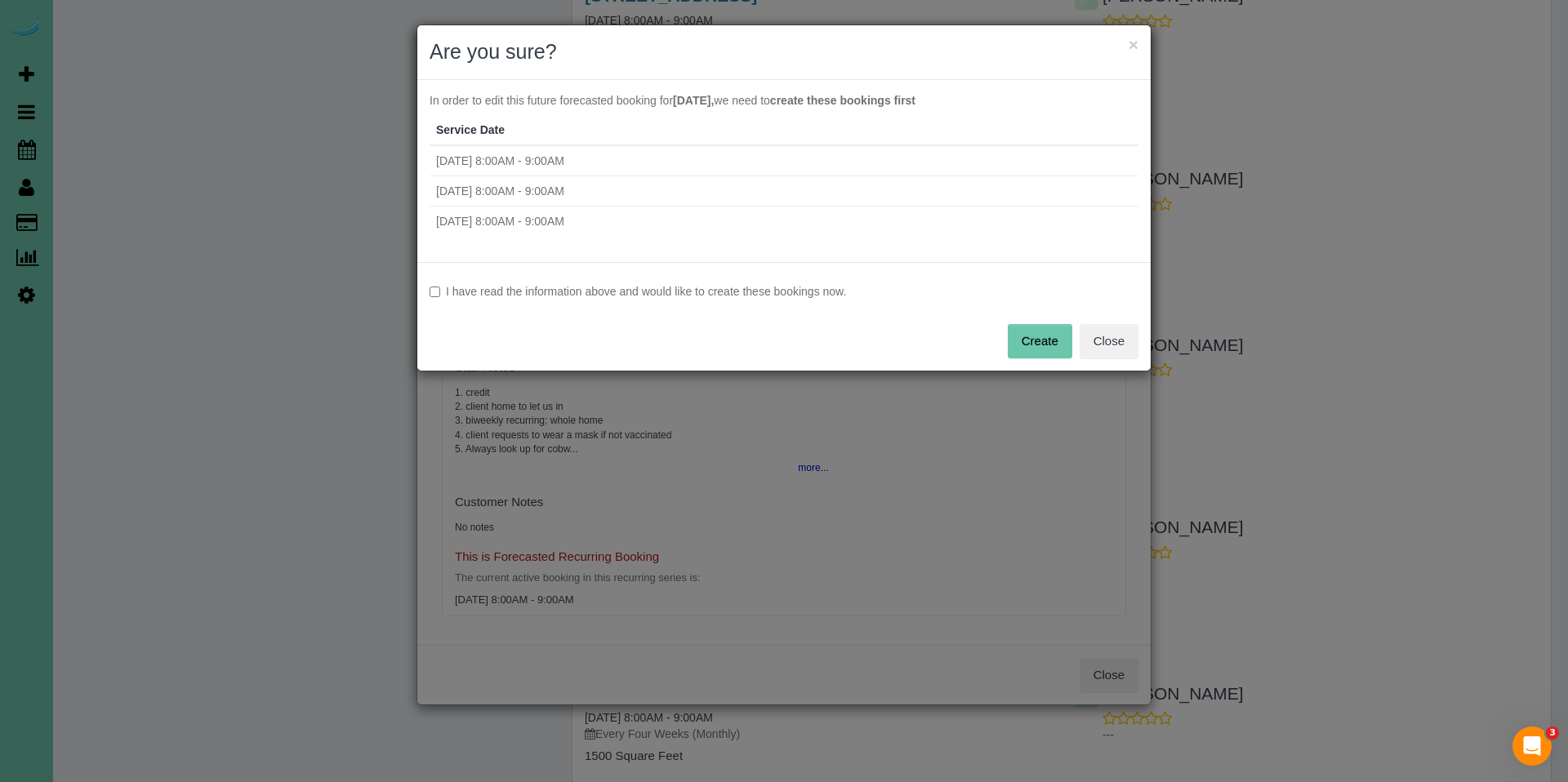
click at [461, 293] on label "I have read the information above and would like to create these bookings now." at bounding box center [783, 291] width 709 height 16
click at [1047, 354] on button "Create" at bounding box center [1040, 341] width 64 height 35
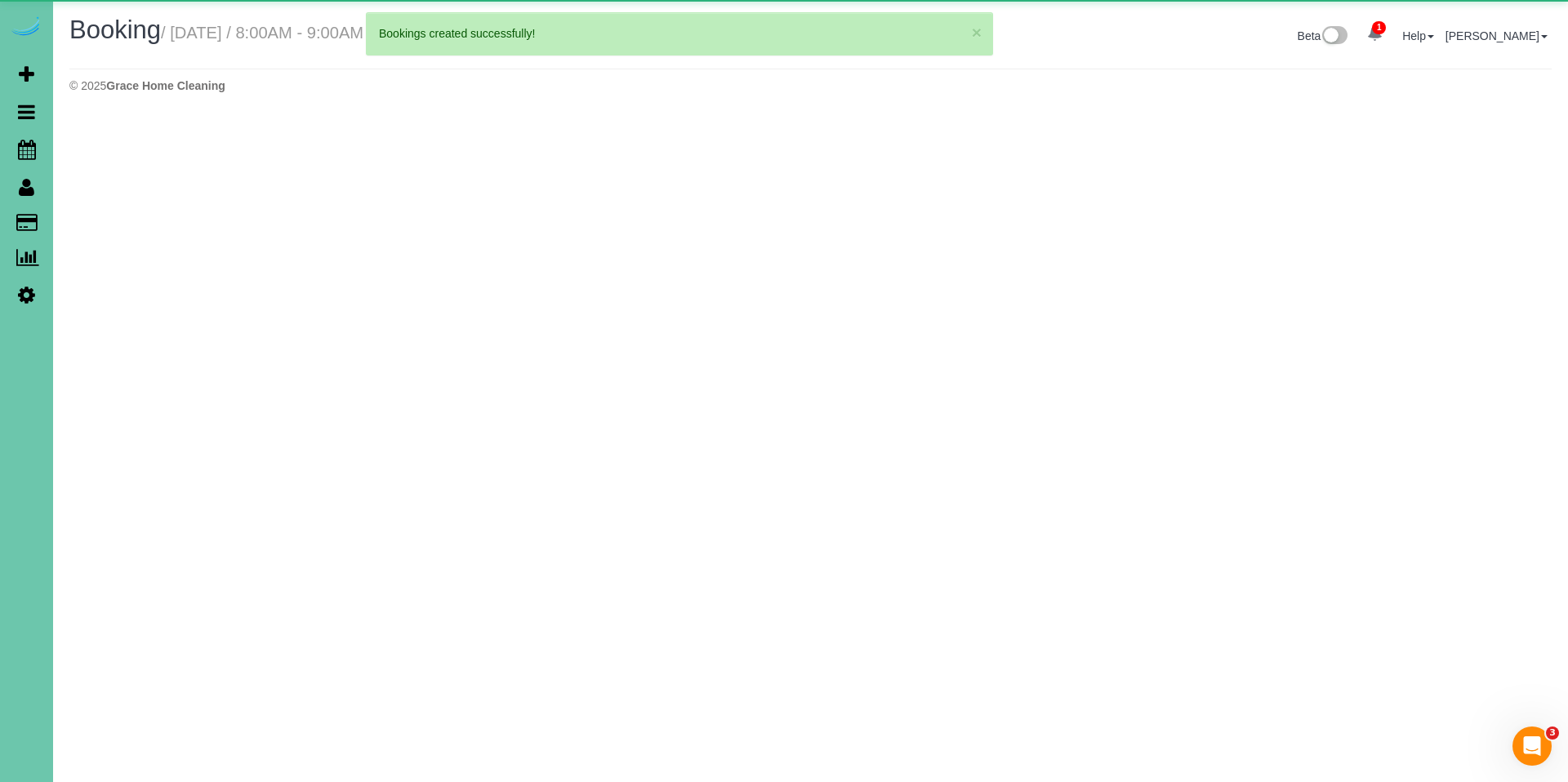
select select "NE"
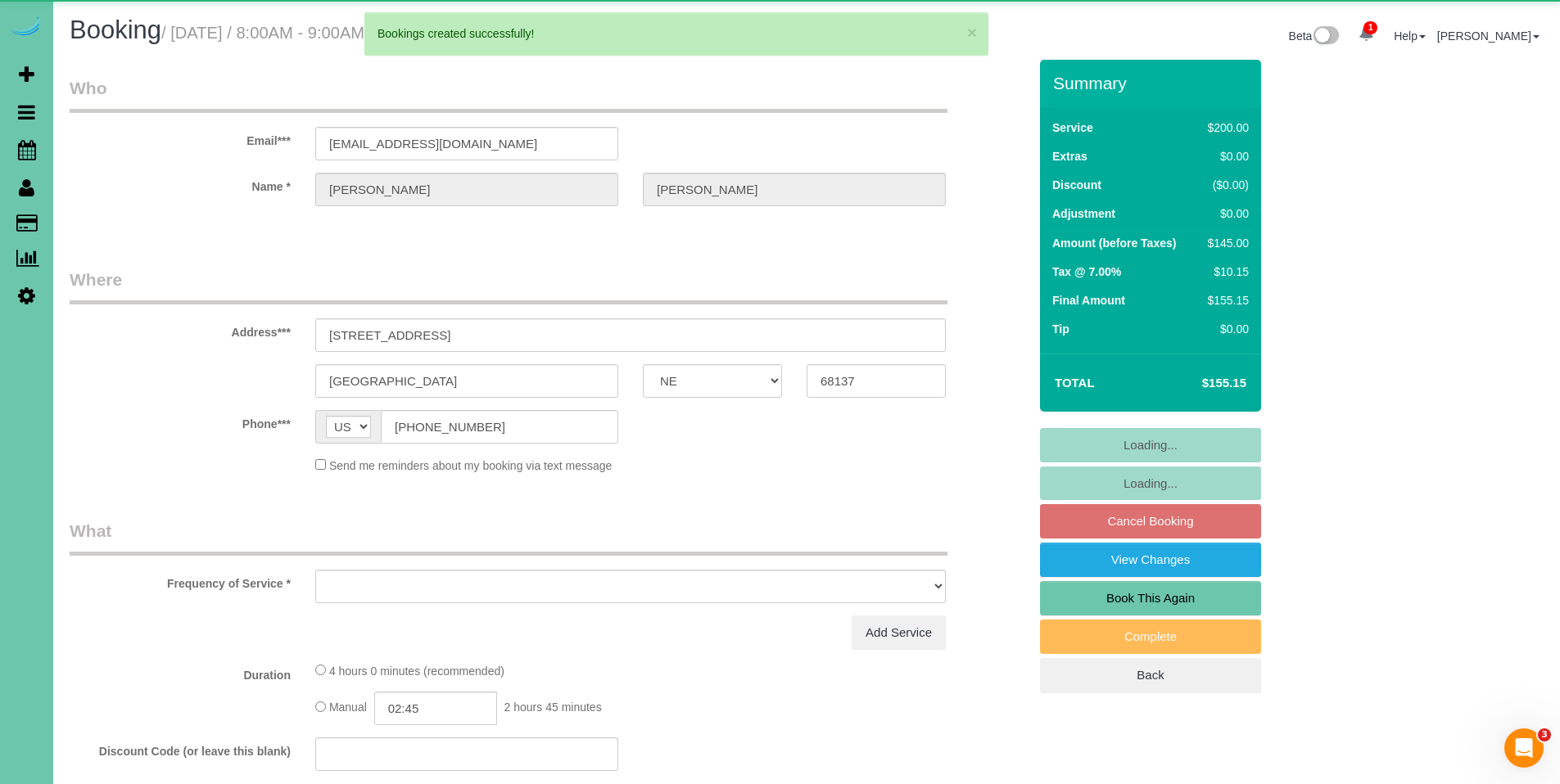
select select "object:48868"
select select "string:fspay-f0608918-8b5a-4dbb-b0b8-7c080b10e553"
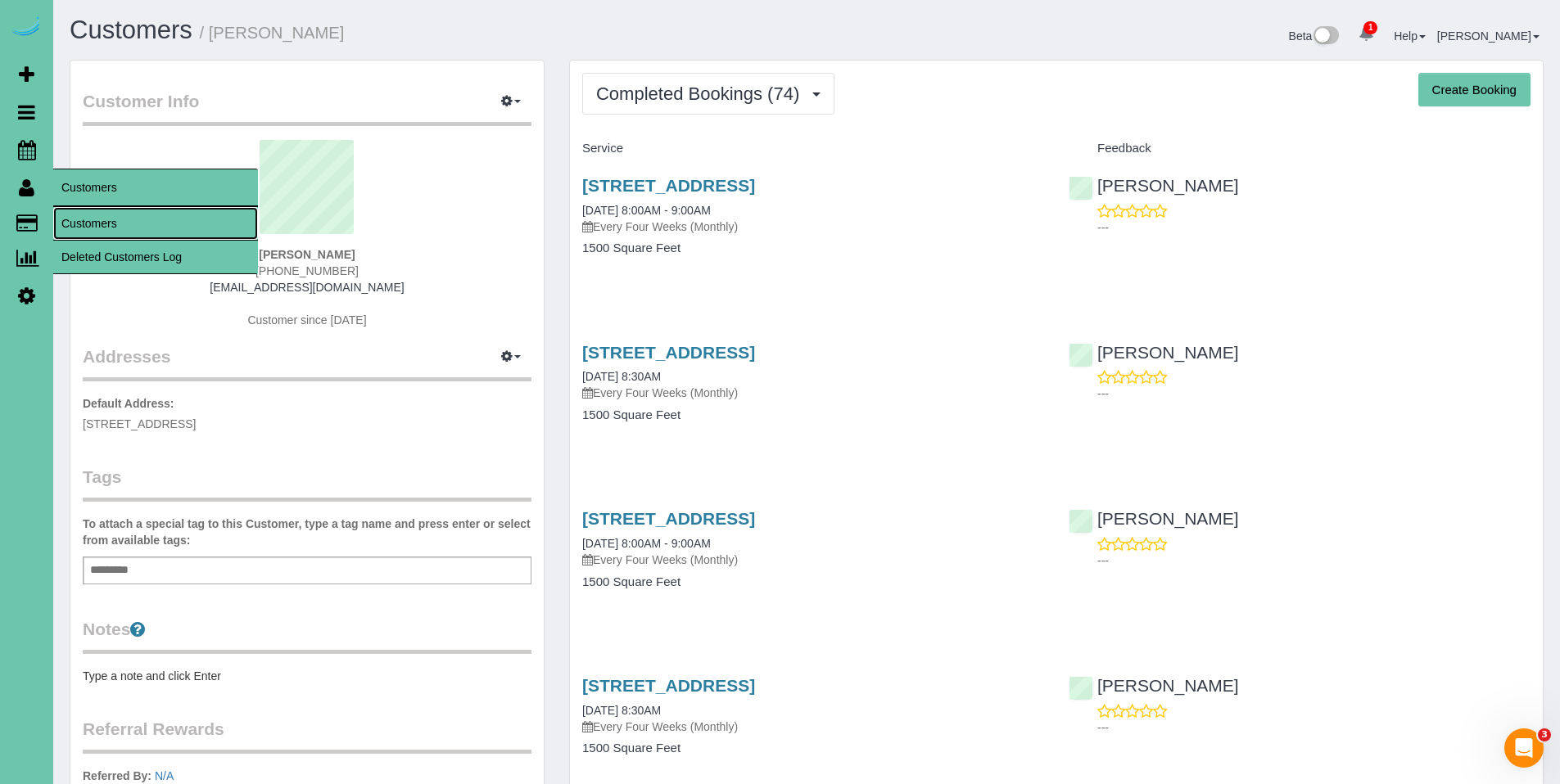
click at [87, 226] on link "Customers" at bounding box center [155, 223] width 205 height 33
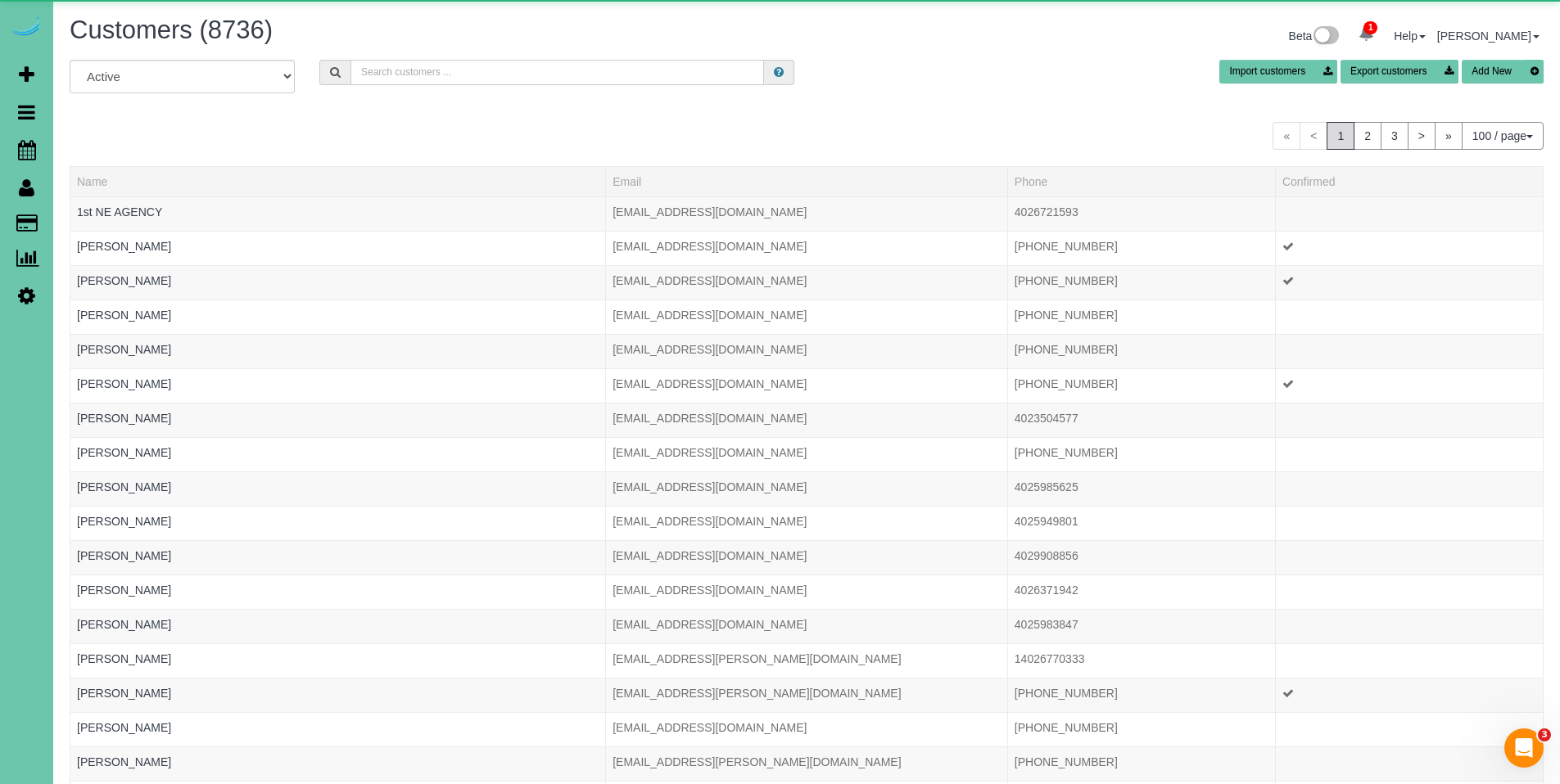
click at [600, 66] on input "text" at bounding box center [557, 72] width 413 height 25
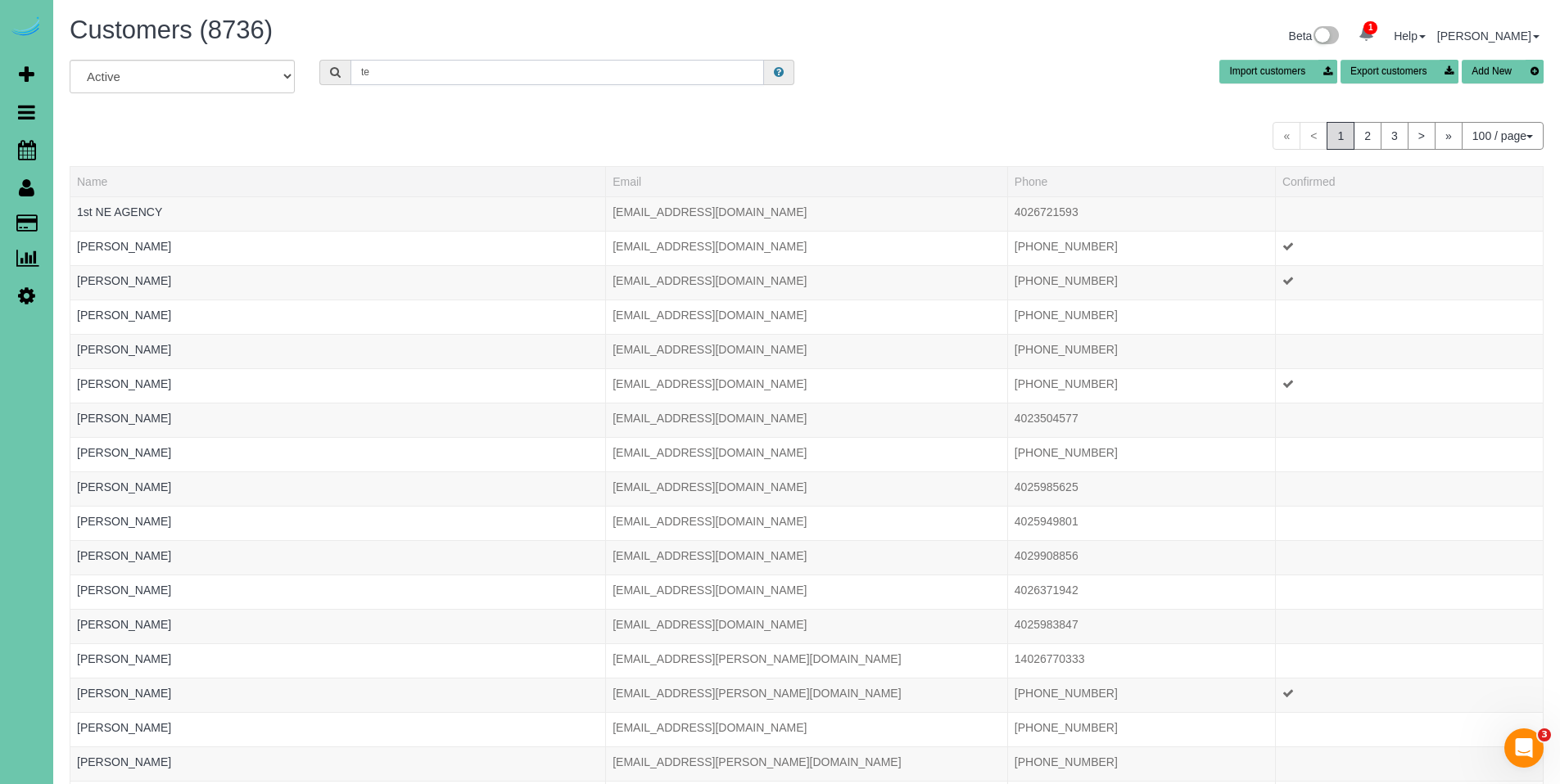
type input "t"
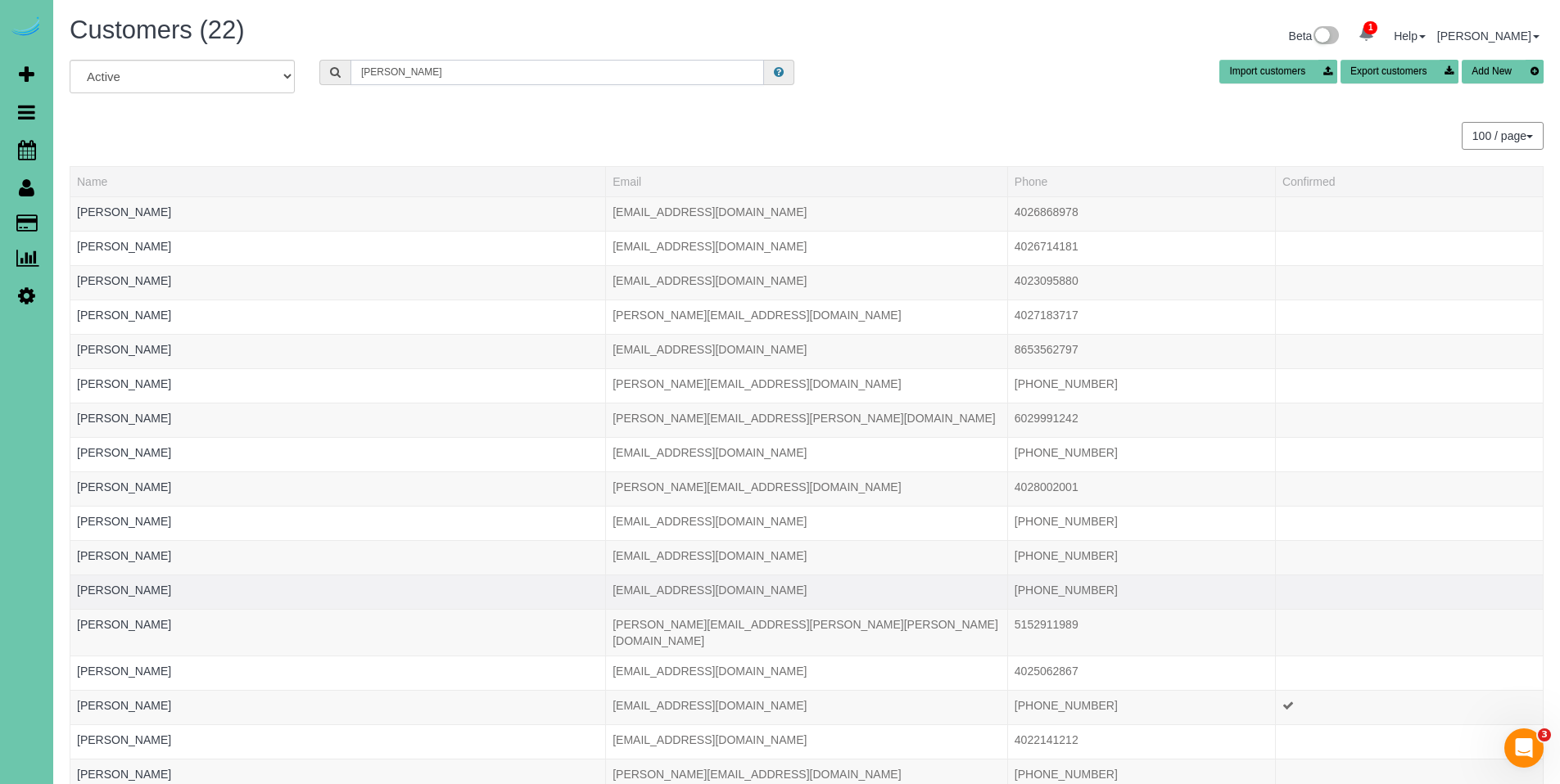
scroll to position [288, 0]
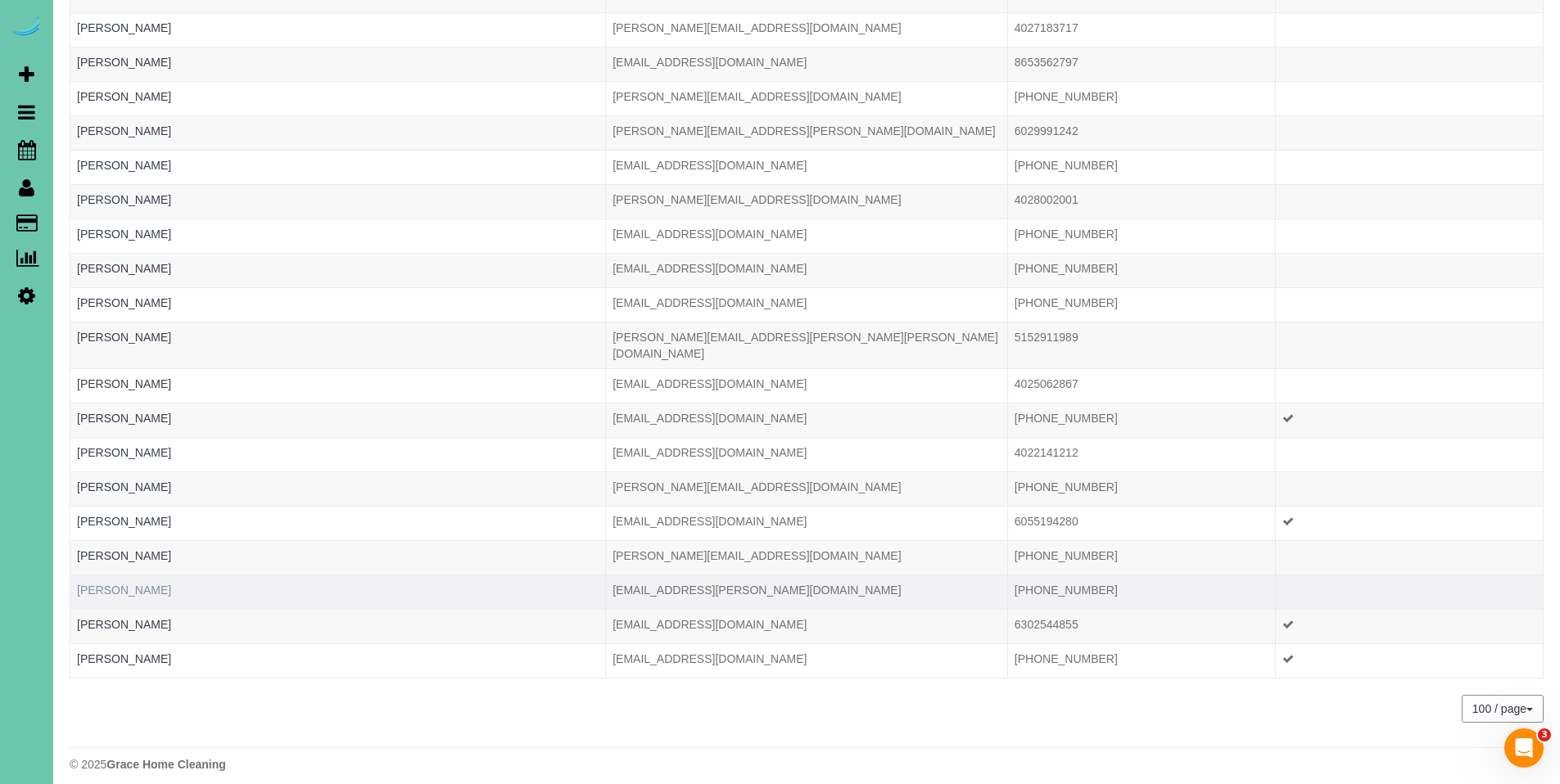
type input "[PERSON_NAME]"
click at [105, 584] on link "[PERSON_NAME]" at bounding box center [124, 590] width 94 height 13
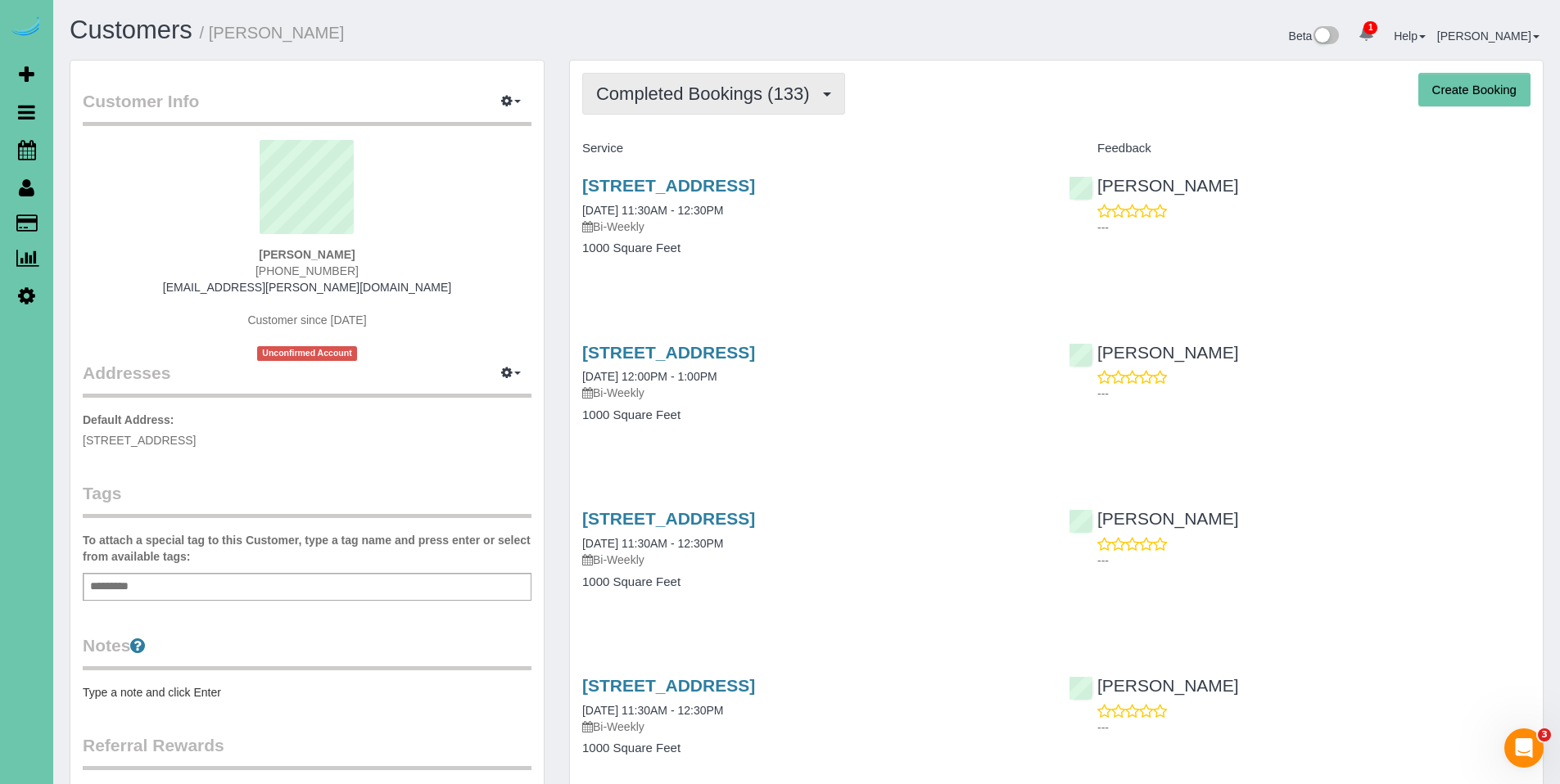
click at [676, 96] on span "Completed Bookings (133)" at bounding box center [706, 93] width 221 height 20
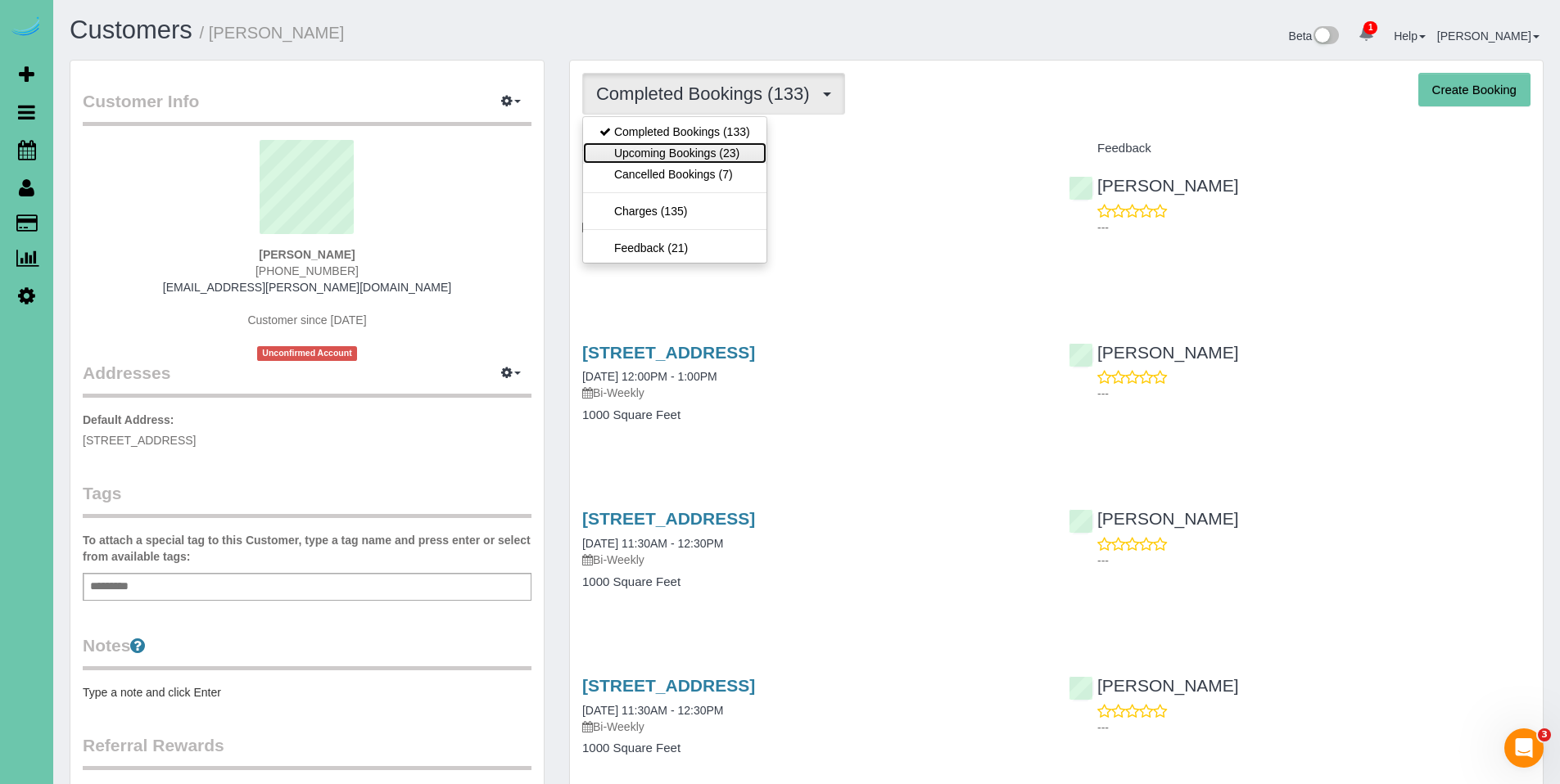
click at [676, 150] on link "Upcoming Bookings (23)" at bounding box center [675, 153] width 183 height 21
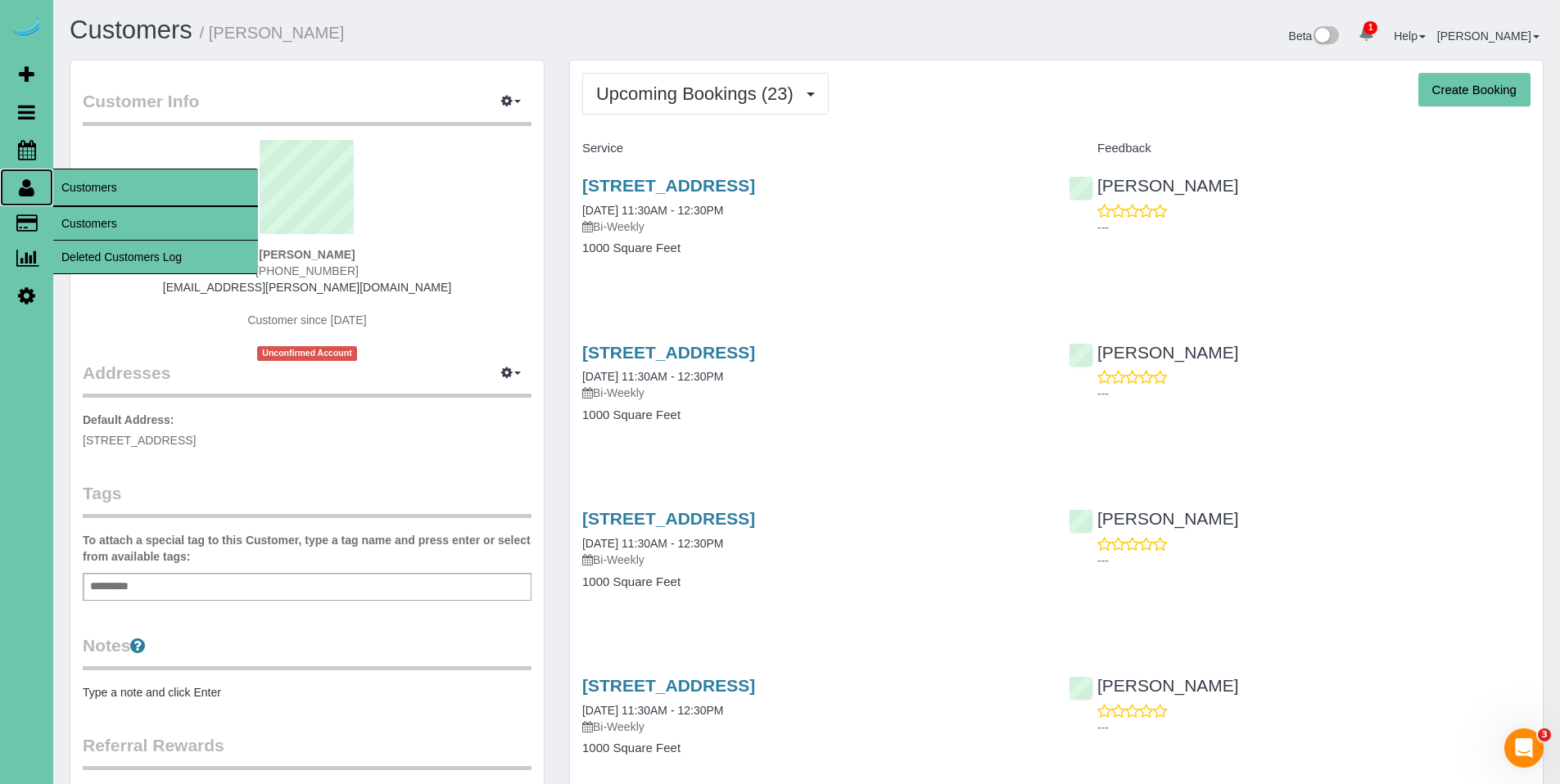
click at [33, 193] on icon at bounding box center [26, 187] width 15 height 20
click at [104, 224] on link "Customers" at bounding box center [155, 223] width 205 height 33
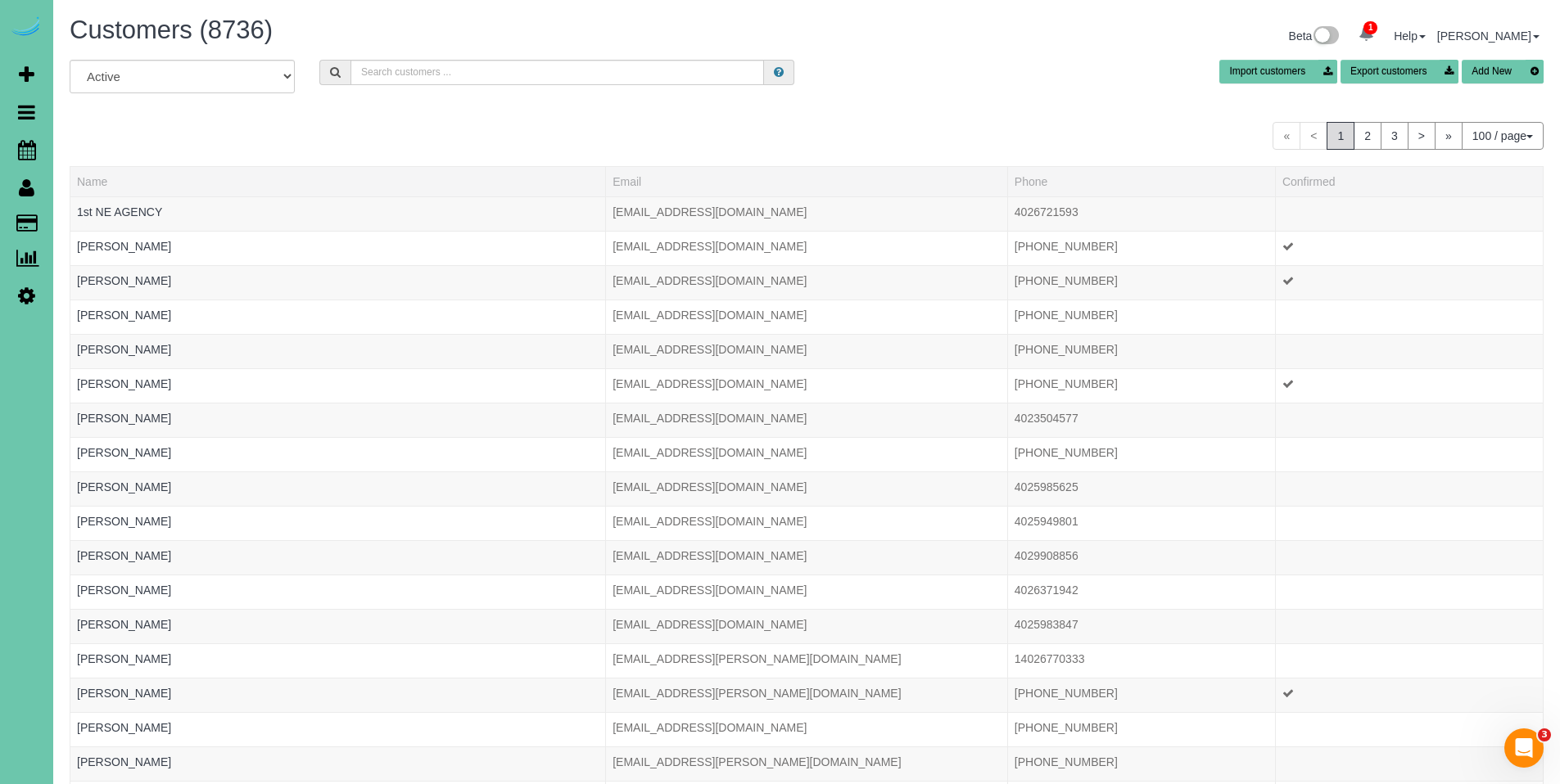
click at [618, 87] on div "All Active Archived Import customers Export customers Add New" at bounding box center [806, 82] width 1498 height 46
click at [429, 68] on input "text" at bounding box center [557, 72] width 413 height 25
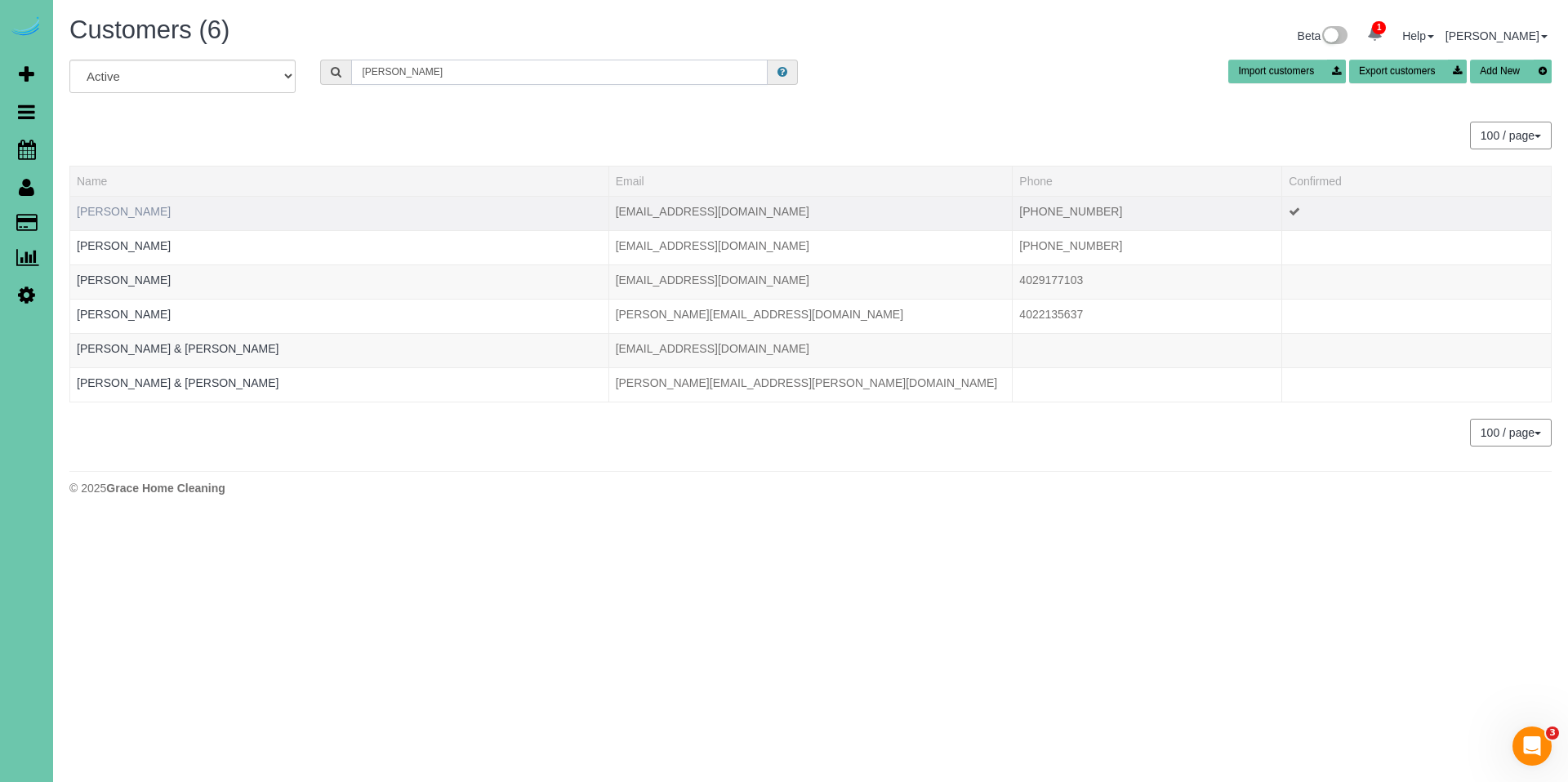
type input "[PERSON_NAME]"
click at [147, 210] on link "[PERSON_NAME]" at bounding box center [124, 211] width 94 height 13
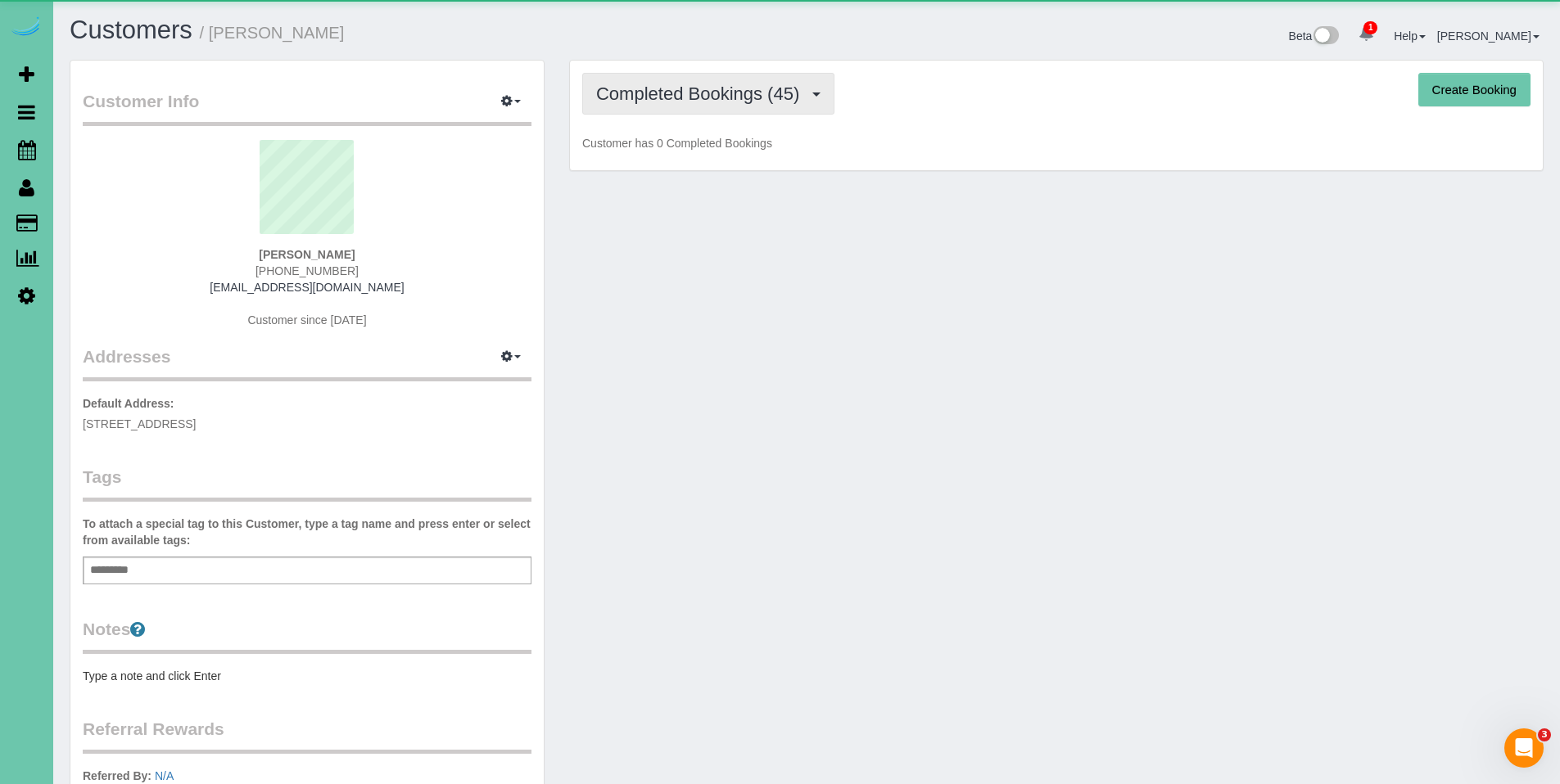
click at [728, 98] on span "Completed Bookings (45)" at bounding box center [701, 93] width 211 height 20
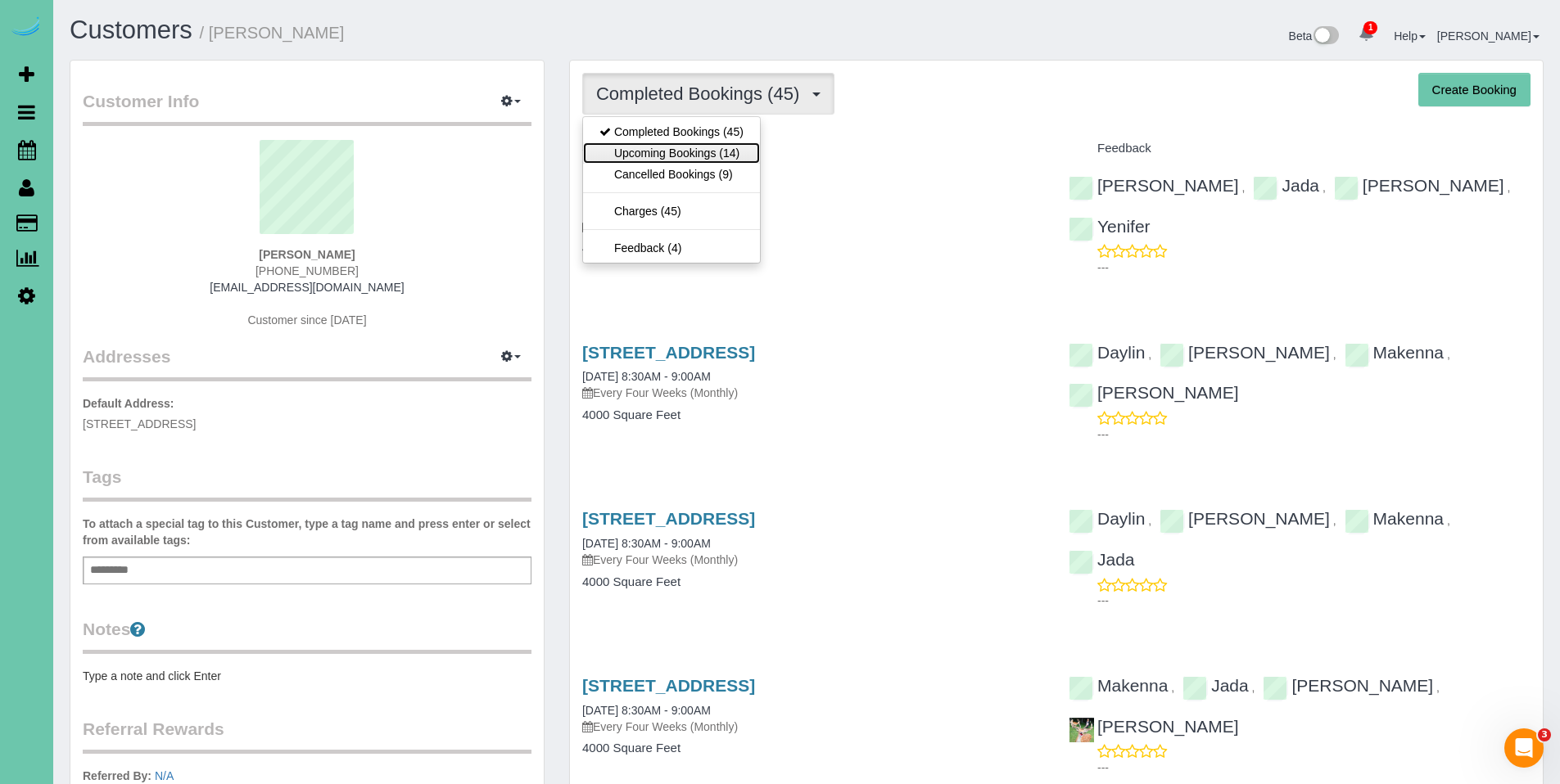
click at [710, 154] on link "Upcoming Bookings (14)" at bounding box center [671, 153] width 177 height 21
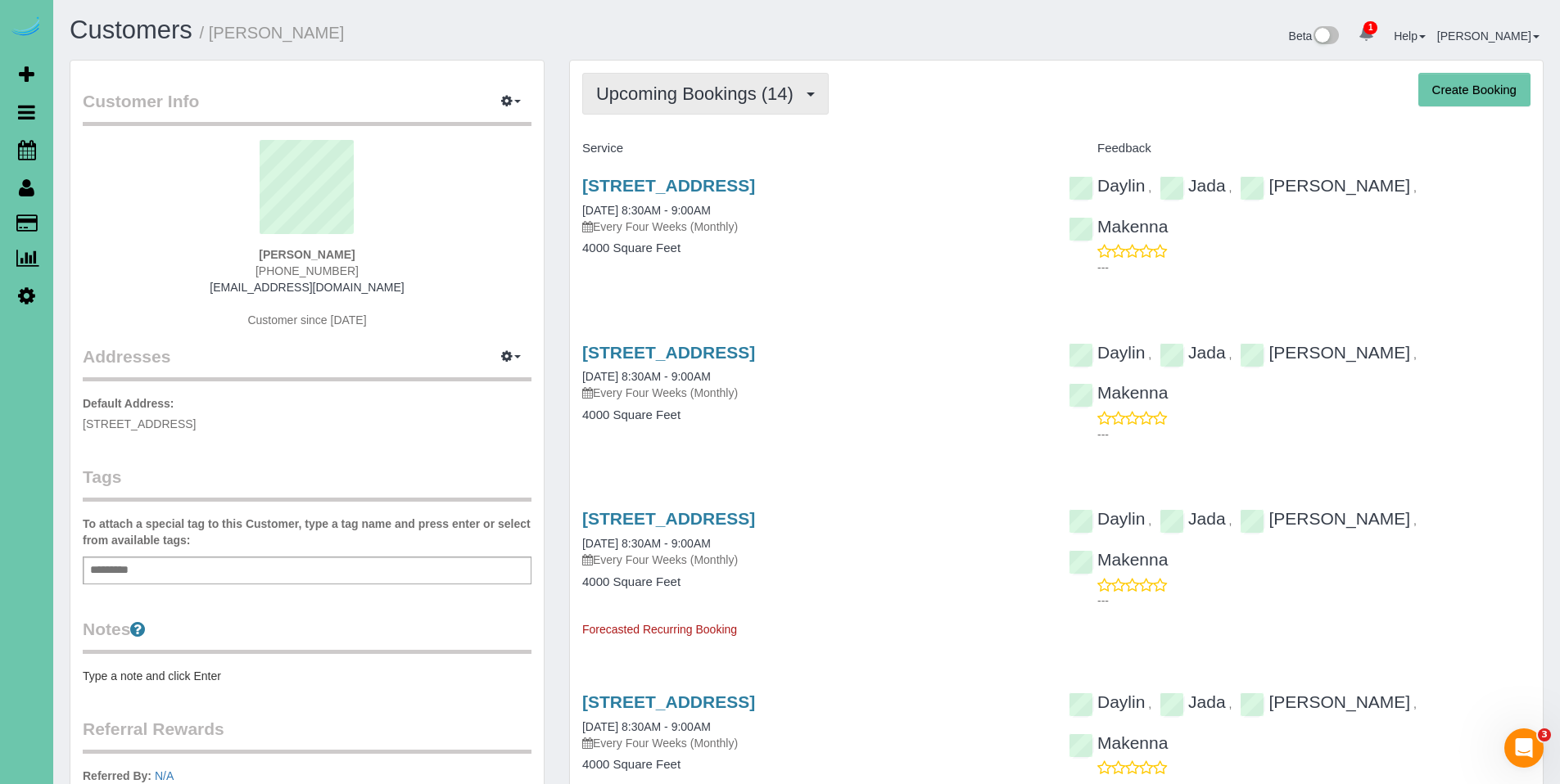
click at [709, 114] on button "Upcoming Bookings (14)" at bounding box center [705, 93] width 246 height 42
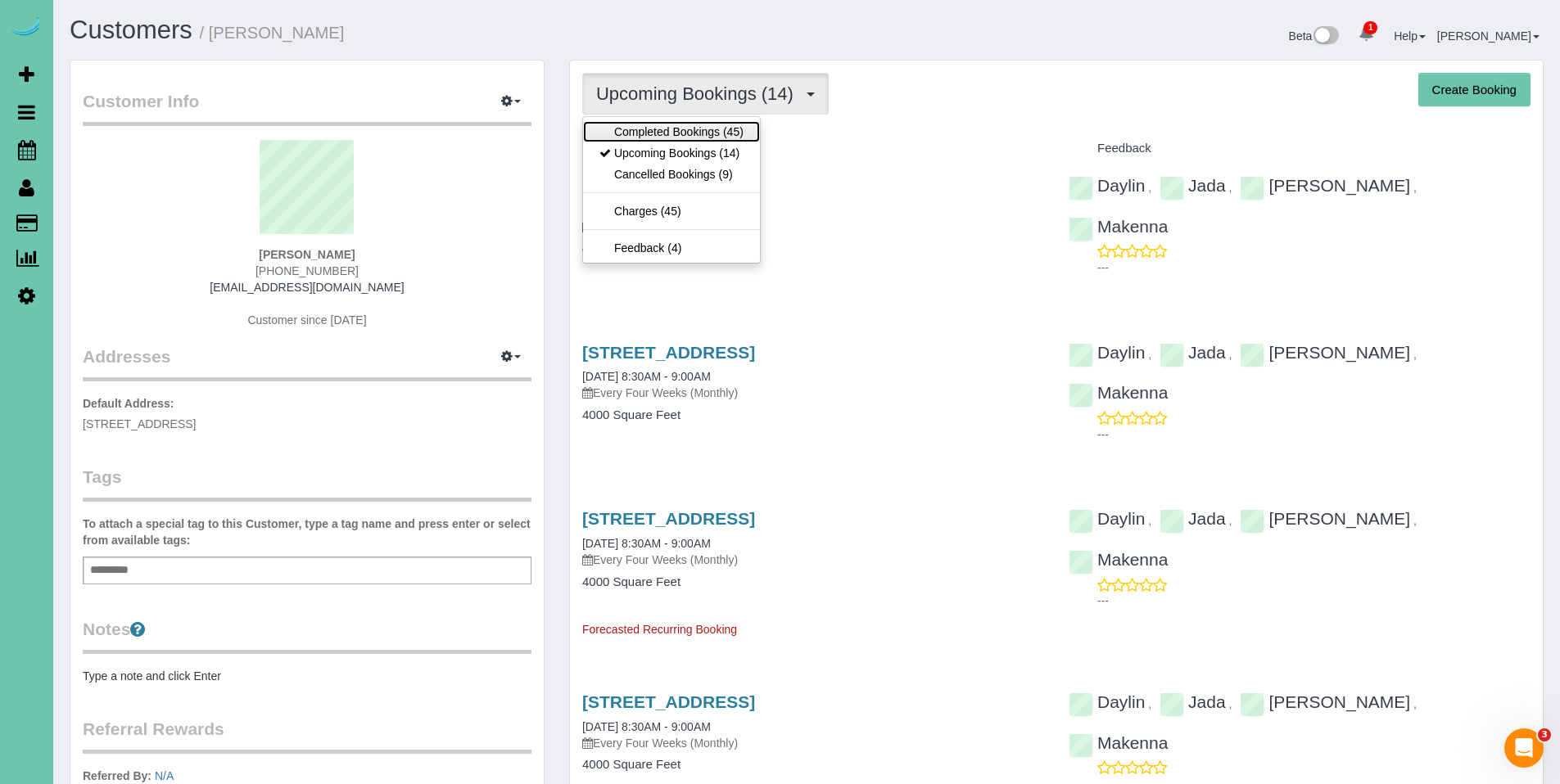
click at [684, 139] on link "Completed Bookings (45)" at bounding box center [671, 132] width 177 height 21
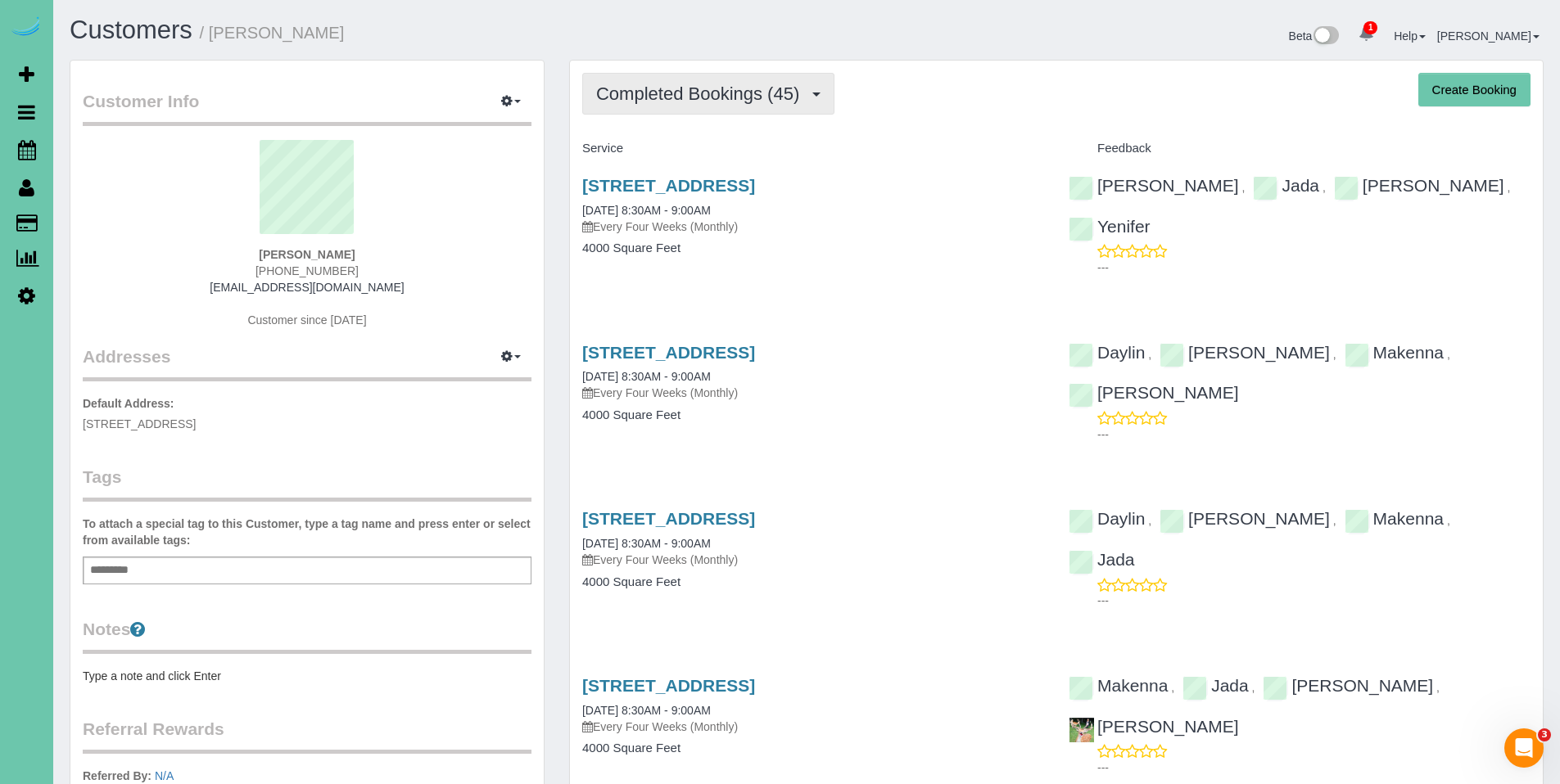
click at [696, 92] on span "Completed Bookings (45)" at bounding box center [701, 93] width 211 height 20
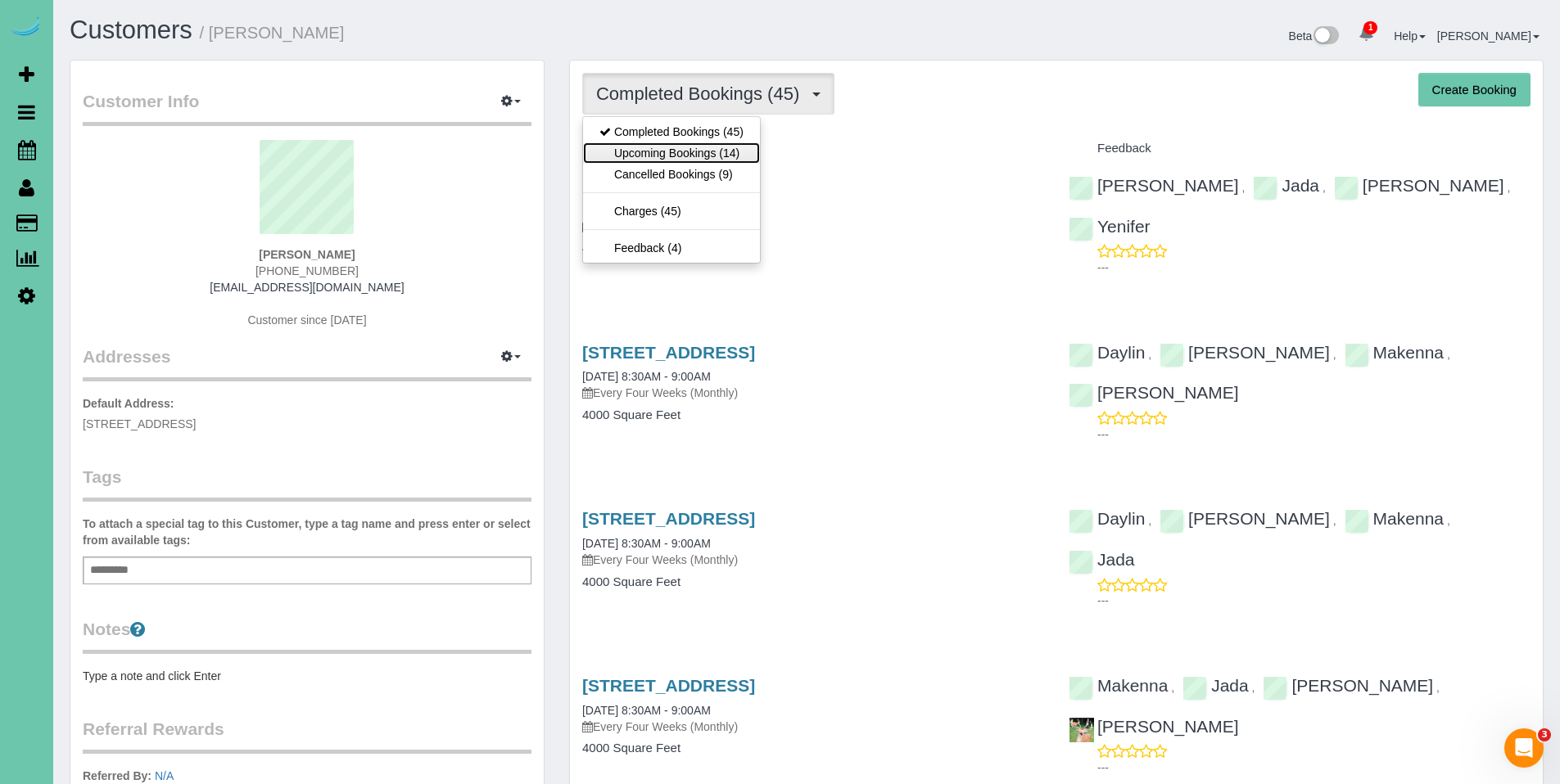
click at [693, 145] on link "Upcoming Bookings (14)" at bounding box center [671, 153] width 177 height 21
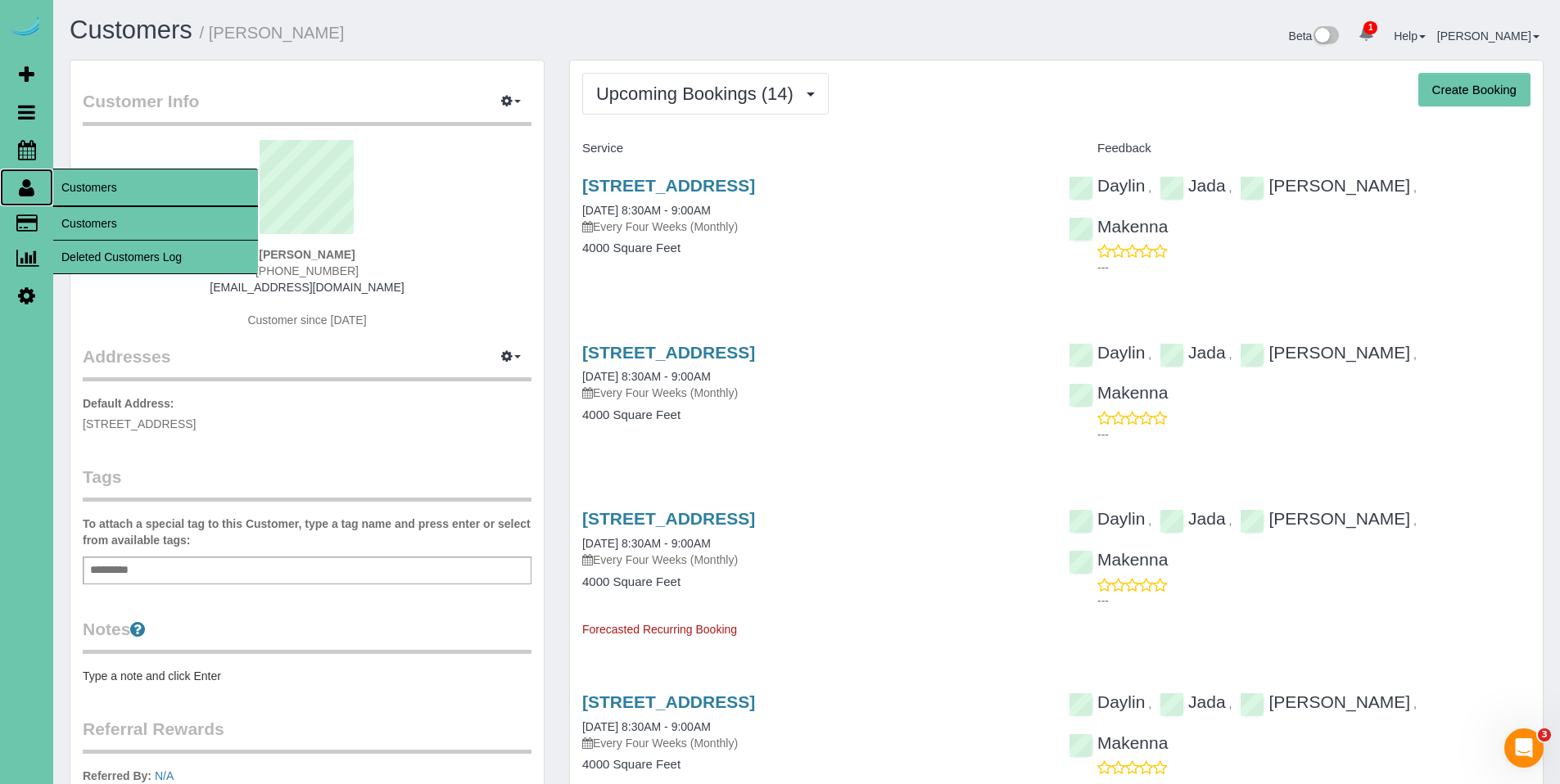
click at [35, 185] on link "Customers" at bounding box center [26, 188] width 53 height 37
click at [111, 219] on link "Customers" at bounding box center [155, 223] width 205 height 33
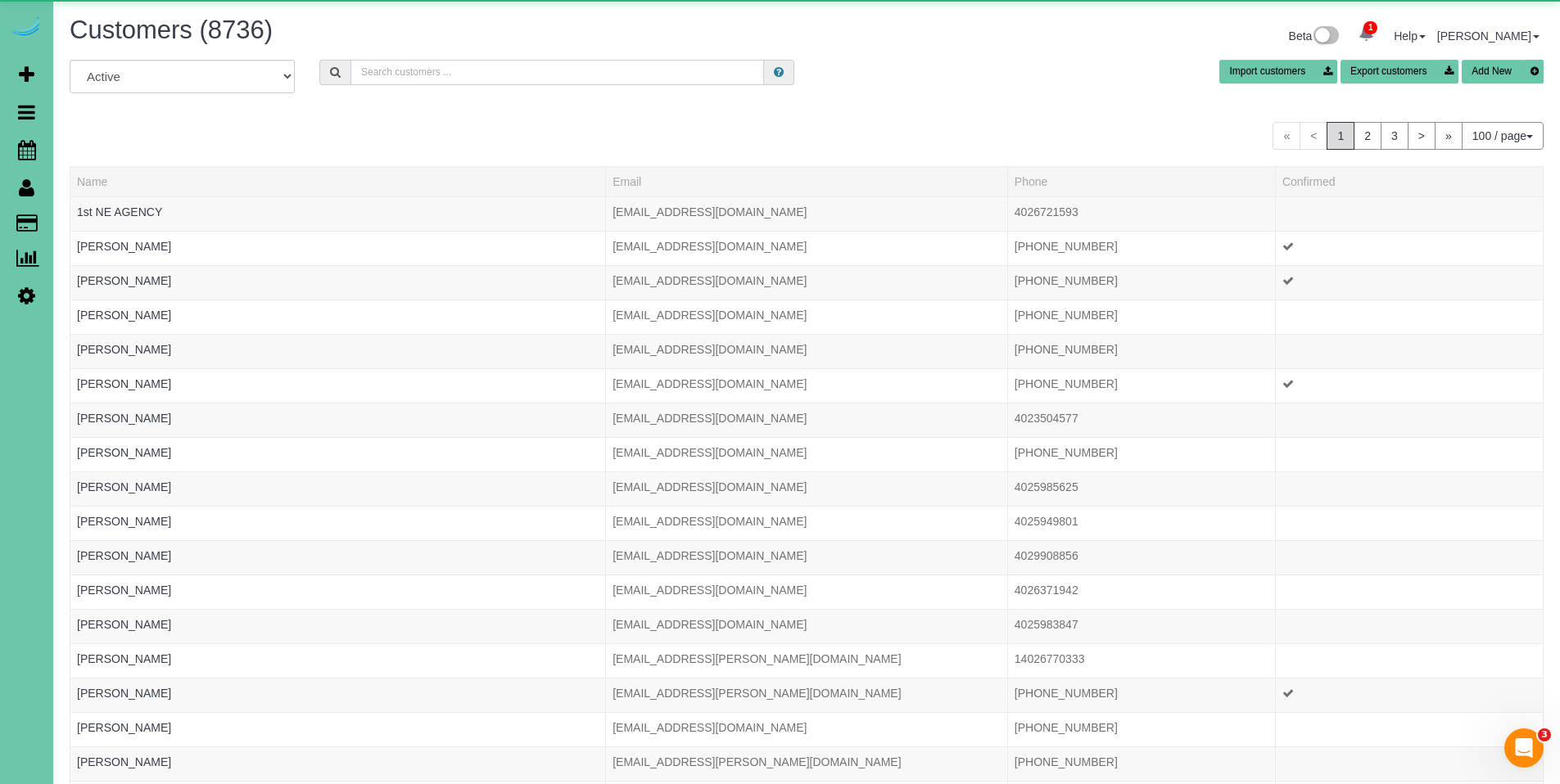
click at [627, 74] on input "text" at bounding box center [557, 72] width 413 height 25
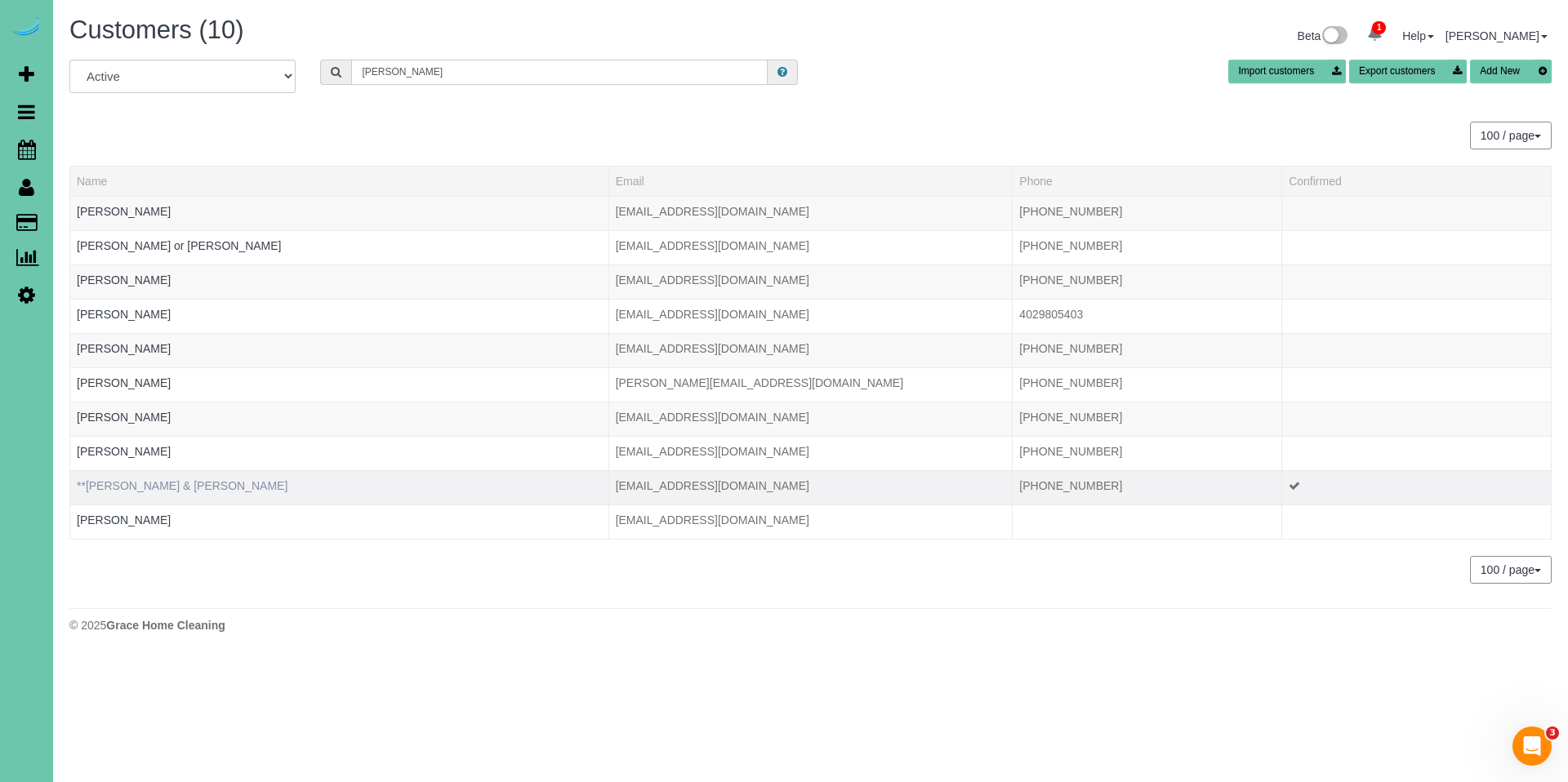
type input "[PERSON_NAME]"
click at [159, 488] on link "**[PERSON_NAME] & [PERSON_NAME]" at bounding box center [182, 485] width 211 height 13
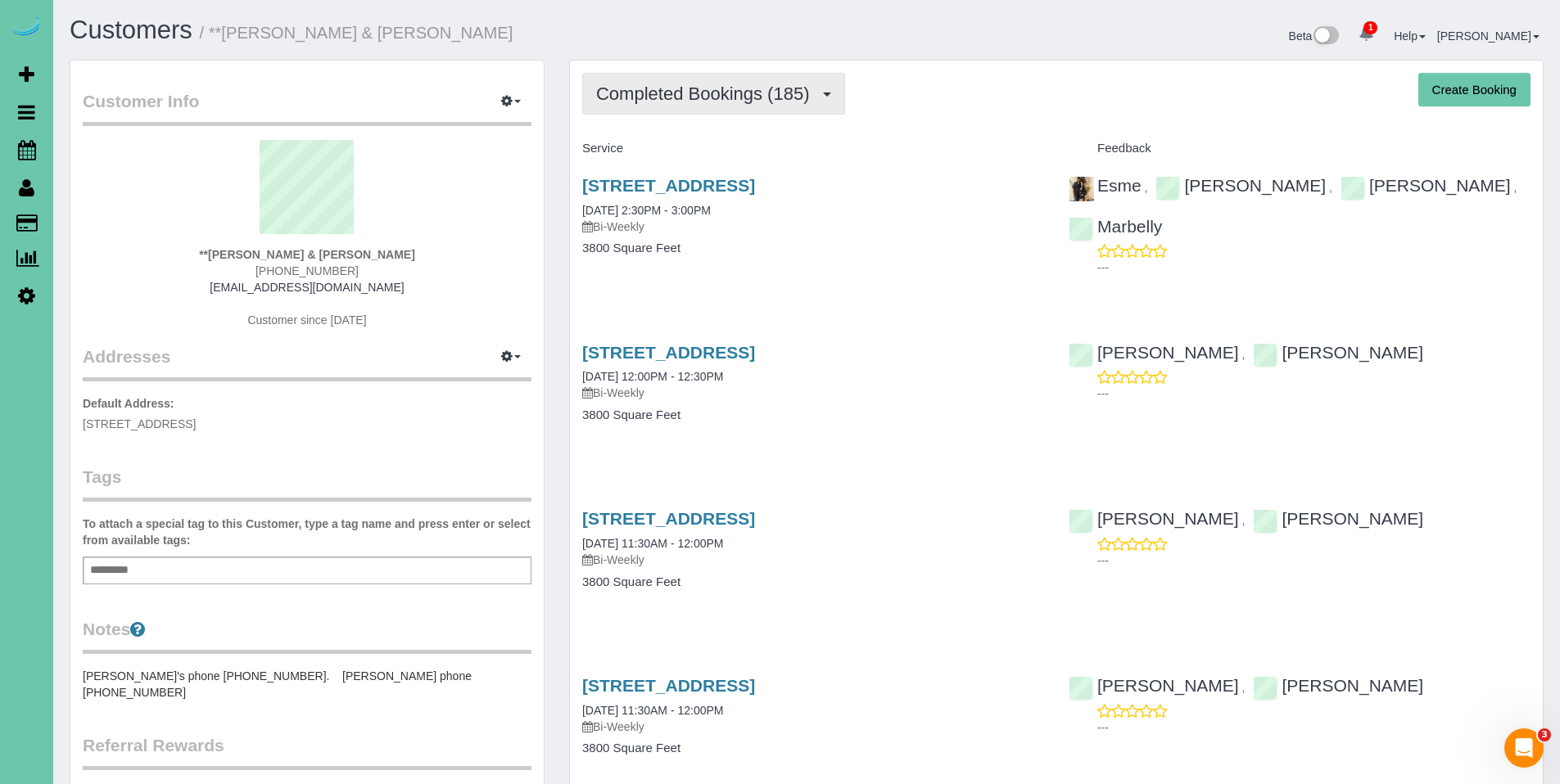
click at [698, 101] on span "Completed Bookings (185)" at bounding box center [706, 93] width 221 height 20
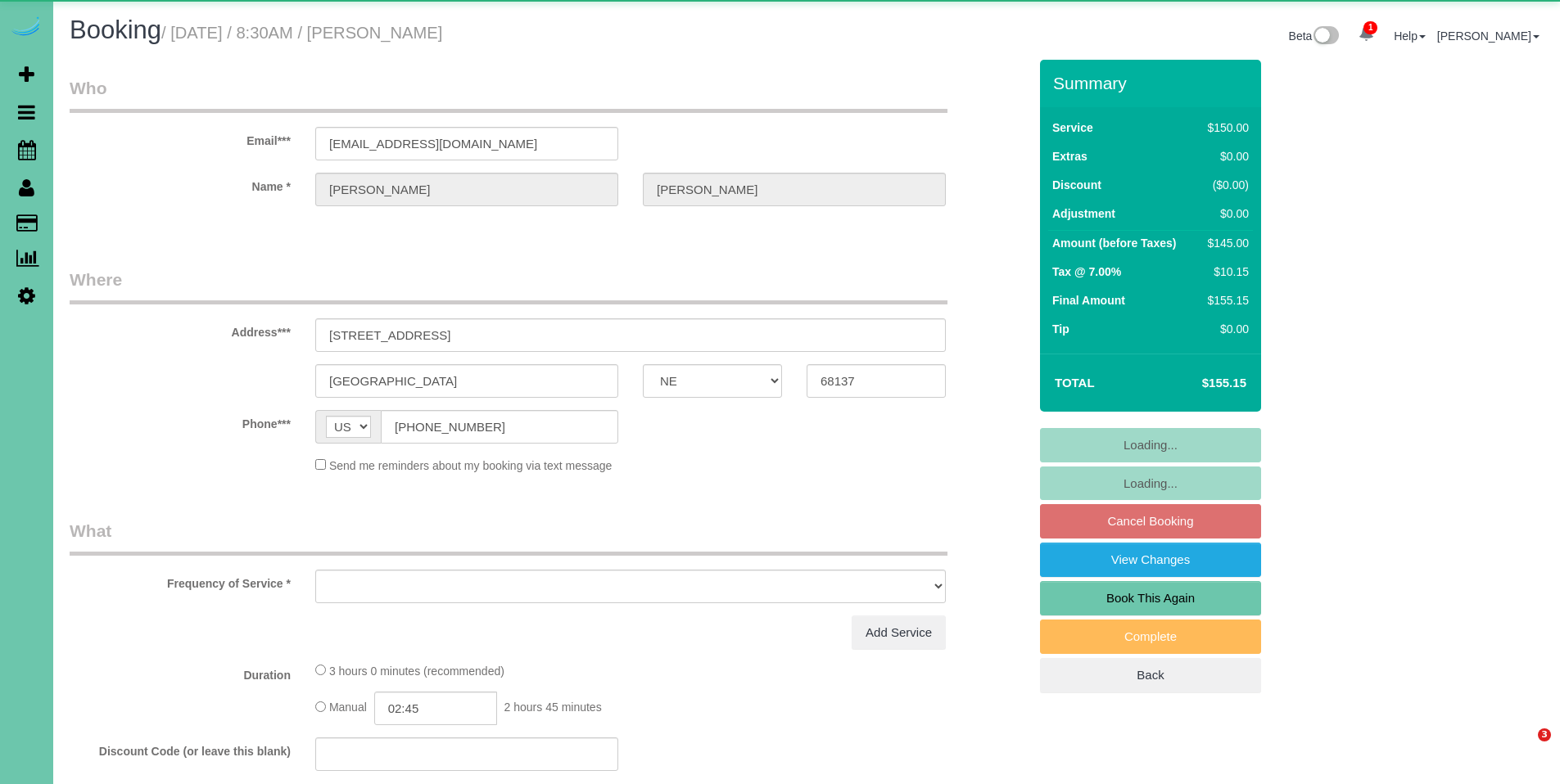
select select "NE"
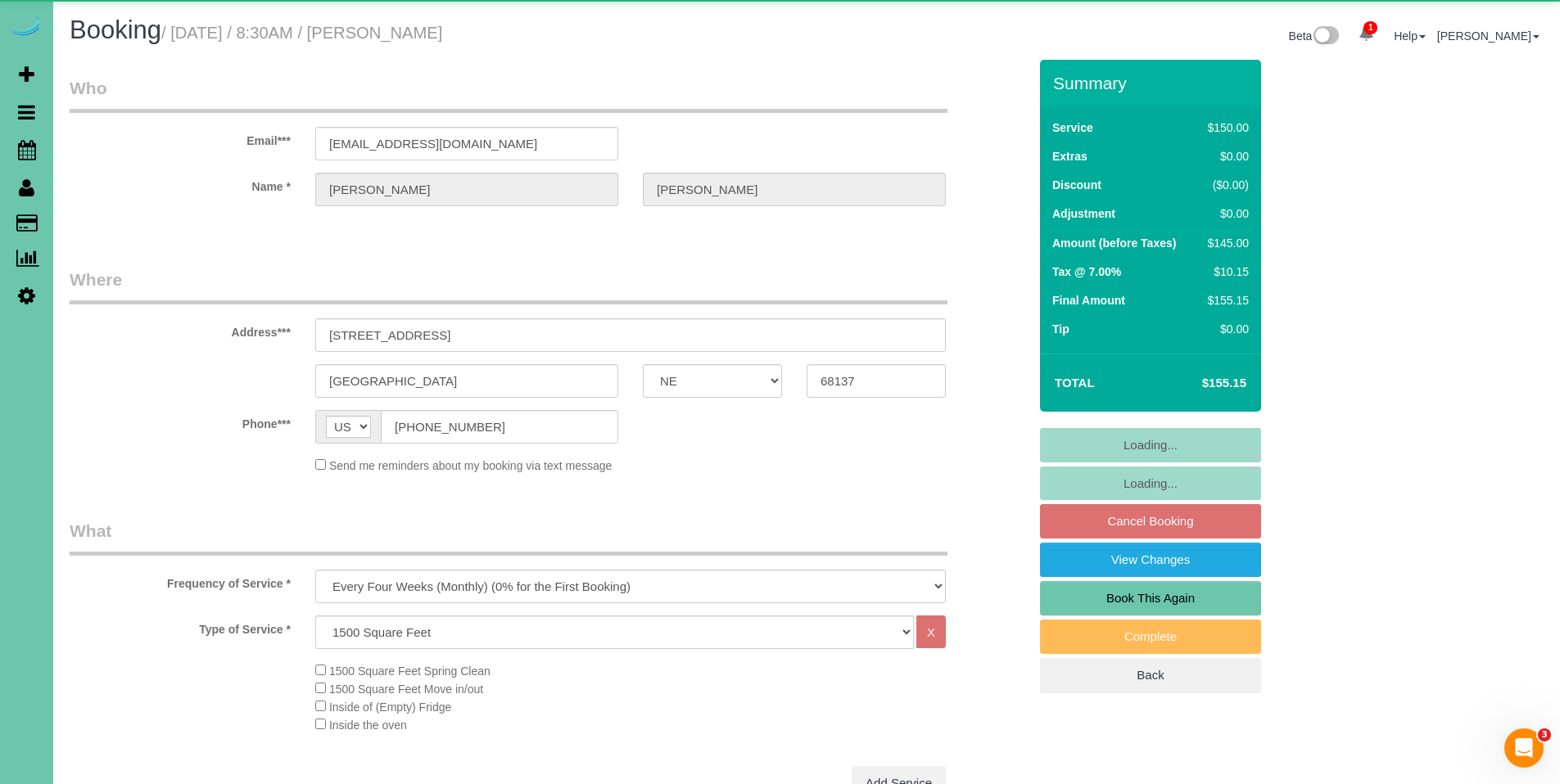
select select "object:713"
